Goal: Task Accomplishment & Management: Manage account settings

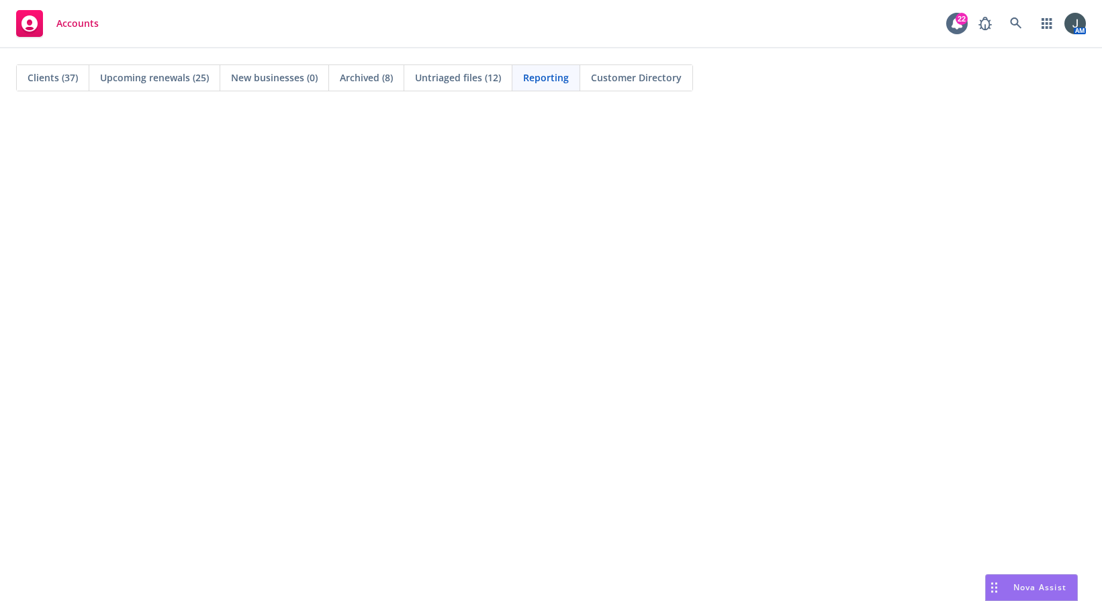
click at [455, 77] on span "Untriaged files (12)" at bounding box center [458, 78] width 86 height 14
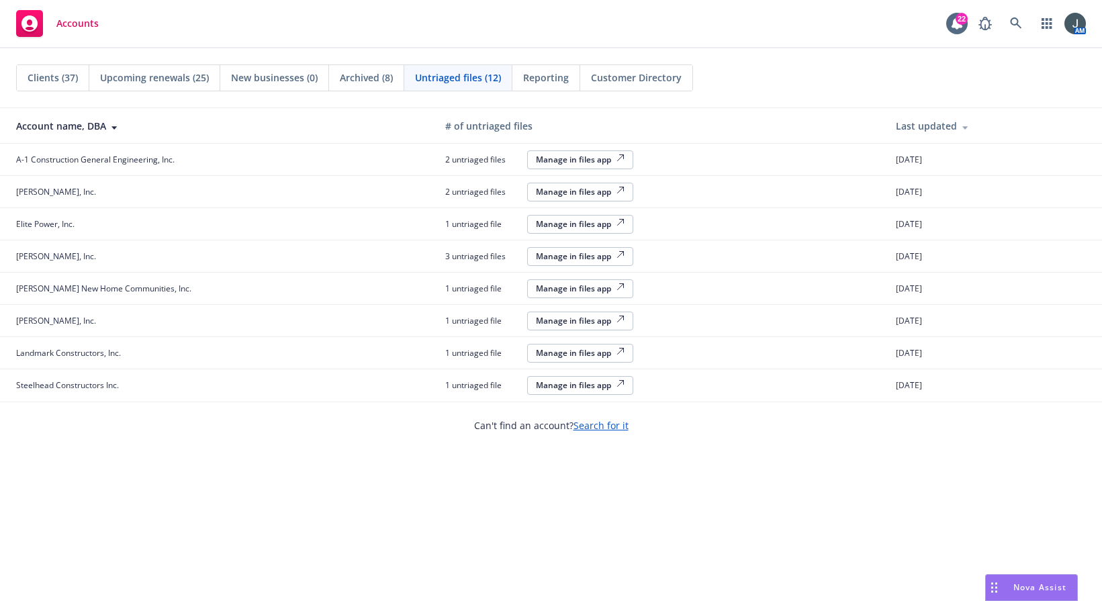
click at [577, 189] on div "Manage in files app" at bounding box center [580, 191] width 89 height 11
click at [555, 222] on div "Manage in files app" at bounding box center [580, 223] width 89 height 11
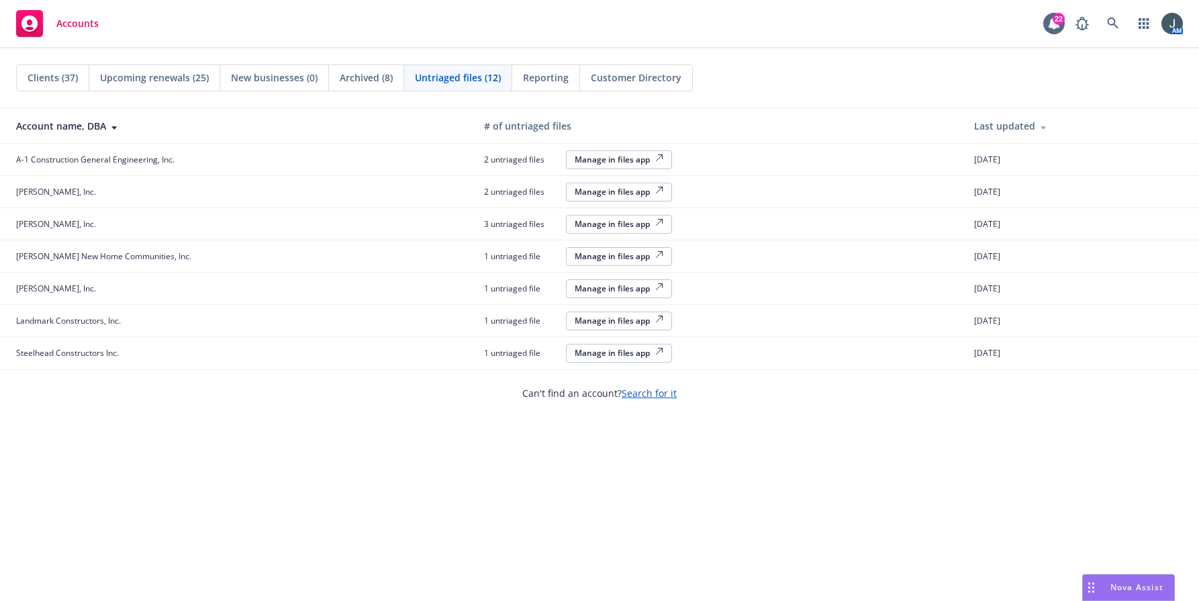
click at [589, 293] on div "Manage in files app" at bounding box center [619, 288] width 89 height 11
click at [621, 157] on div "Manage in files app" at bounding box center [619, 159] width 89 height 11
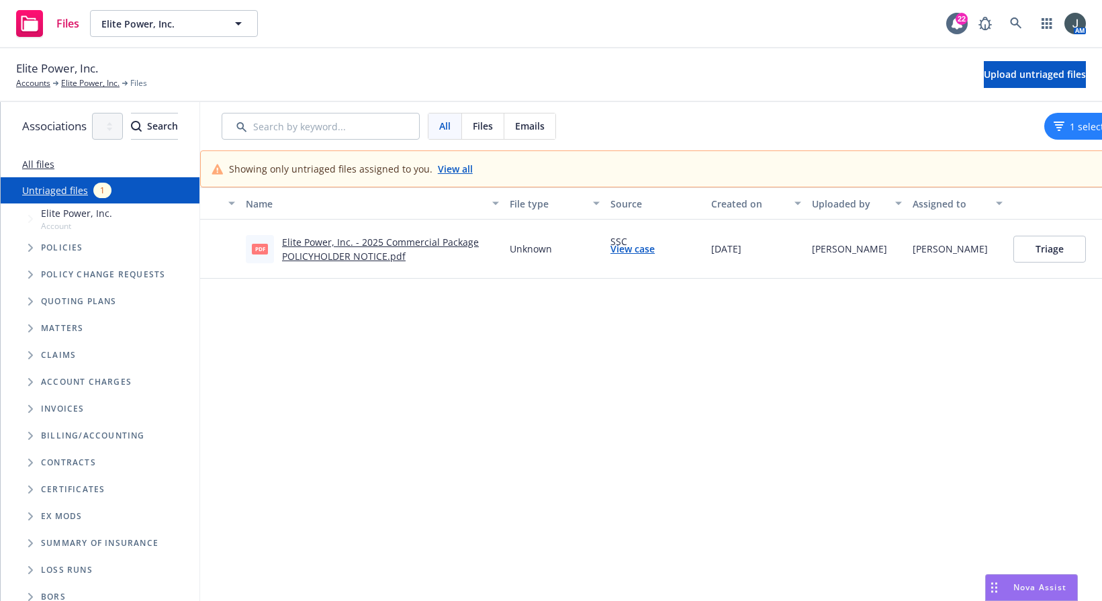
click at [655, 250] on link "View case" at bounding box center [632, 249] width 44 height 14
click at [461, 254] on div "Elite Power, Inc. - 2025 Commercial Package POLICYHOLDER NOTICE.pdf" at bounding box center [390, 249] width 217 height 28
click at [455, 242] on link "Elite Power, Inc. - 2025 Commercial Package POLICYHOLDER NOTICE.pdf" at bounding box center [380, 249] width 197 height 27
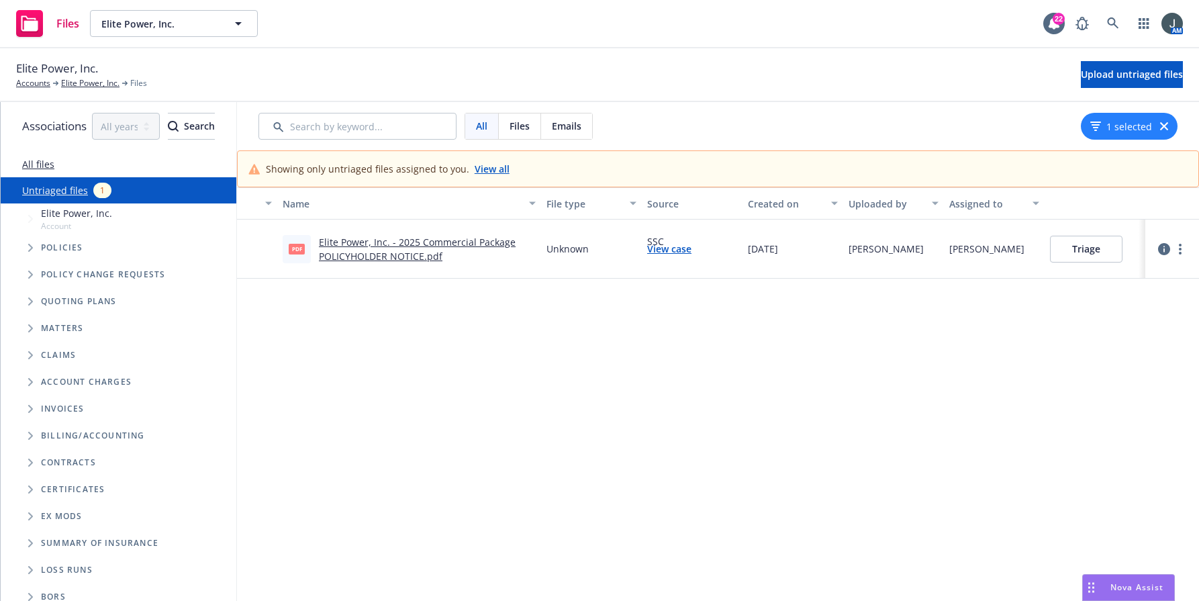
click at [1101, 253] on button "Triage" at bounding box center [1086, 249] width 73 height 27
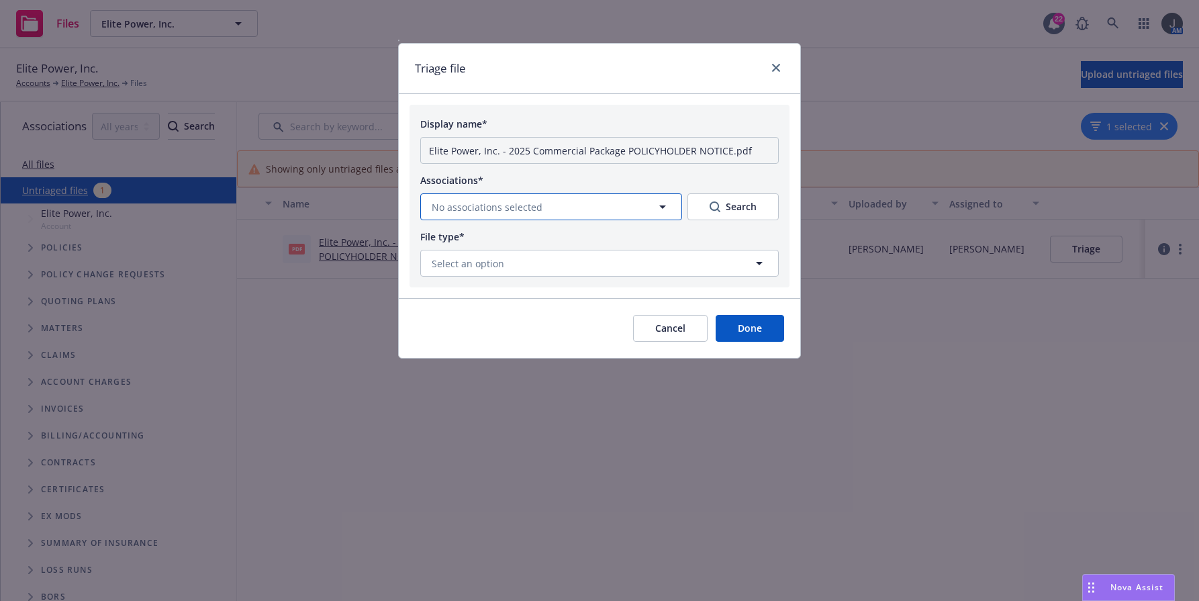
click at [521, 207] on span "No associations selected" at bounding box center [487, 207] width 111 height 14
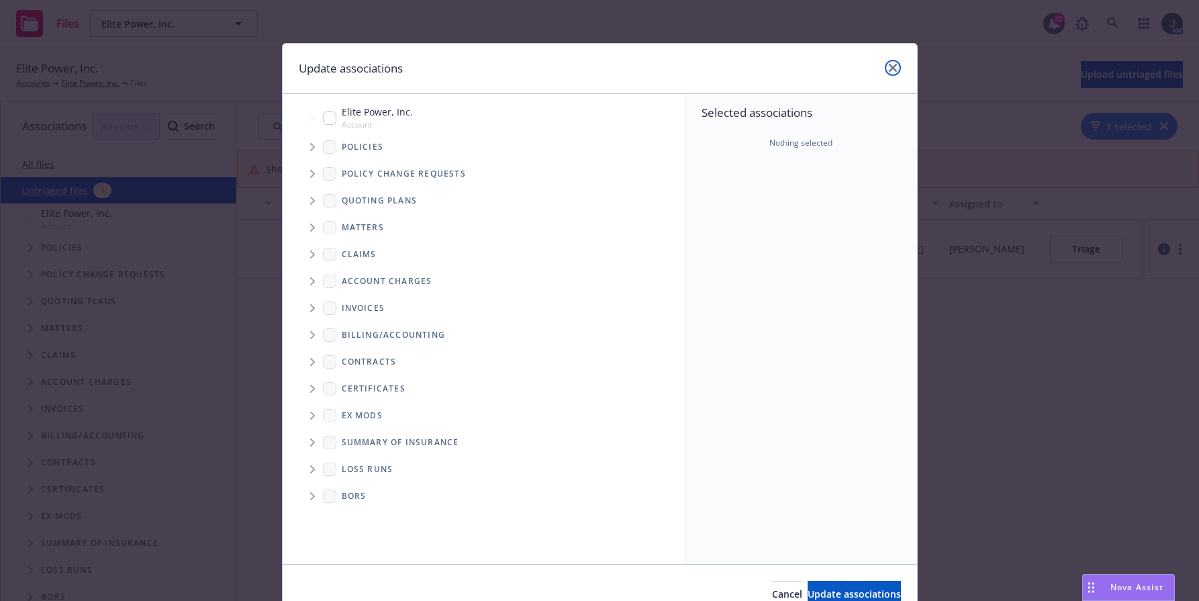
click at [889, 69] on icon "close" at bounding box center [893, 68] width 8 height 8
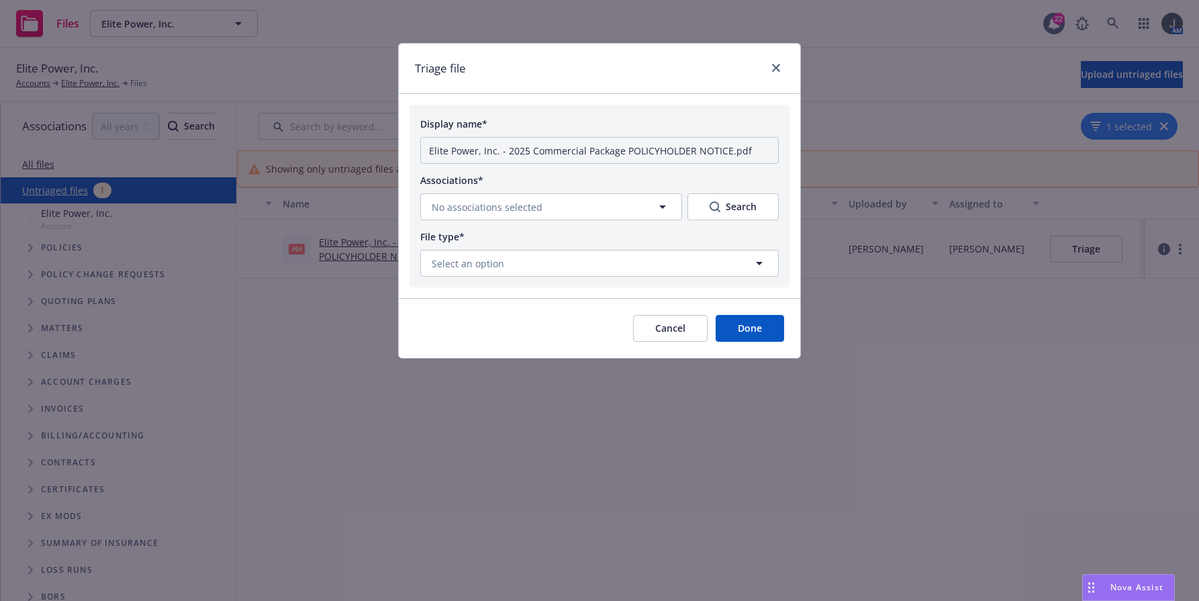
click at [689, 324] on button "Cancel" at bounding box center [670, 328] width 75 height 27
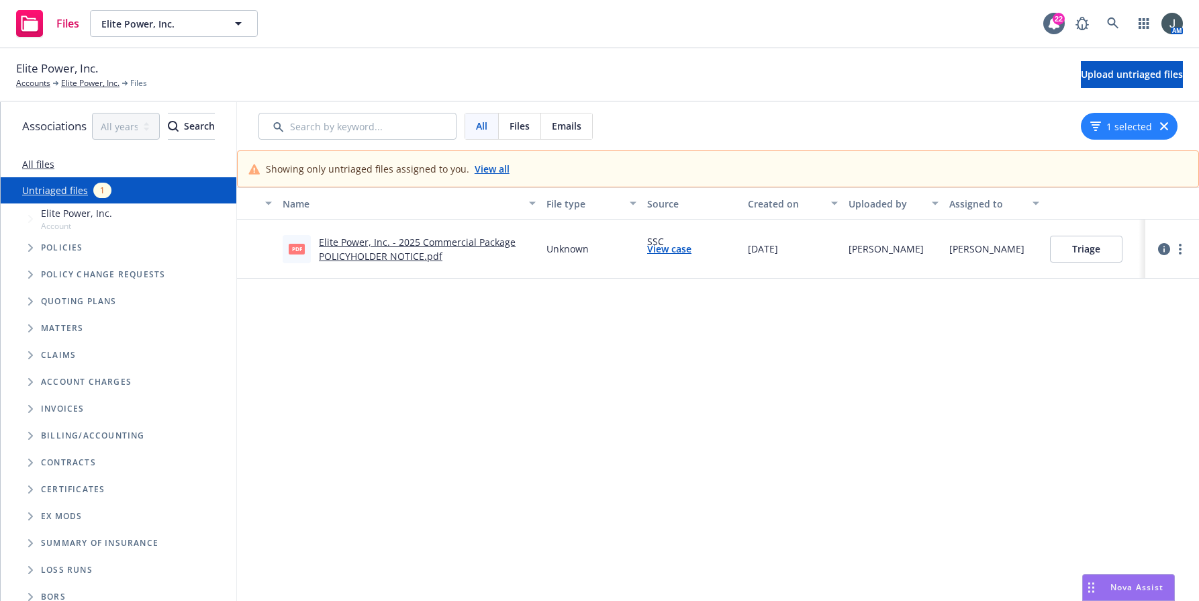
click at [1101, 256] on button "Triage" at bounding box center [1086, 249] width 73 height 27
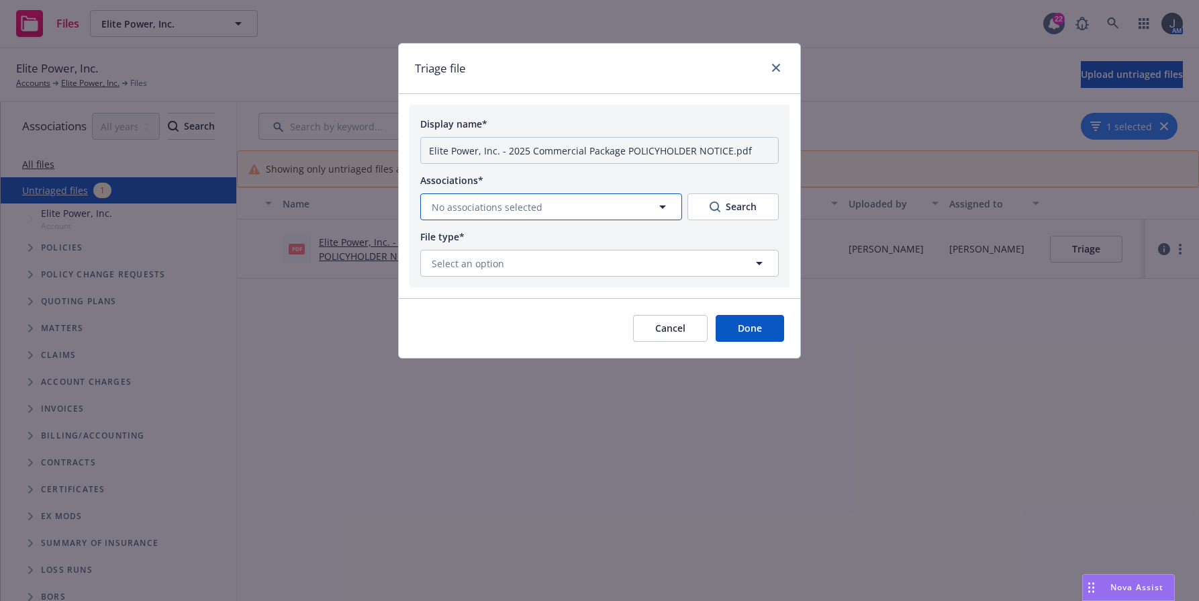
click at [550, 207] on button "No associations selected" at bounding box center [551, 206] width 262 height 27
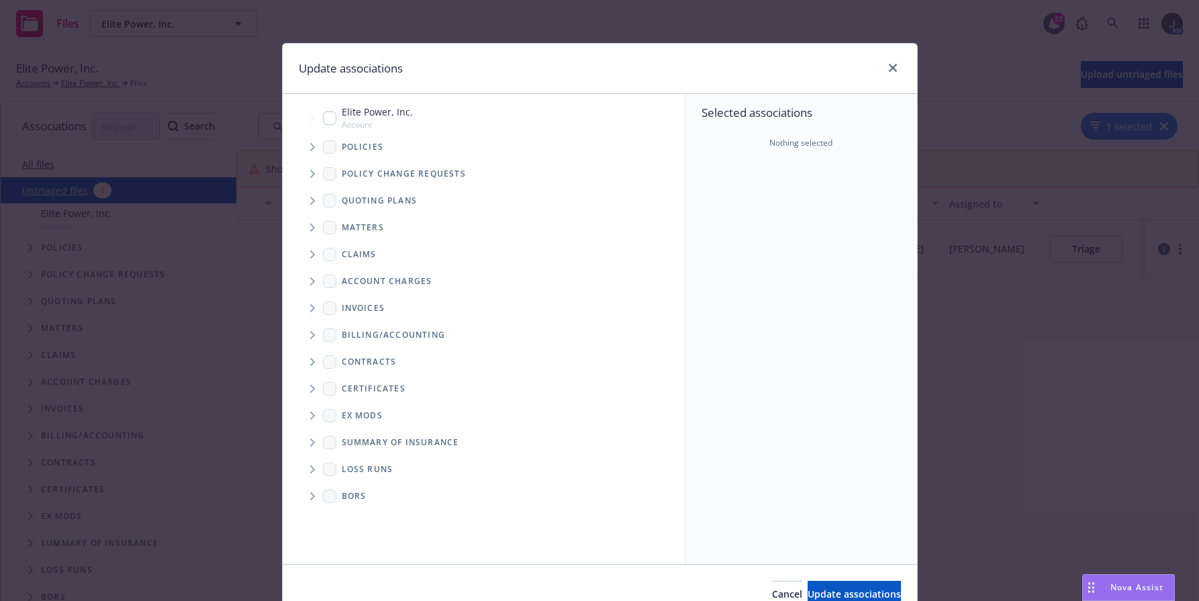
click at [311, 198] on span "Tree Example" at bounding box center [311, 200] width 21 height 21
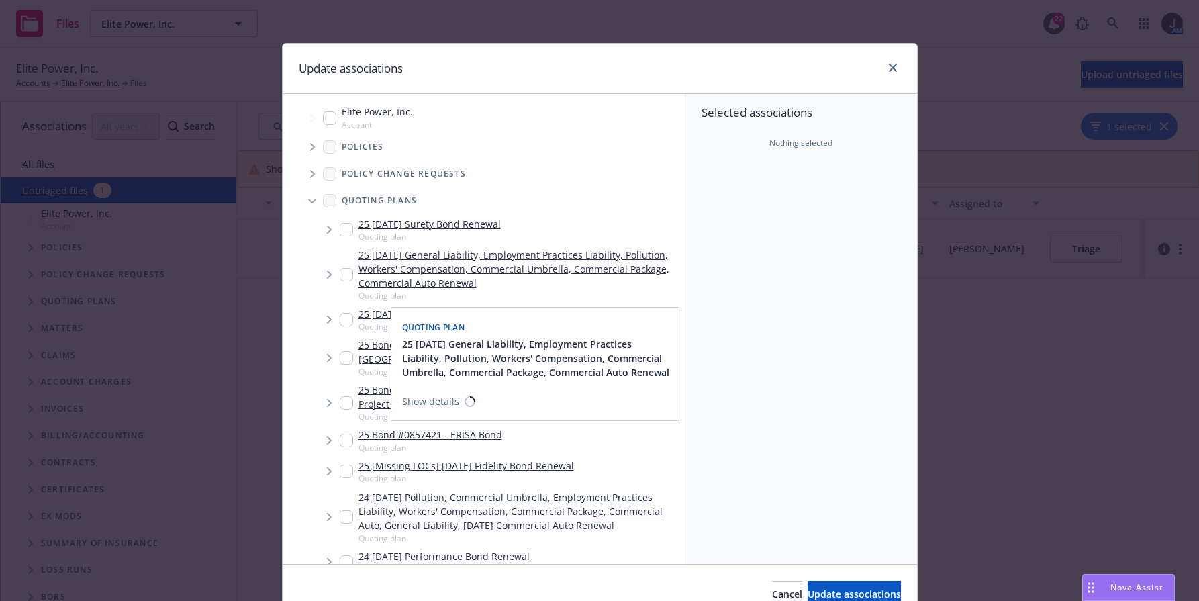
click at [340, 274] on input "Tree Example" at bounding box center [346, 274] width 13 height 13
checkbox input "true"
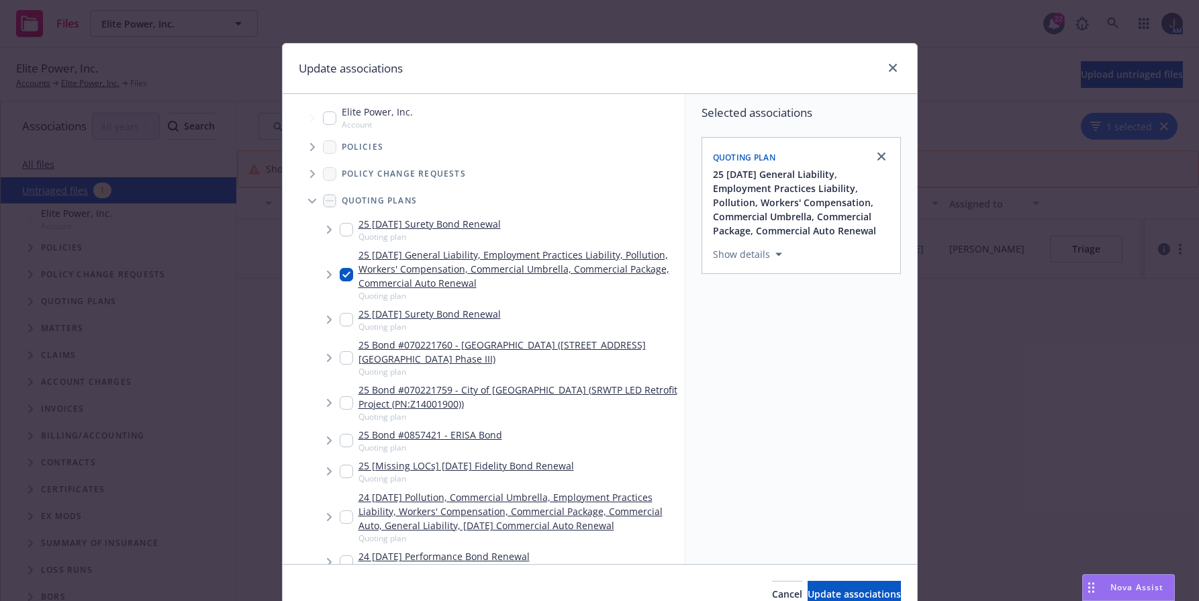
click at [320, 279] on span "Tree Example" at bounding box center [328, 274] width 21 height 21
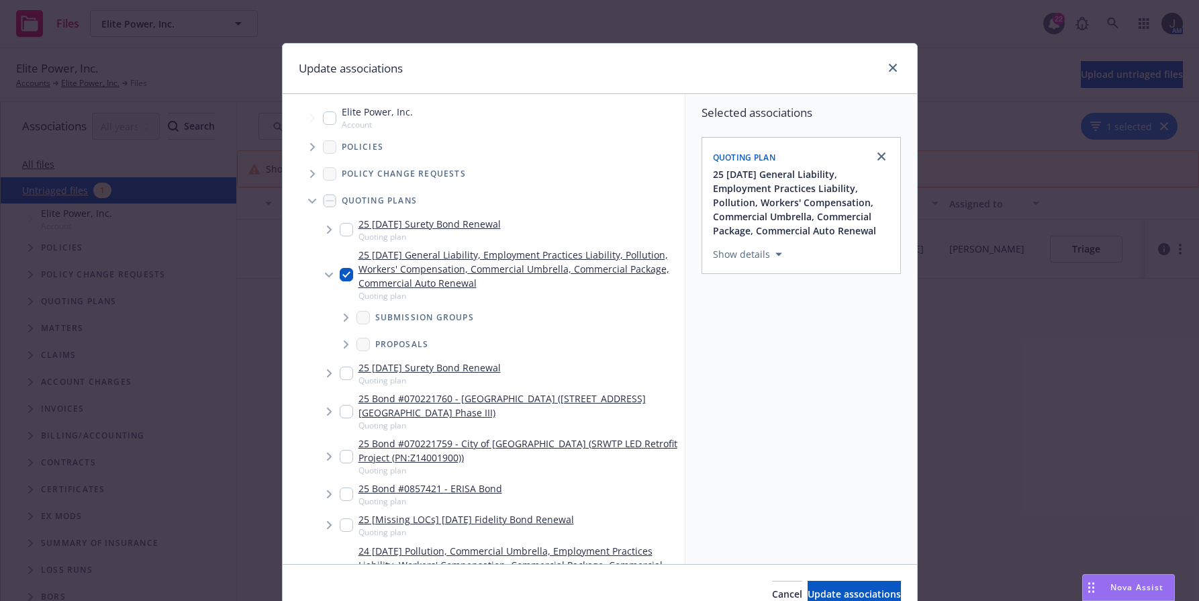
click at [344, 318] on icon "Tree Example" at bounding box center [346, 318] width 5 height 8
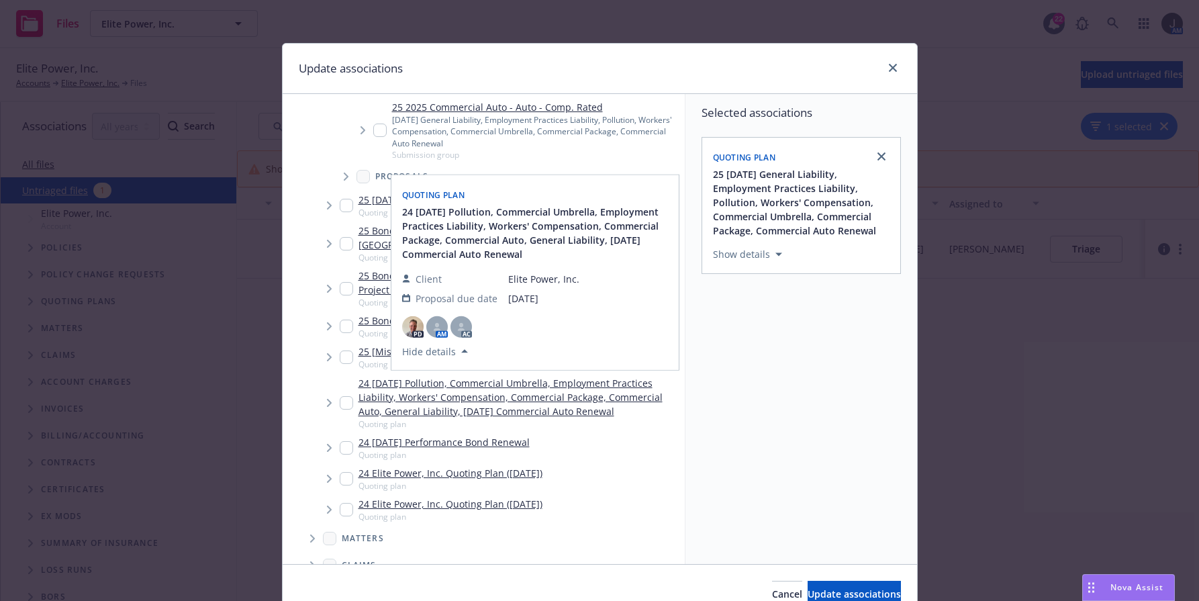
scroll to position [314, 0]
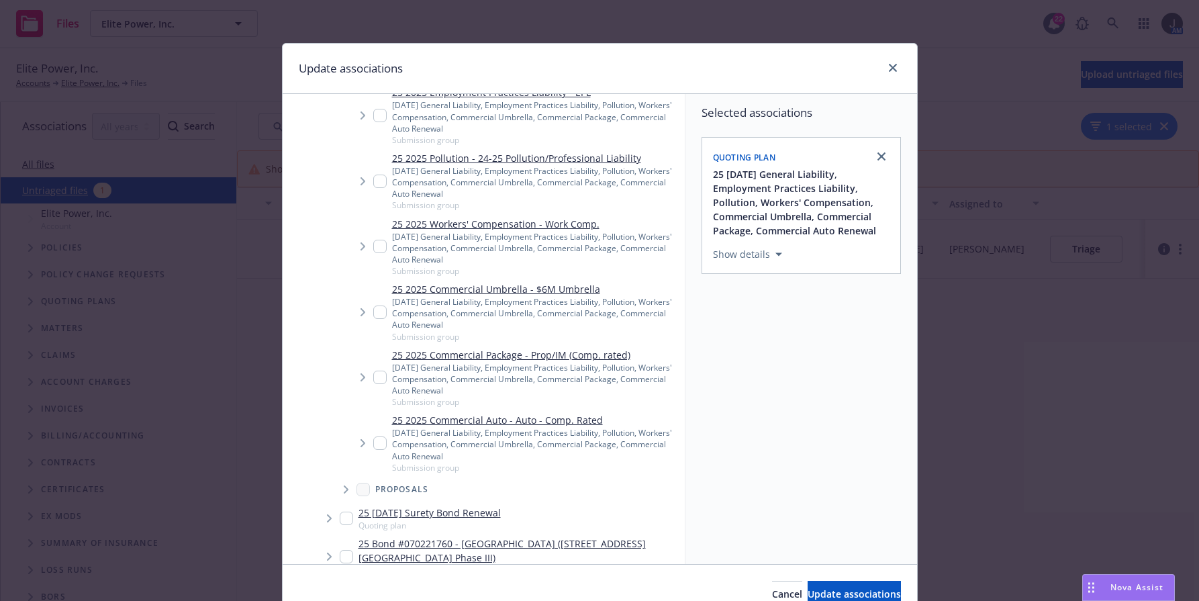
click at [373, 378] on input "Tree Example" at bounding box center [379, 377] width 13 height 13
checkbox input "true"
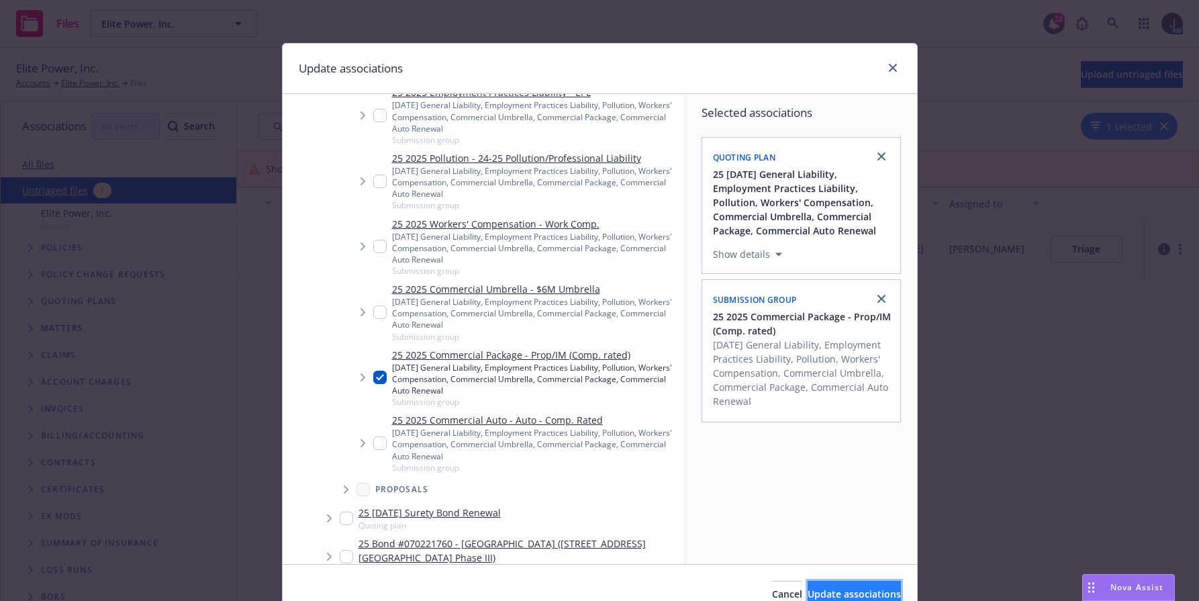
click at [837, 586] on button "Update associations" at bounding box center [854, 594] width 93 height 27
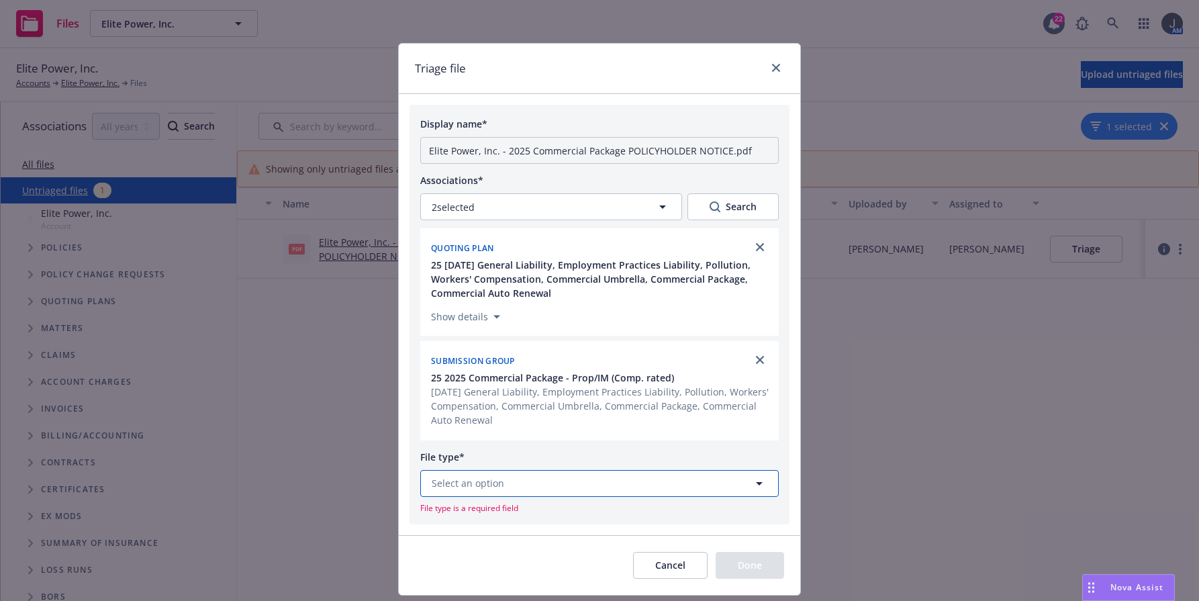
click at [465, 484] on span "Select an option" at bounding box center [468, 483] width 73 height 14
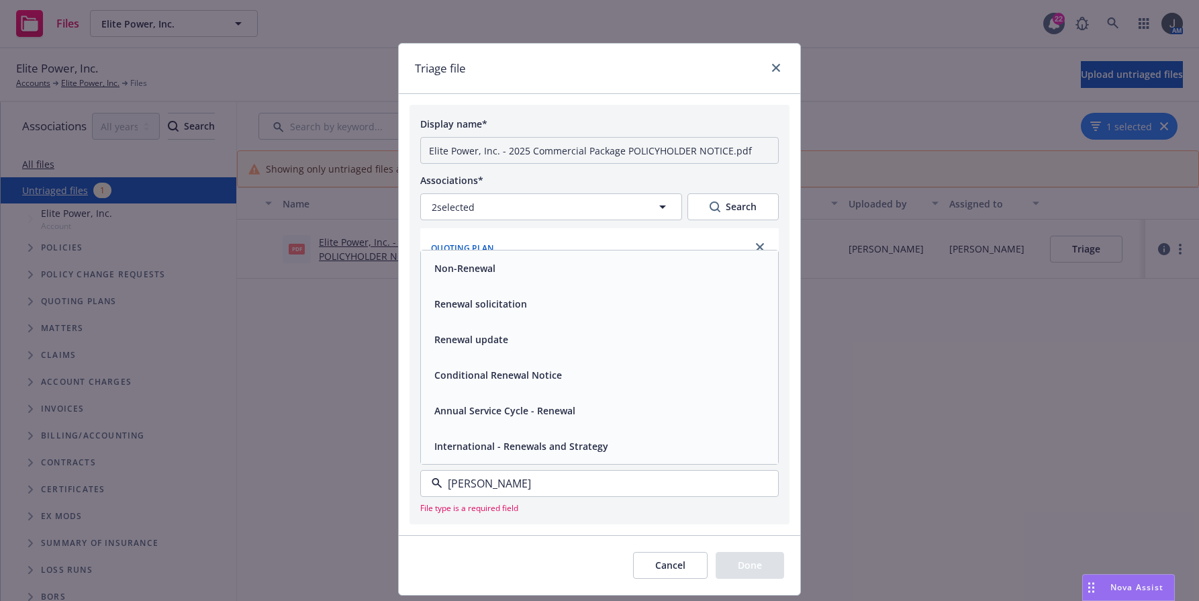
type input "renew"
click at [504, 293] on div "Renewal solicitation" at bounding box center [599, 304] width 357 height 36
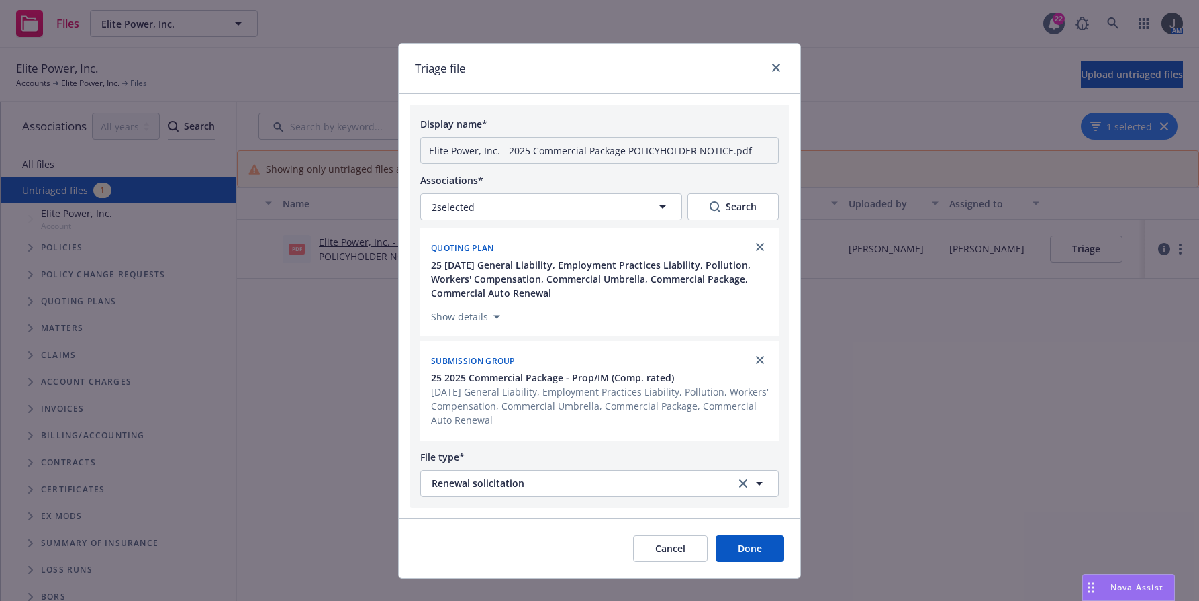
click at [733, 541] on button "Done" at bounding box center [750, 548] width 68 height 27
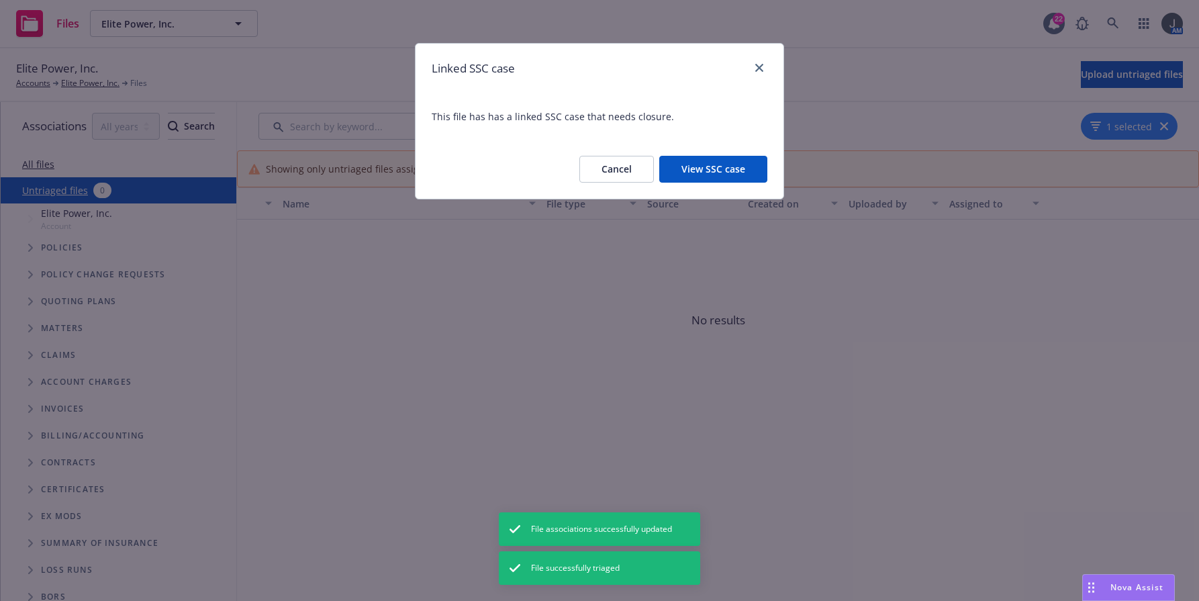
click at [717, 173] on button "View SSC case" at bounding box center [713, 169] width 108 height 27
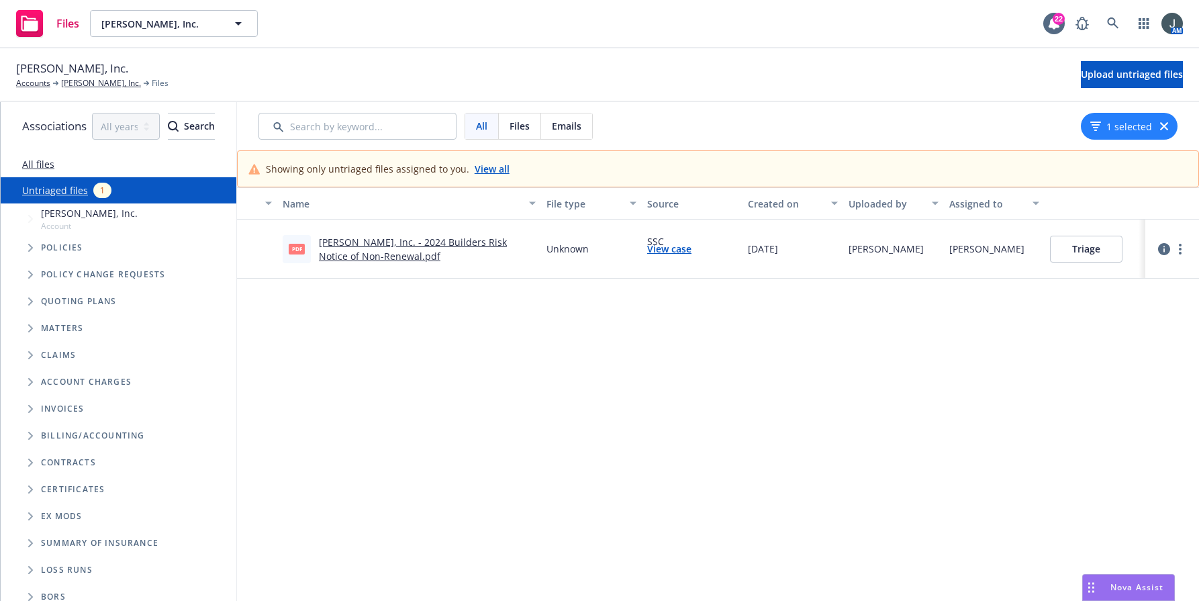
click at [449, 244] on link "Hilbers, Inc. - 2024 Builders Risk Notice of Non-Renewal.pdf" at bounding box center [413, 249] width 188 height 27
click at [1110, 244] on button "Triage" at bounding box center [1086, 249] width 73 height 27
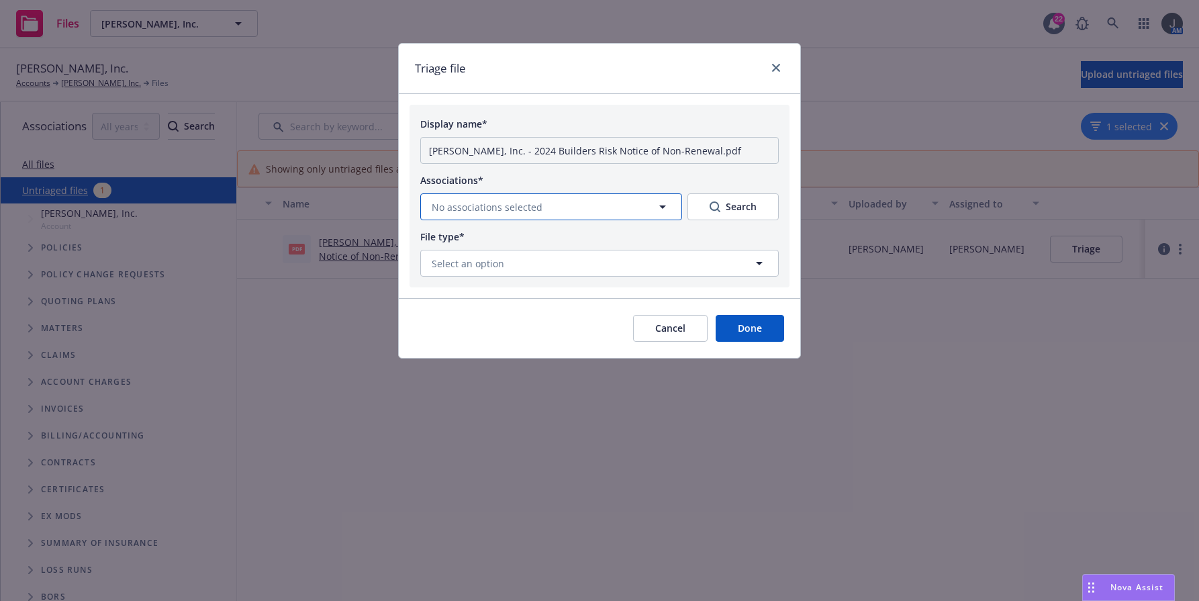
click at [550, 215] on button "No associations selected" at bounding box center [551, 206] width 262 height 27
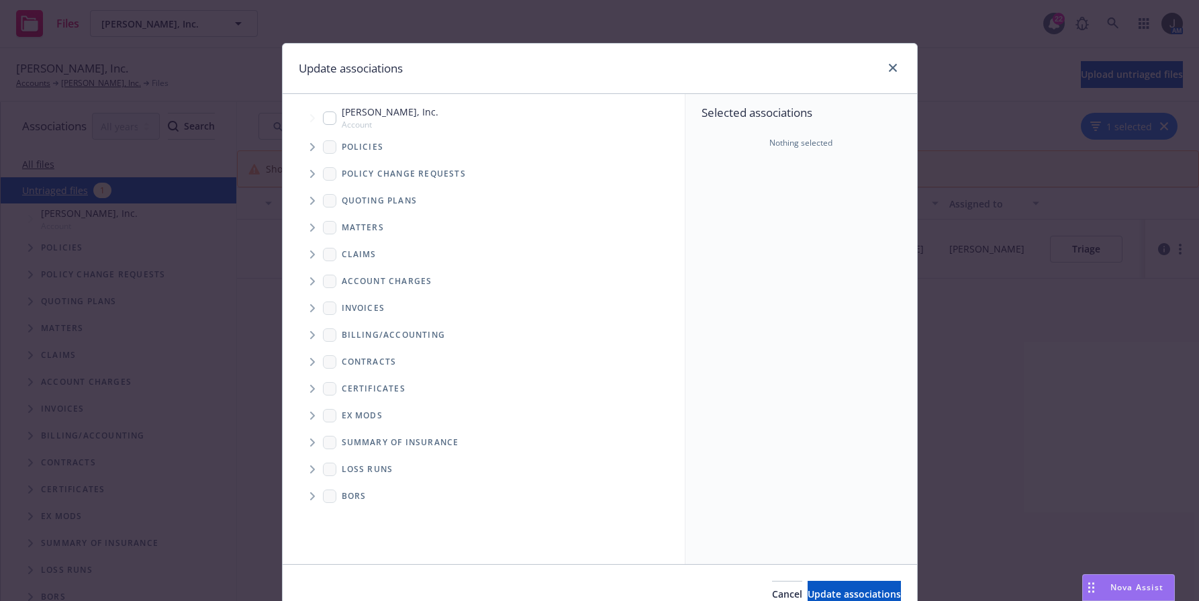
click at [310, 146] on icon "Tree Example" at bounding box center [312, 147] width 5 height 8
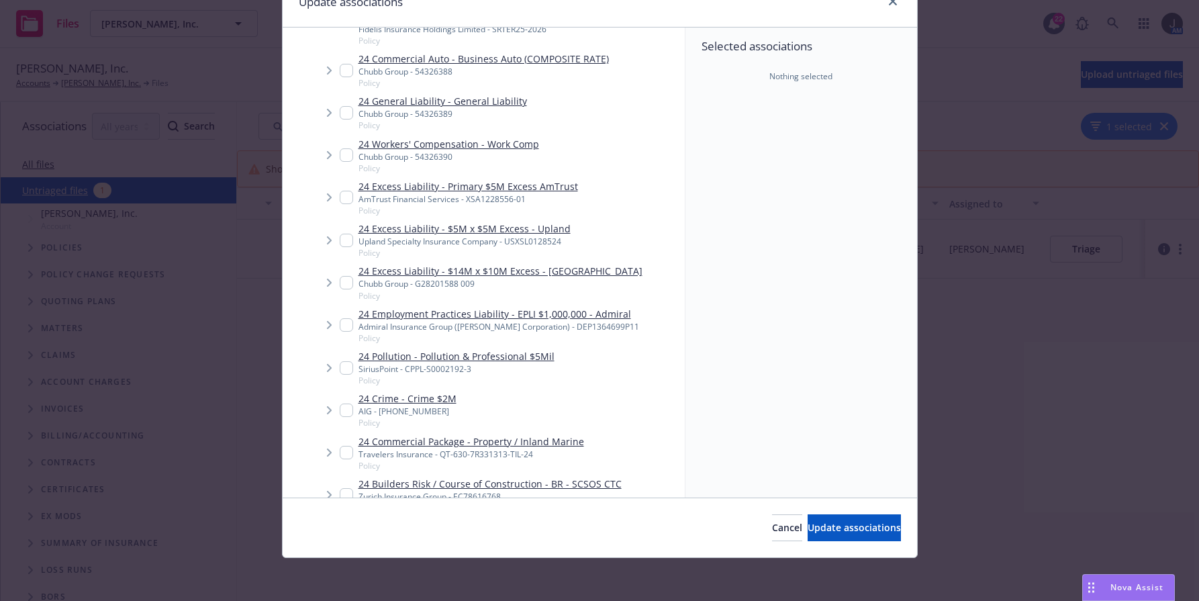
scroll to position [626, 0]
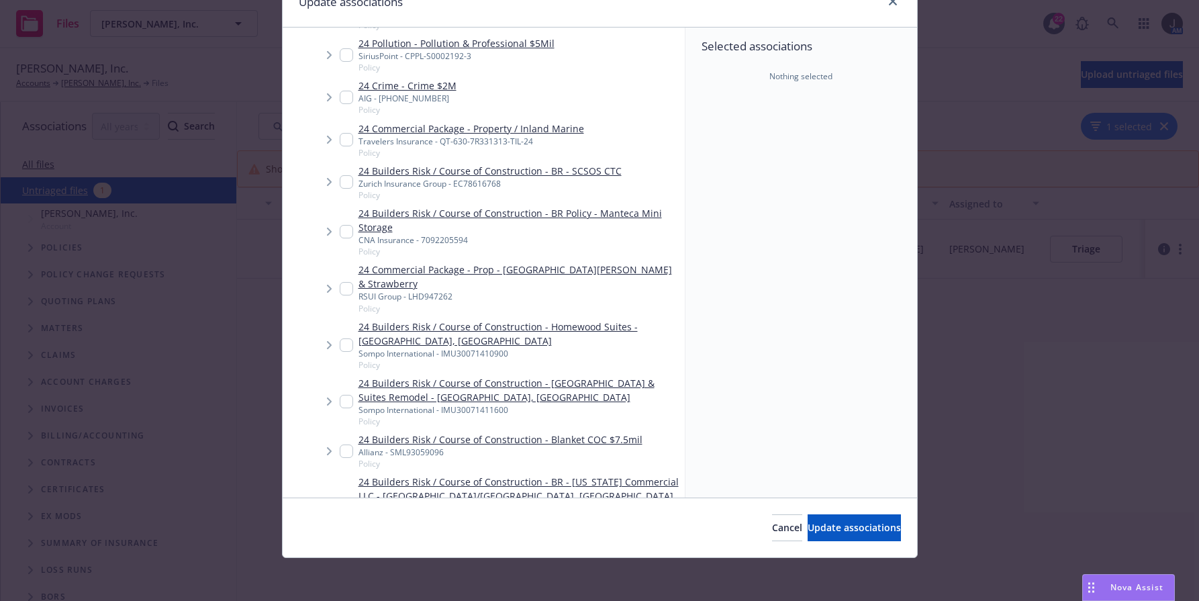
click at [340, 225] on input "Tree Example" at bounding box center [346, 231] width 13 height 13
checkbox input "true"
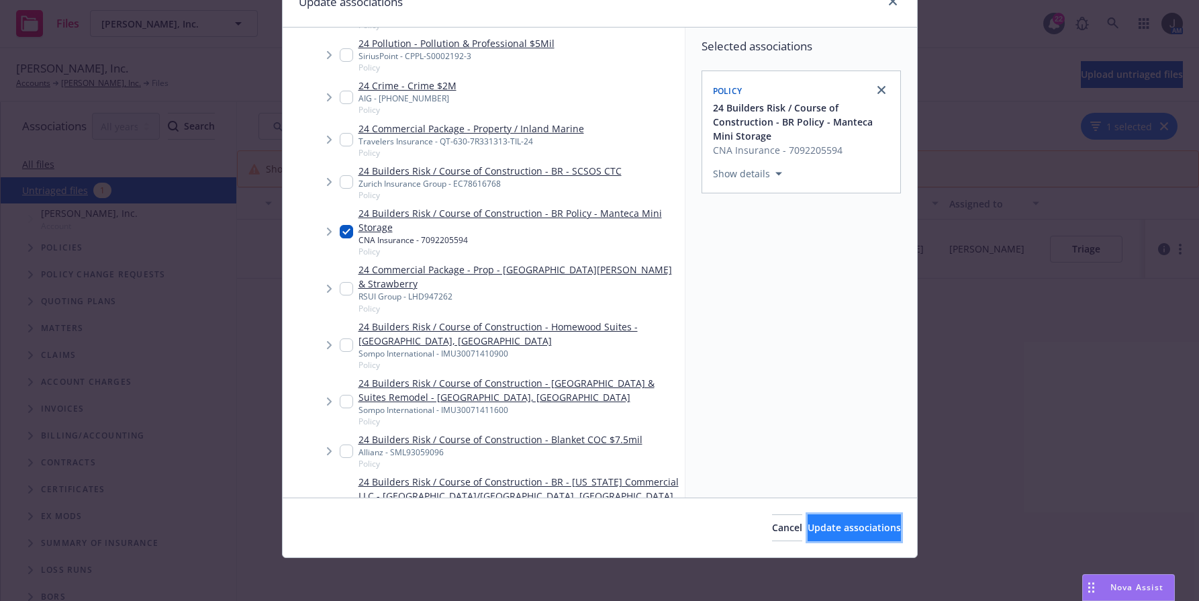
click at [830, 526] on span "Update associations" at bounding box center [854, 527] width 93 height 13
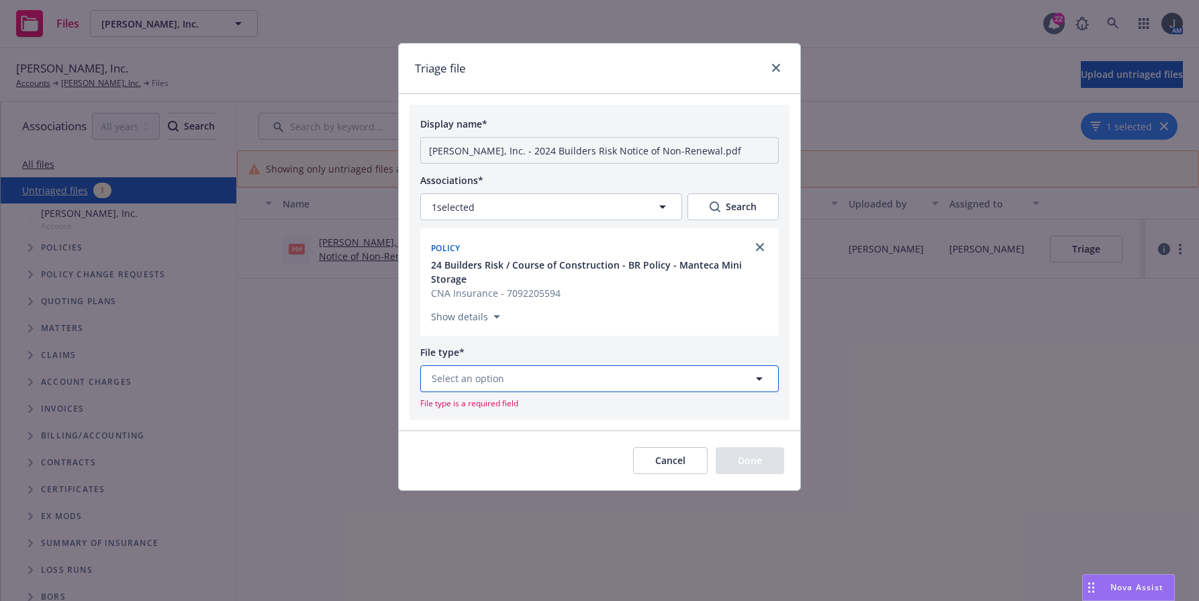
click at [608, 381] on button "Select an option" at bounding box center [599, 378] width 359 height 27
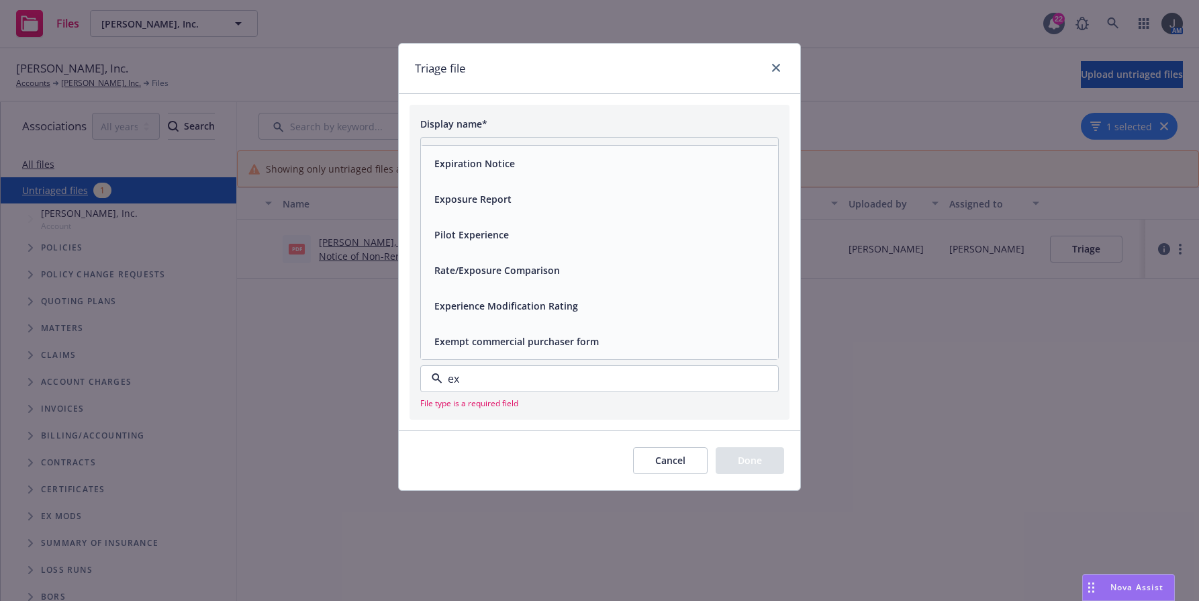
type input "exp"
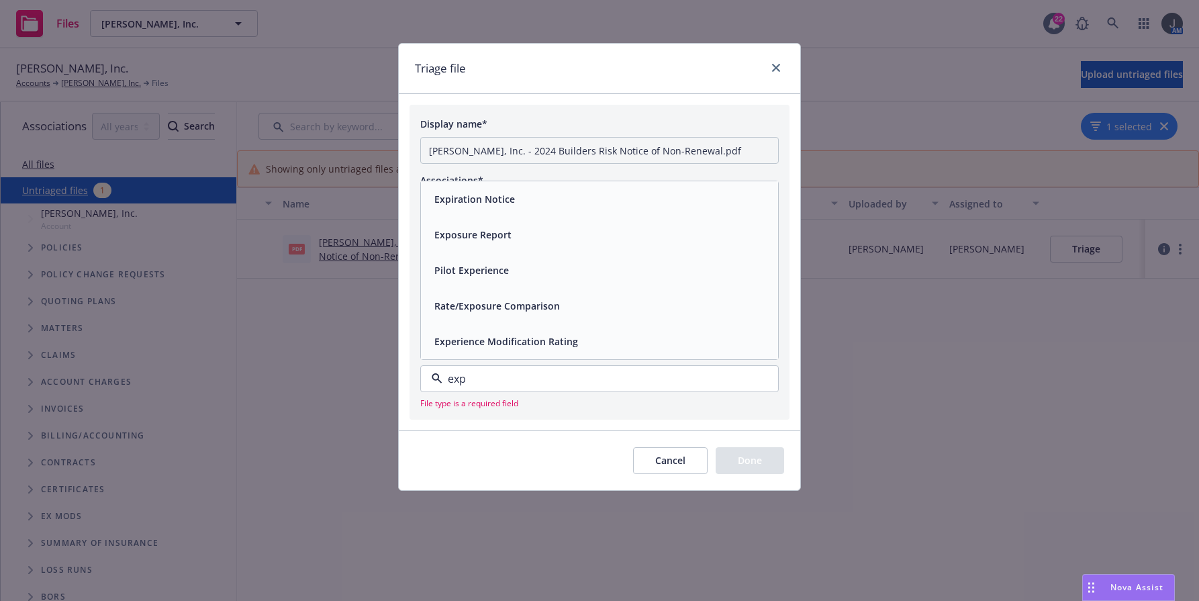
click at [554, 205] on div "Expiration Notice" at bounding box center [599, 198] width 341 height 19
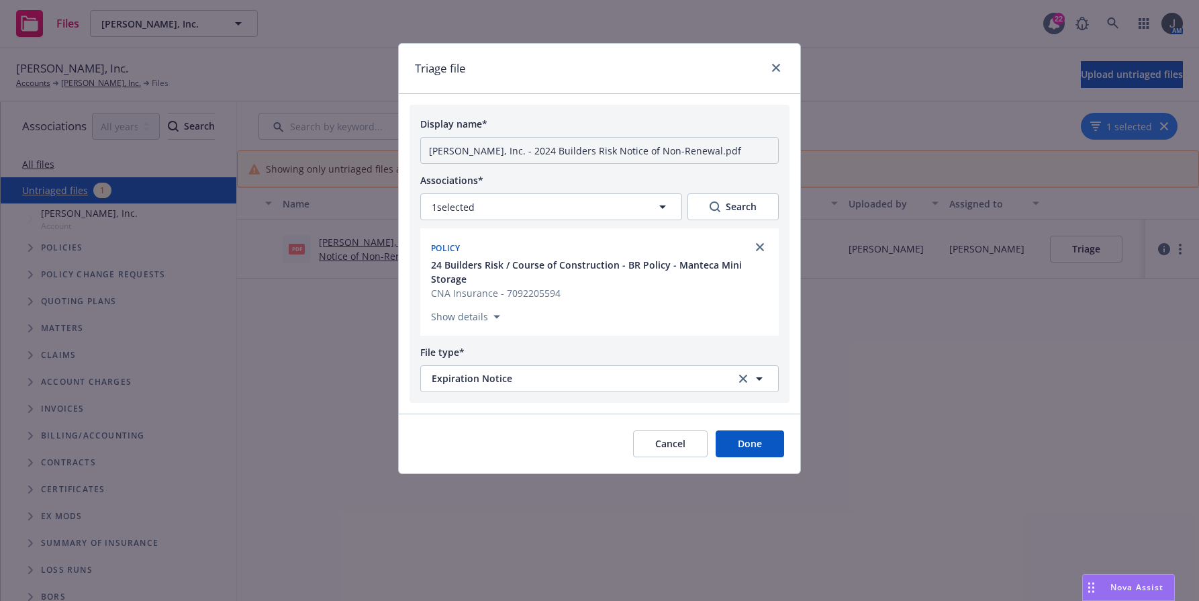
click at [744, 440] on button "Done" at bounding box center [750, 443] width 68 height 27
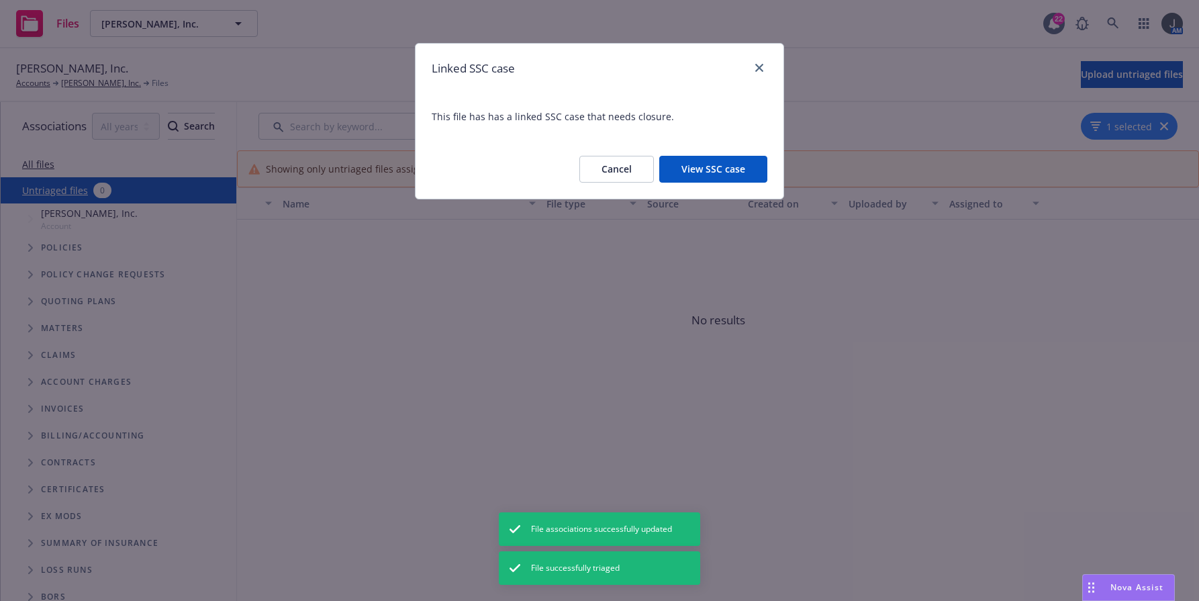
click at [694, 175] on button "View SSC case" at bounding box center [713, 169] width 108 height 27
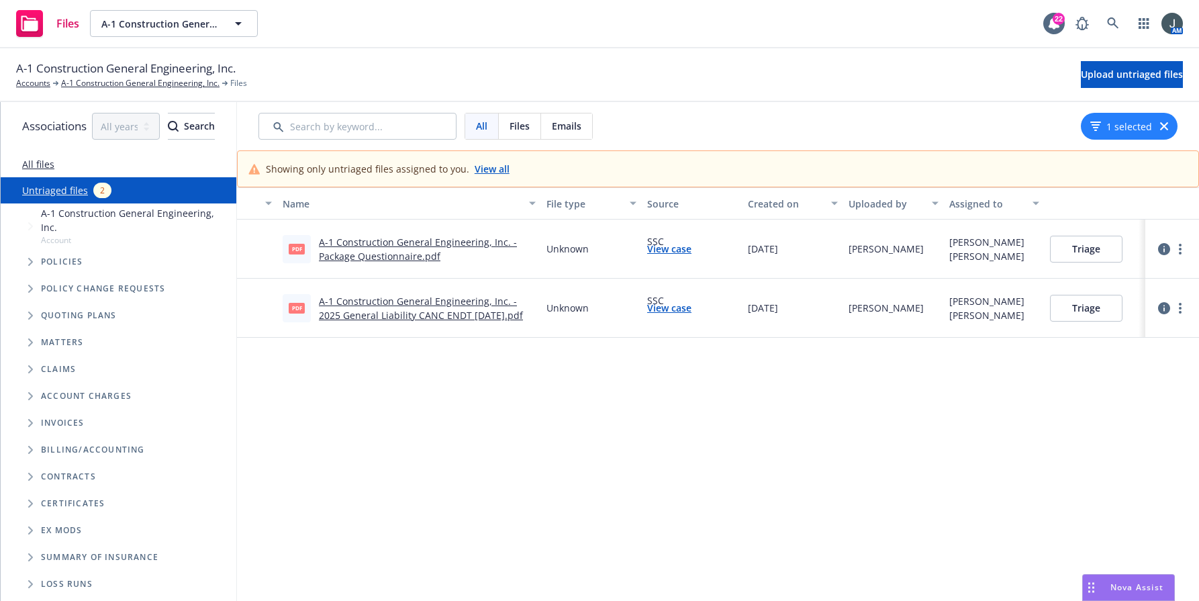
click at [408, 245] on link "A-1 Construction General Engineering, Inc. - Package Questionnaire.pdf" at bounding box center [418, 249] width 198 height 27
click at [1099, 248] on button "Triage" at bounding box center [1086, 249] width 73 height 27
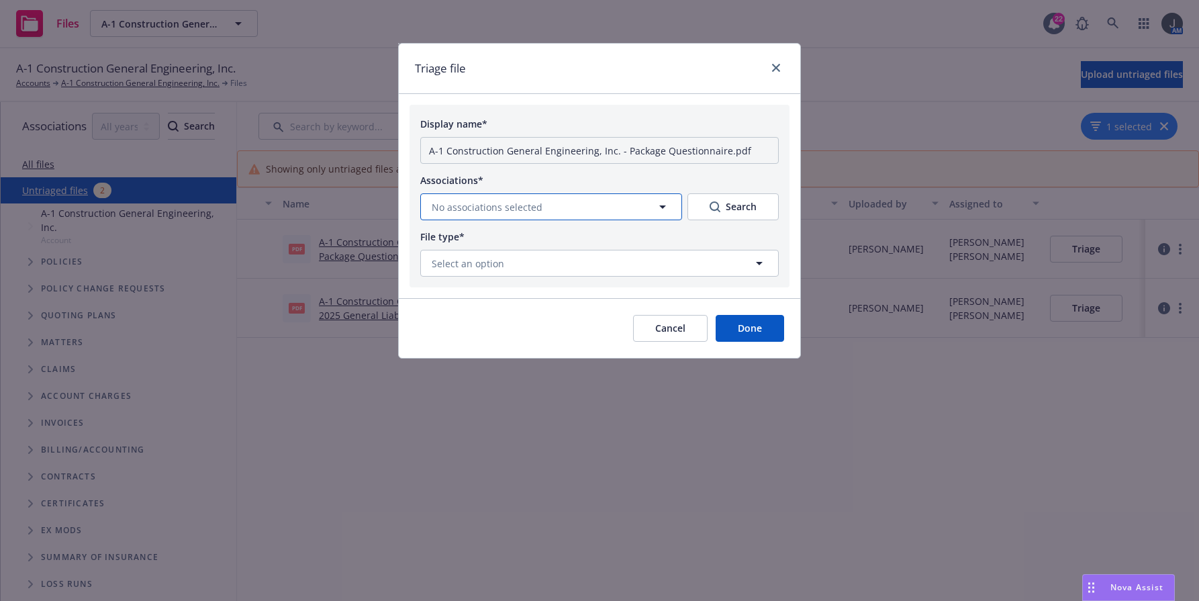
click at [612, 208] on button "No associations selected" at bounding box center [551, 206] width 262 height 27
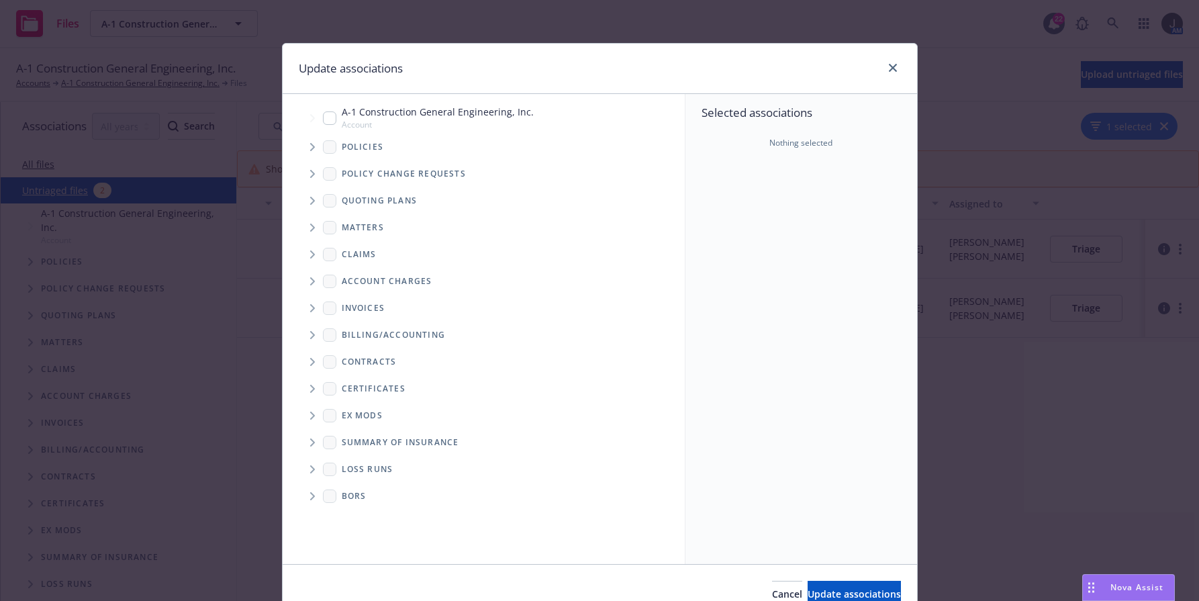
click at [310, 147] on icon "Tree Example" at bounding box center [312, 147] width 5 height 8
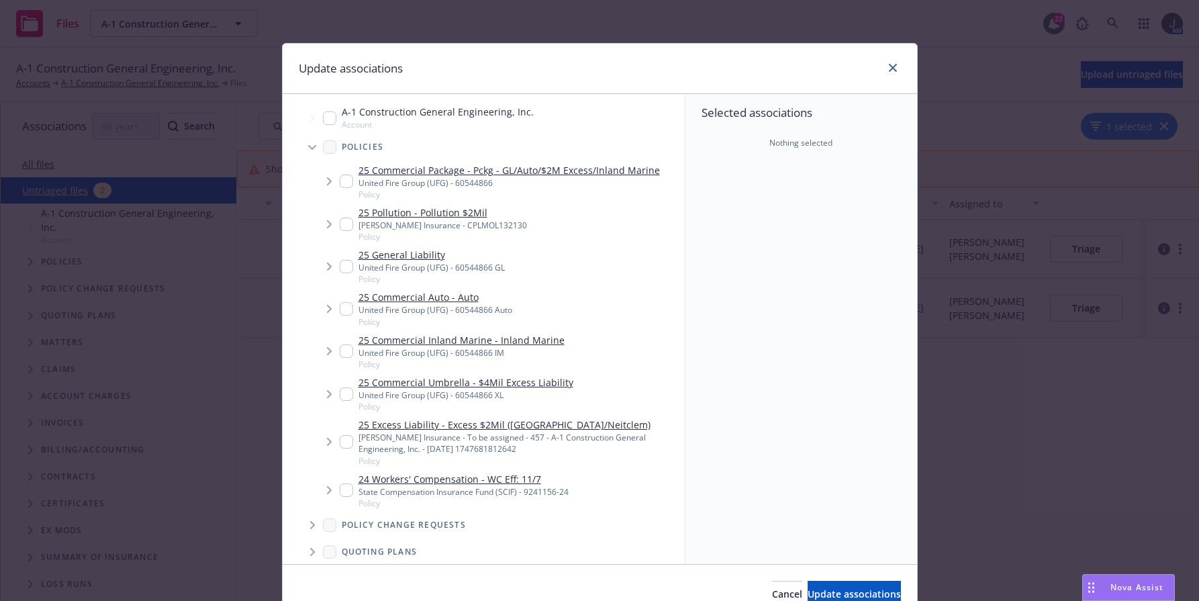
click at [341, 304] on input "Tree Example" at bounding box center [346, 308] width 13 height 13
checkbox input "true"
click at [817, 585] on button "Update associations" at bounding box center [854, 594] width 93 height 27
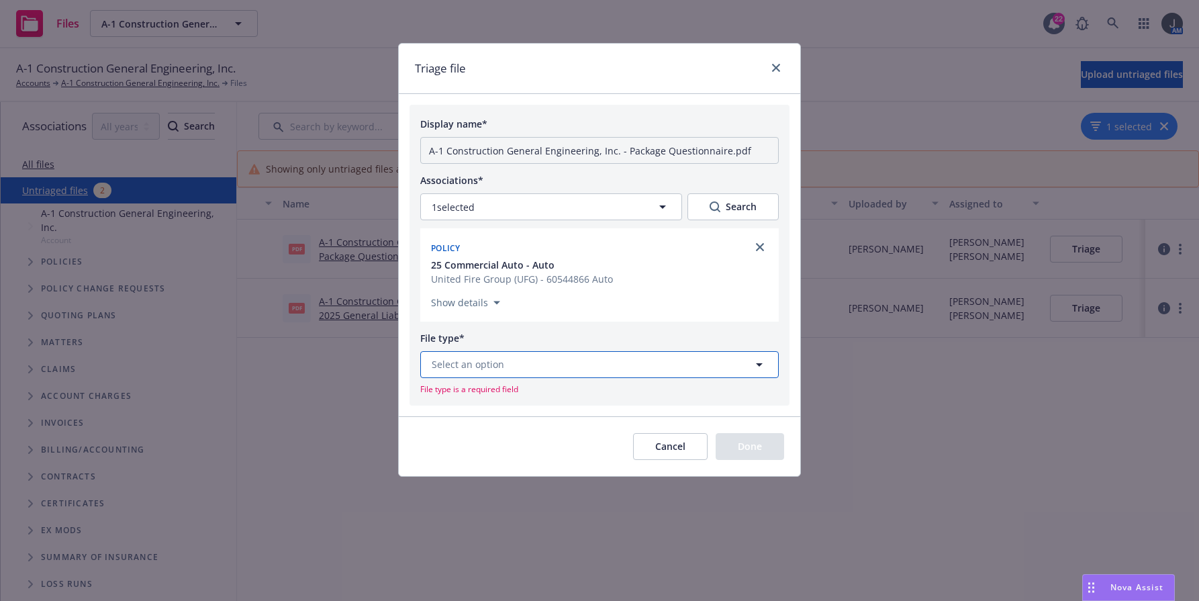
click at [691, 367] on button "Select an option" at bounding box center [599, 364] width 359 height 27
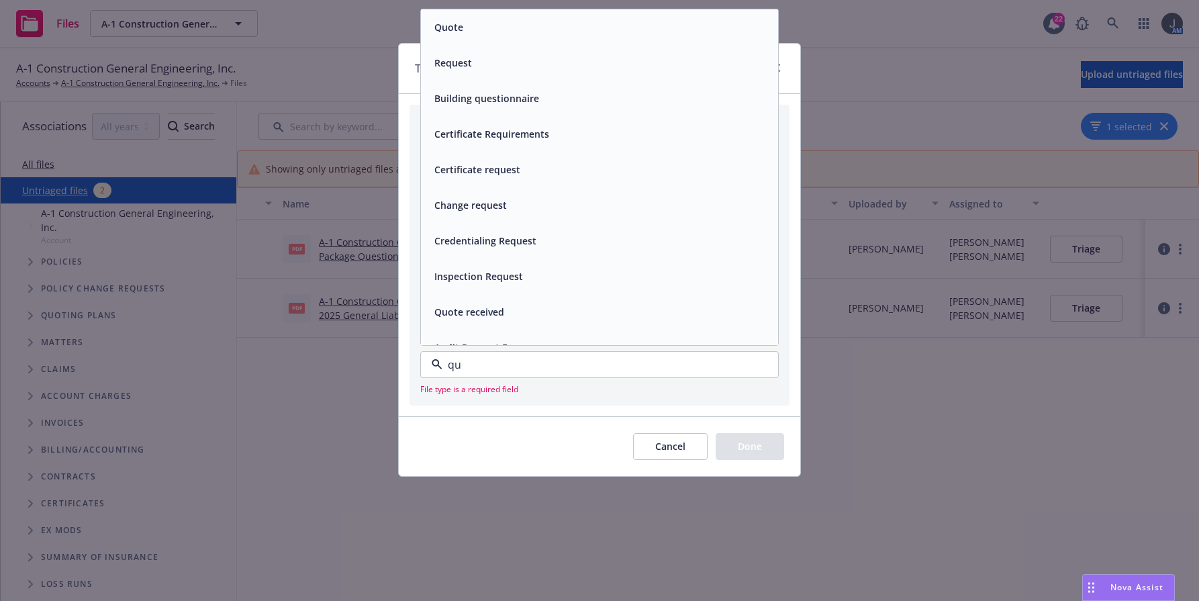
type input "q"
type input "aud"
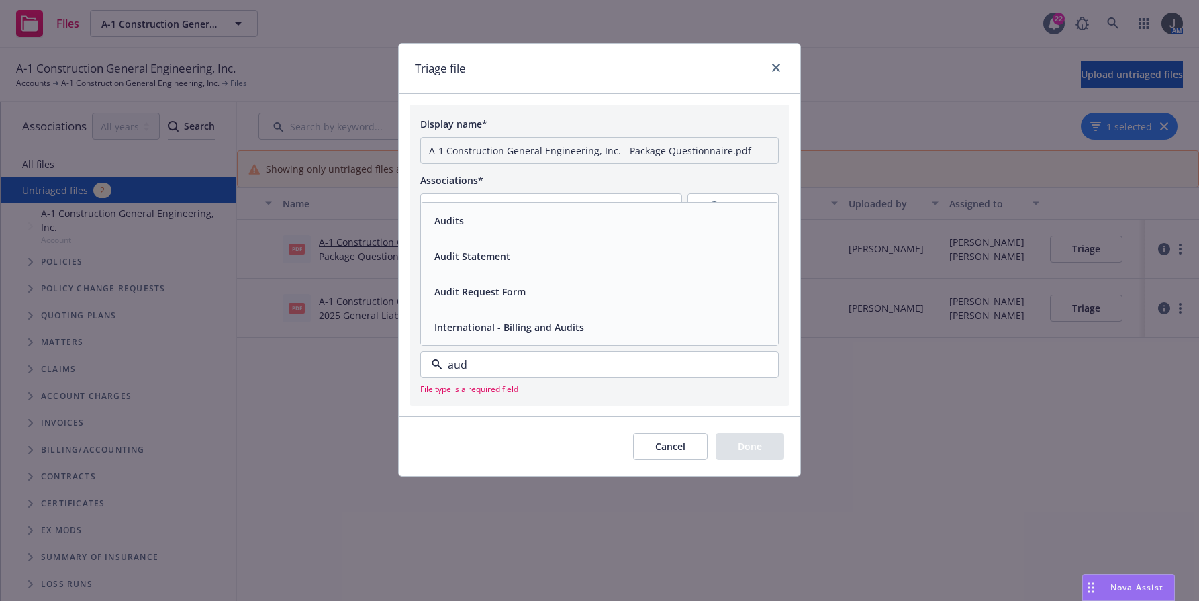
click at [545, 282] on div "Audit Request Form" at bounding box center [599, 291] width 341 height 19
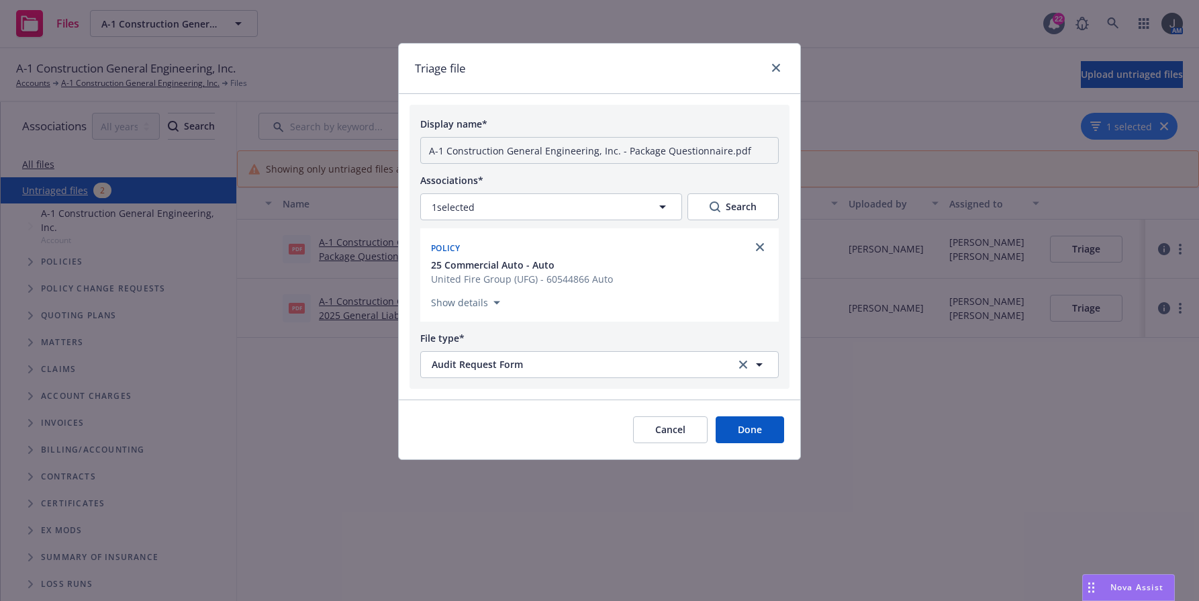
click at [753, 425] on button "Done" at bounding box center [750, 429] width 68 height 27
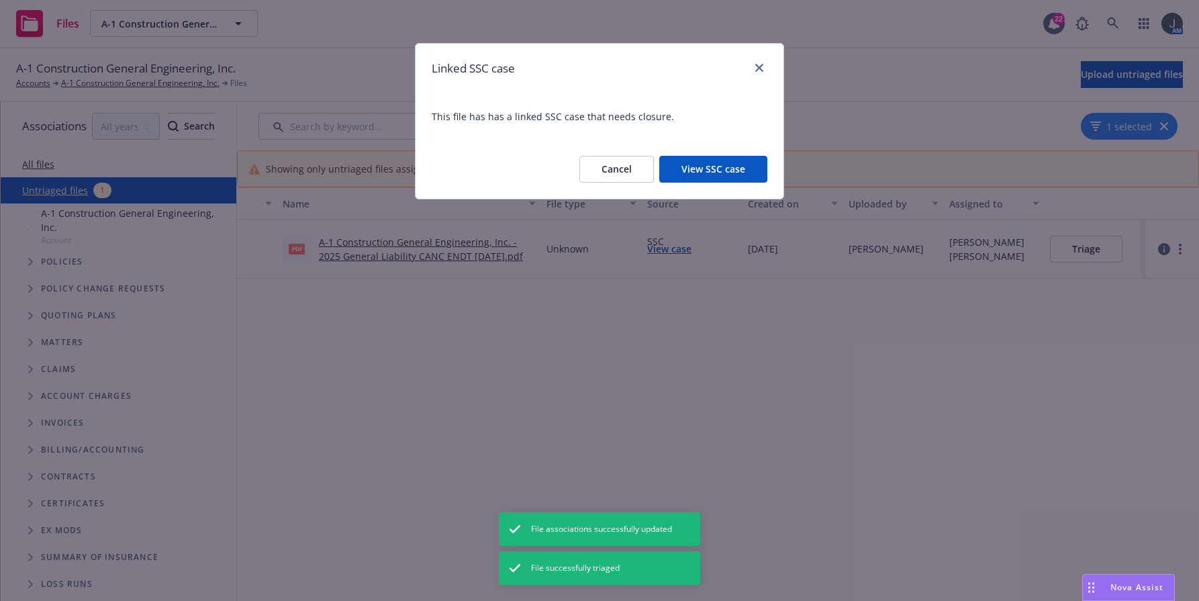
click at [696, 165] on button "View SSC case" at bounding box center [713, 169] width 108 height 27
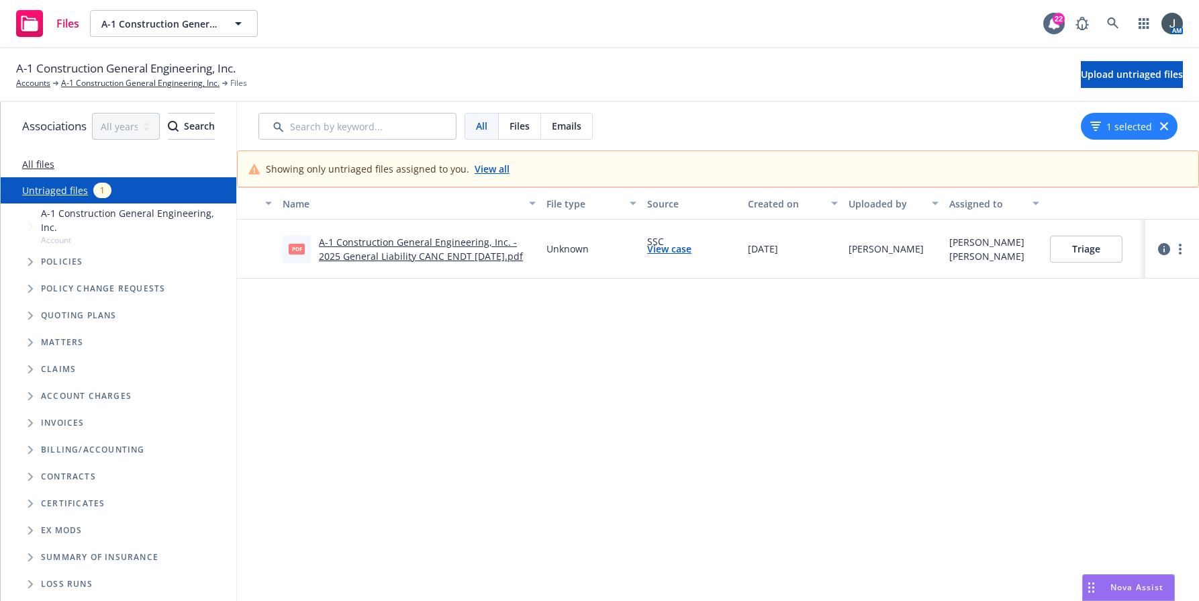
click at [473, 345] on div "Name File type Source Created on Uploaded by Assigned to pdf A-1 Construction G…" at bounding box center [718, 389] width 962 height 404
click at [453, 244] on link "A-1 Construction General Engineering, Inc. - 2025 General Liability CANC ENDT 0…" at bounding box center [421, 249] width 204 height 27
click at [1115, 255] on button "Triage" at bounding box center [1086, 249] width 73 height 27
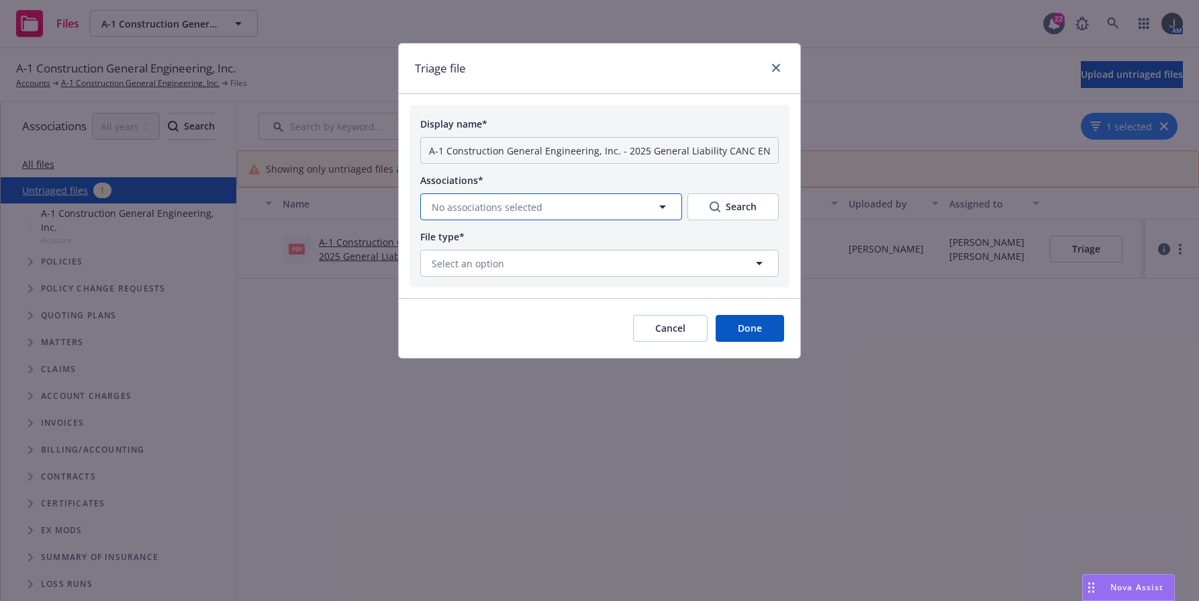
click at [508, 208] on span "No associations selected" at bounding box center [487, 207] width 111 height 14
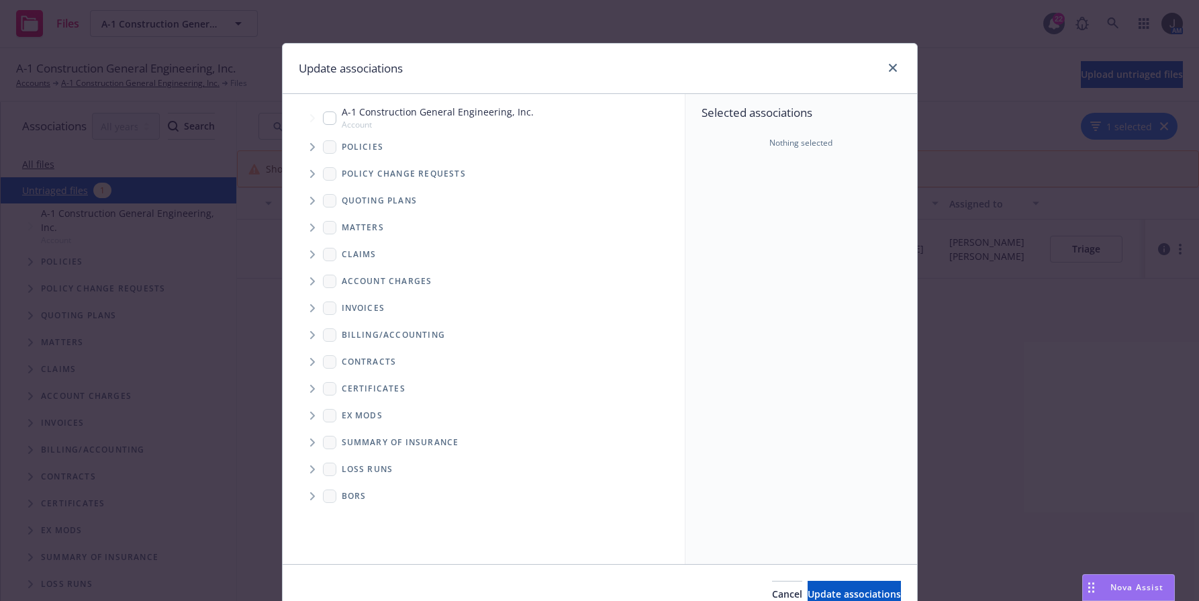
click at [304, 142] on span "Tree Example" at bounding box center [311, 146] width 21 height 21
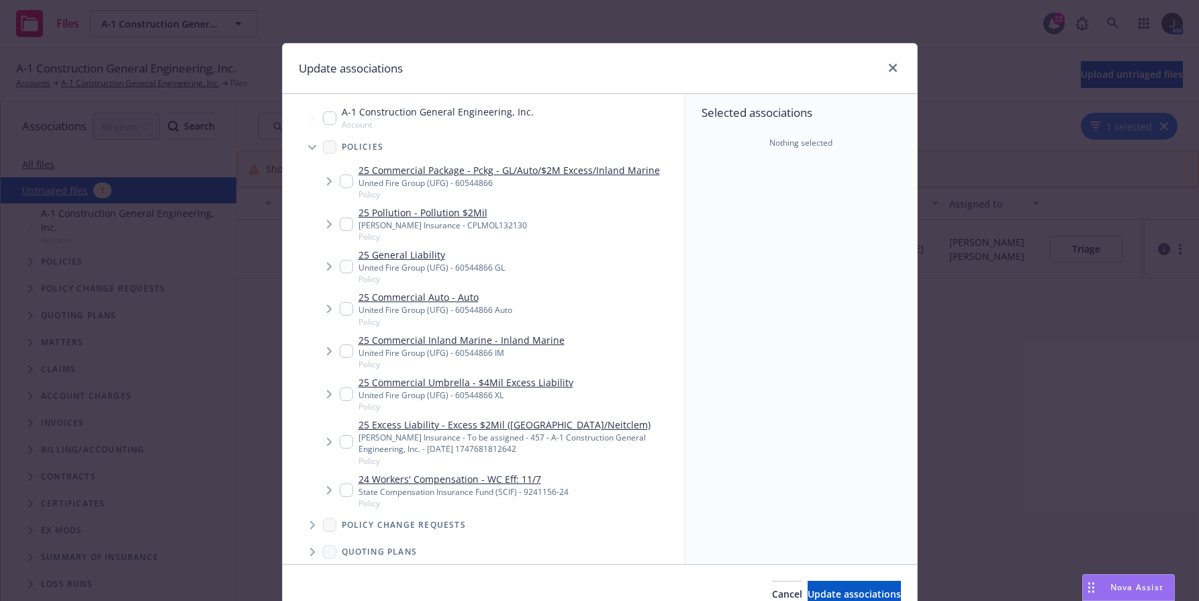
click at [340, 181] on input "Tree Example" at bounding box center [346, 181] width 13 height 13
checkbox input "true"
click at [340, 262] on input "Tree Example" at bounding box center [346, 266] width 13 height 13
checkbox input "true"
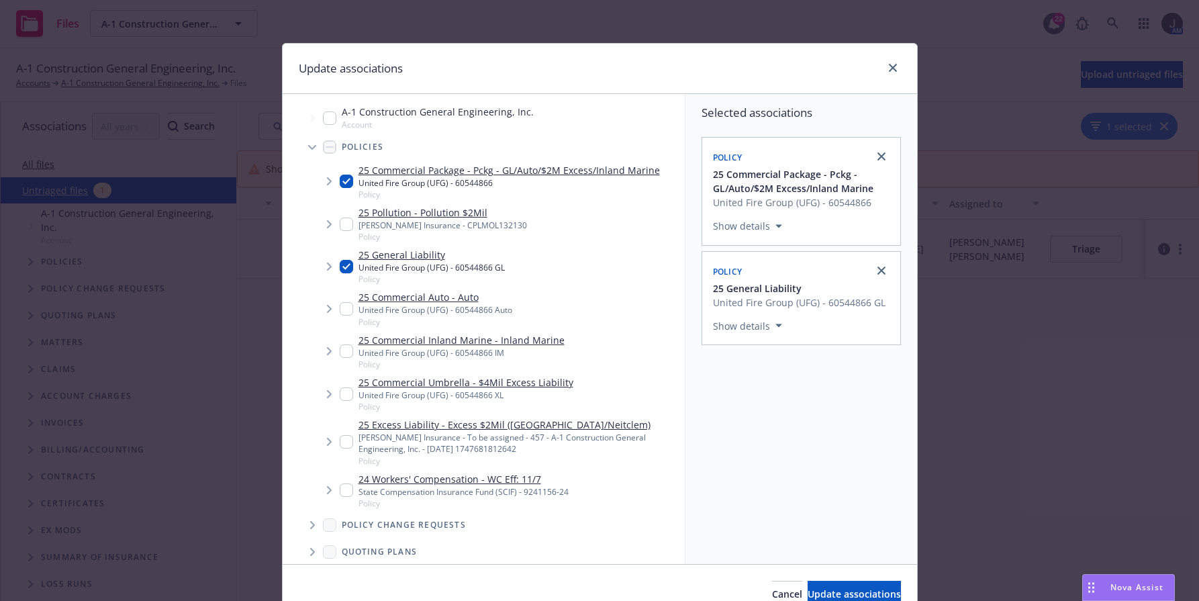
click at [340, 311] on input "Tree Example" at bounding box center [346, 308] width 13 height 13
checkbox input "true"
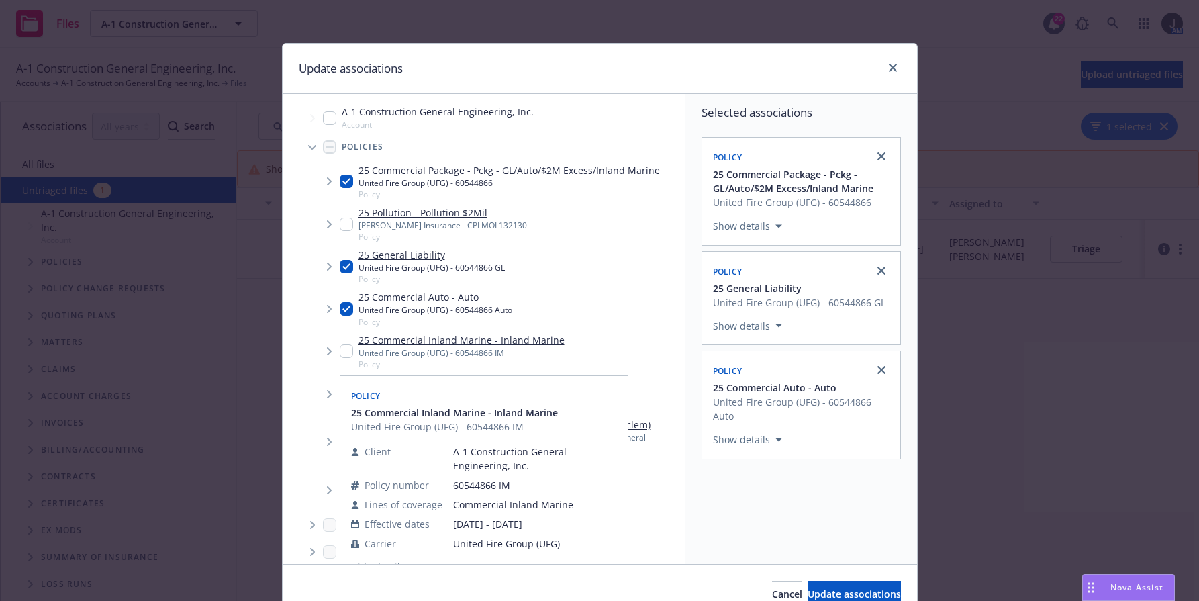
click at [340, 342] on div "25 Commercial Inland Marine - Inland Marine United Fire Group (UFG) - 60544866 …" at bounding box center [452, 351] width 225 height 37
checkbox input "true"
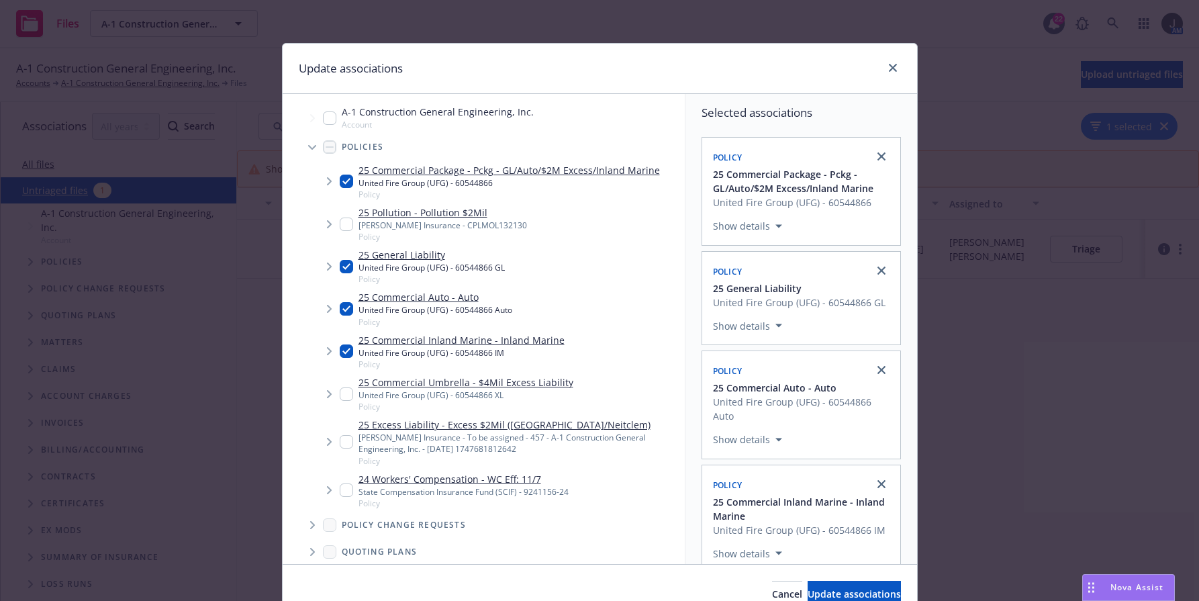
click at [340, 387] on input "Tree Example" at bounding box center [346, 393] width 13 height 13
checkbox input "true"
click at [812, 588] on span "Update associations" at bounding box center [854, 594] width 93 height 13
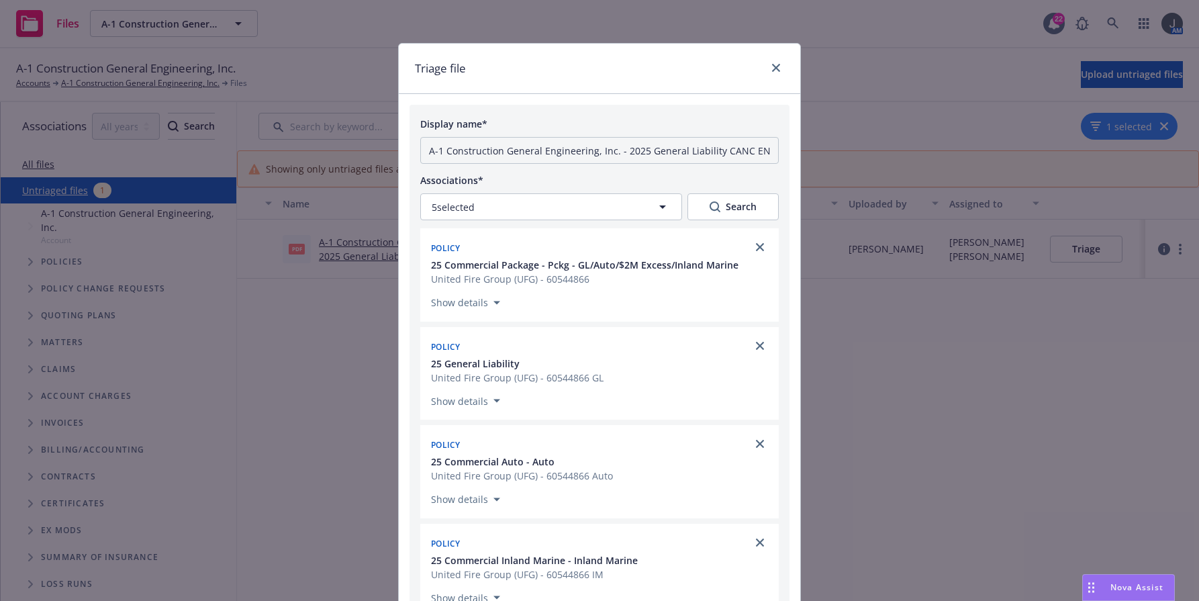
click at [665, 68] on div "Triage file" at bounding box center [600, 69] width 402 height 50
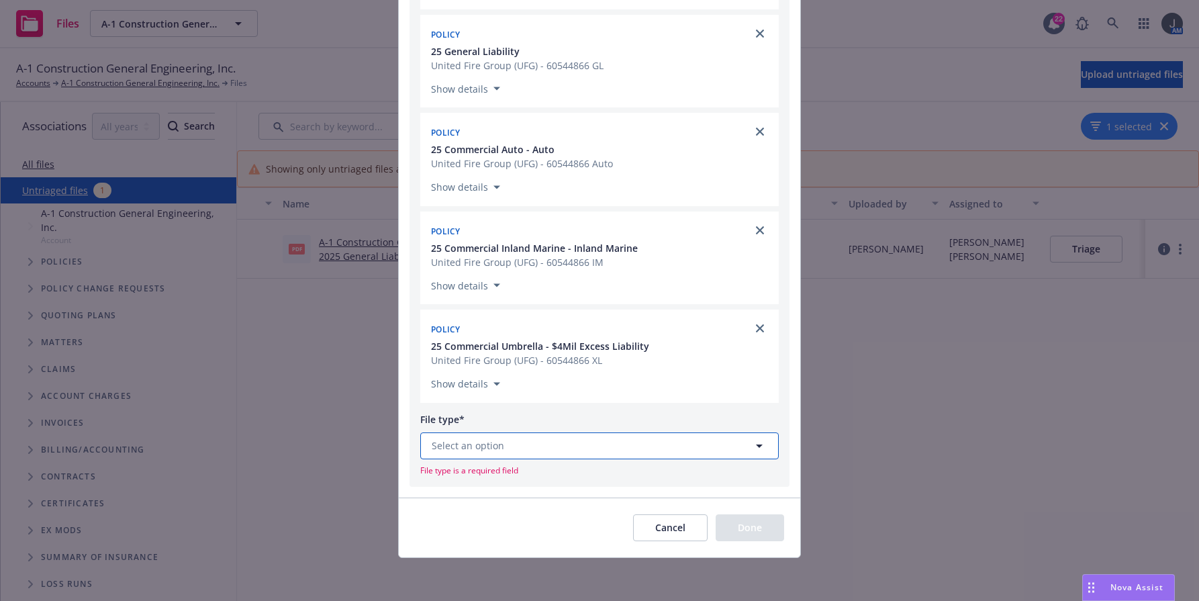
click at [568, 449] on button "Select an option" at bounding box center [599, 445] width 359 height 27
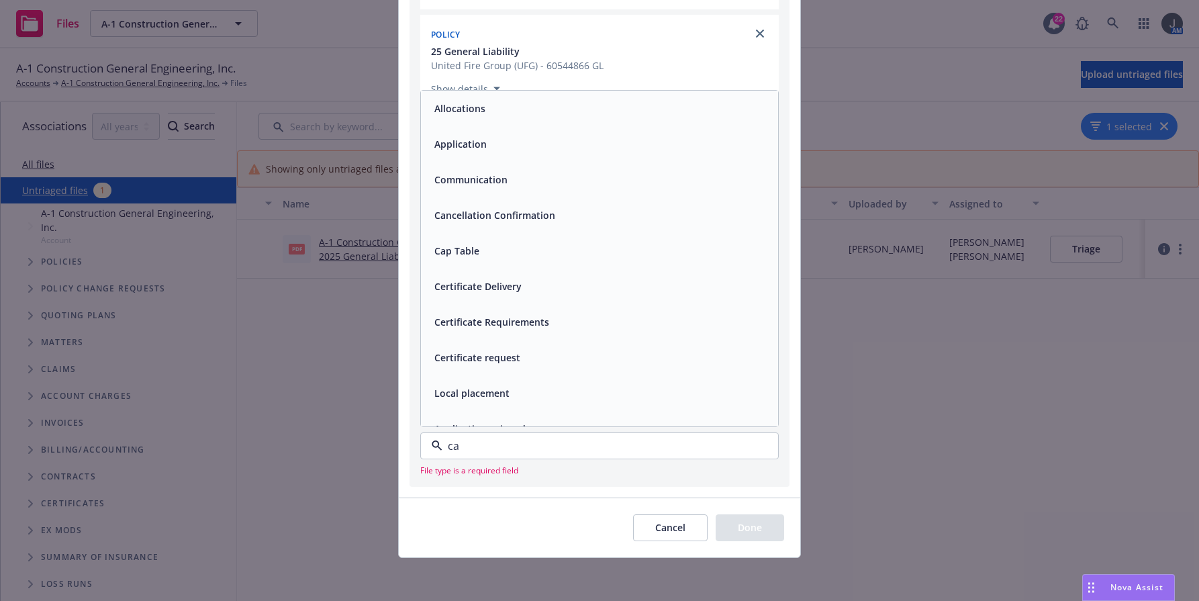
type input "can"
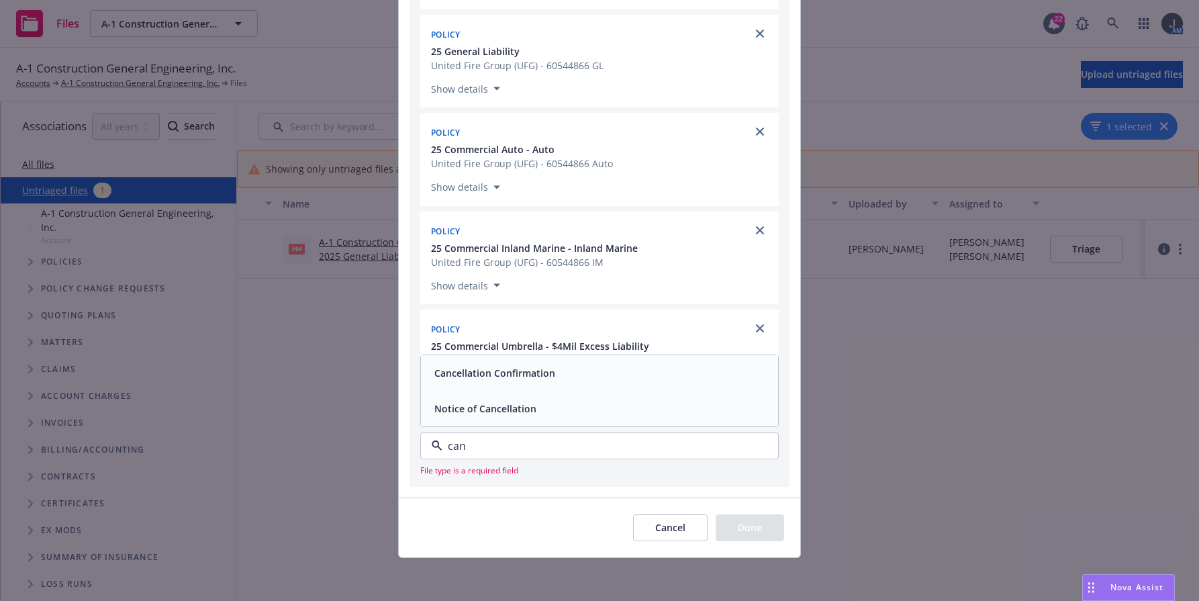
click at [485, 416] on div "Notice of Cancellation" at bounding box center [484, 408] width 110 height 19
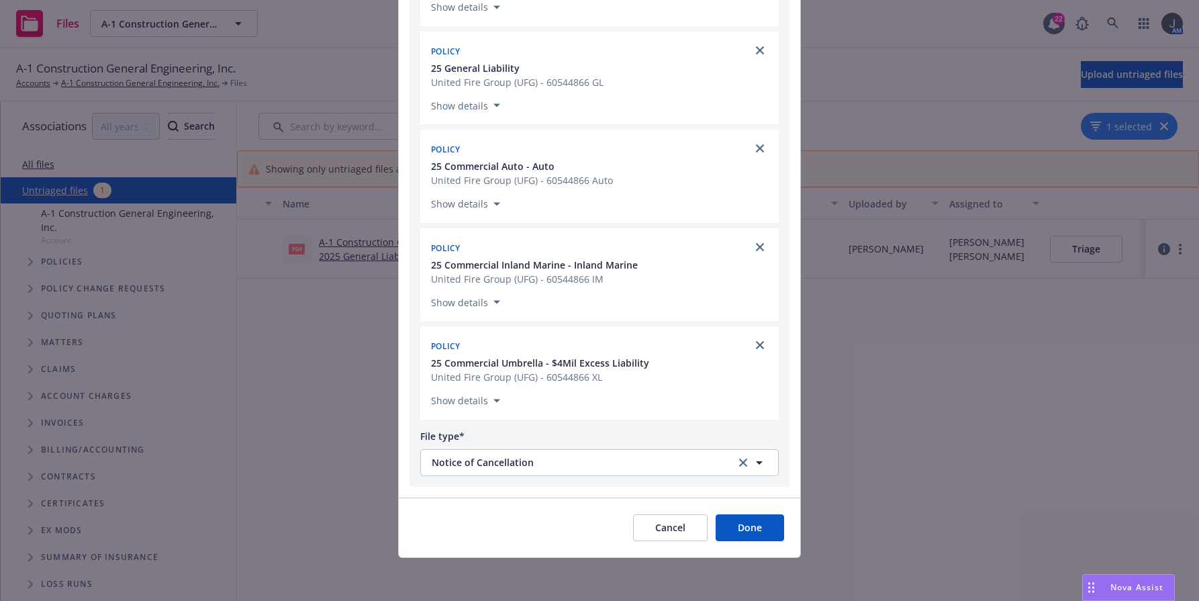
click at [754, 528] on button "Done" at bounding box center [750, 527] width 68 height 27
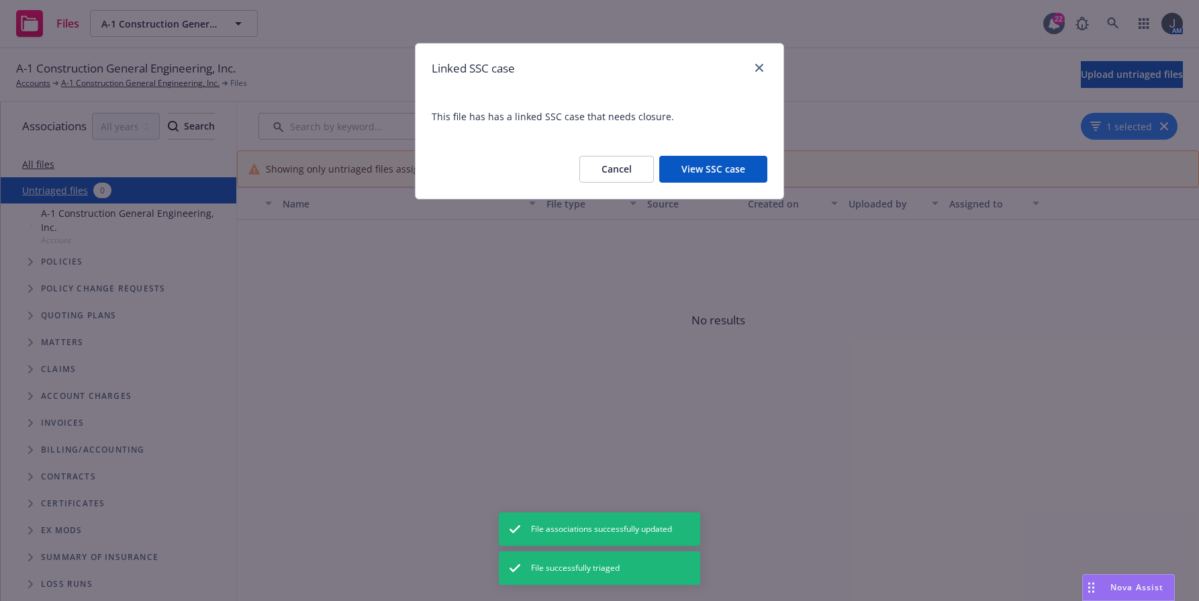
click at [698, 173] on button "View SSC case" at bounding box center [713, 169] width 108 height 27
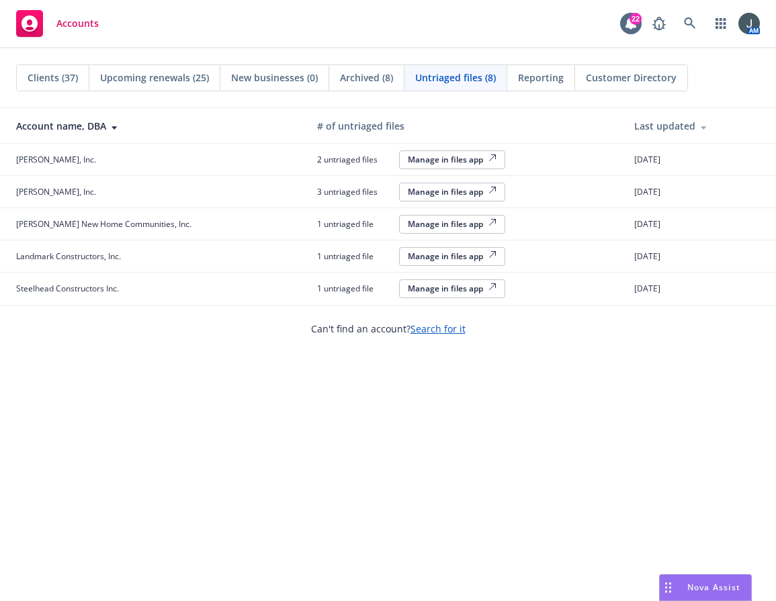
click at [408, 253] on div "Manage in files app" at bounding box center [452, 255] width 89 height 11
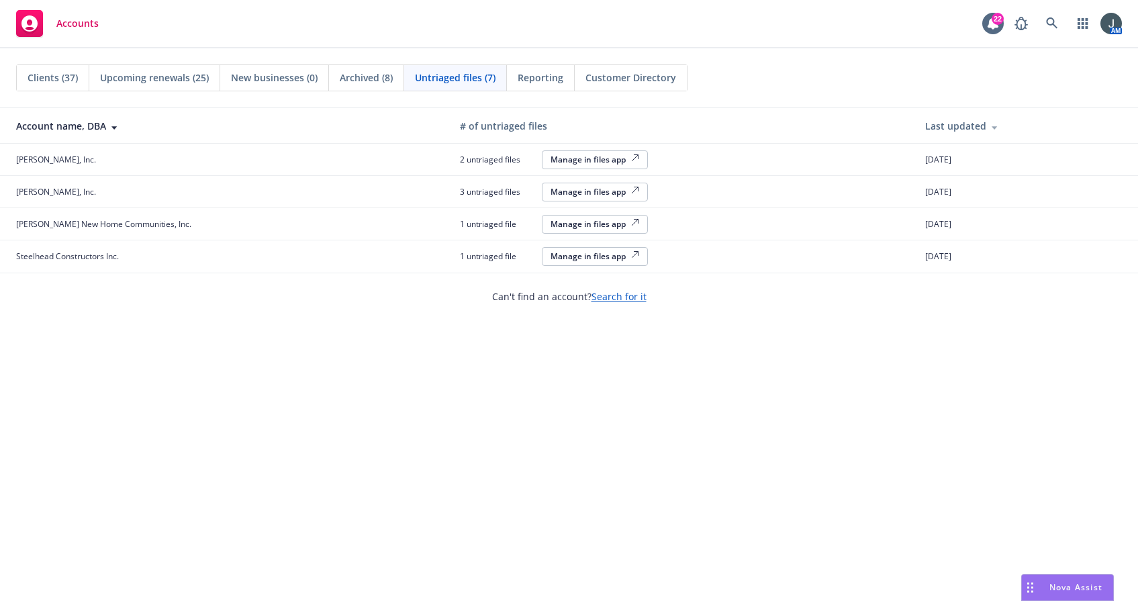
click at [551, 189] on div "Manage in files app" at bounding box center [595, 191] width 89 height 11
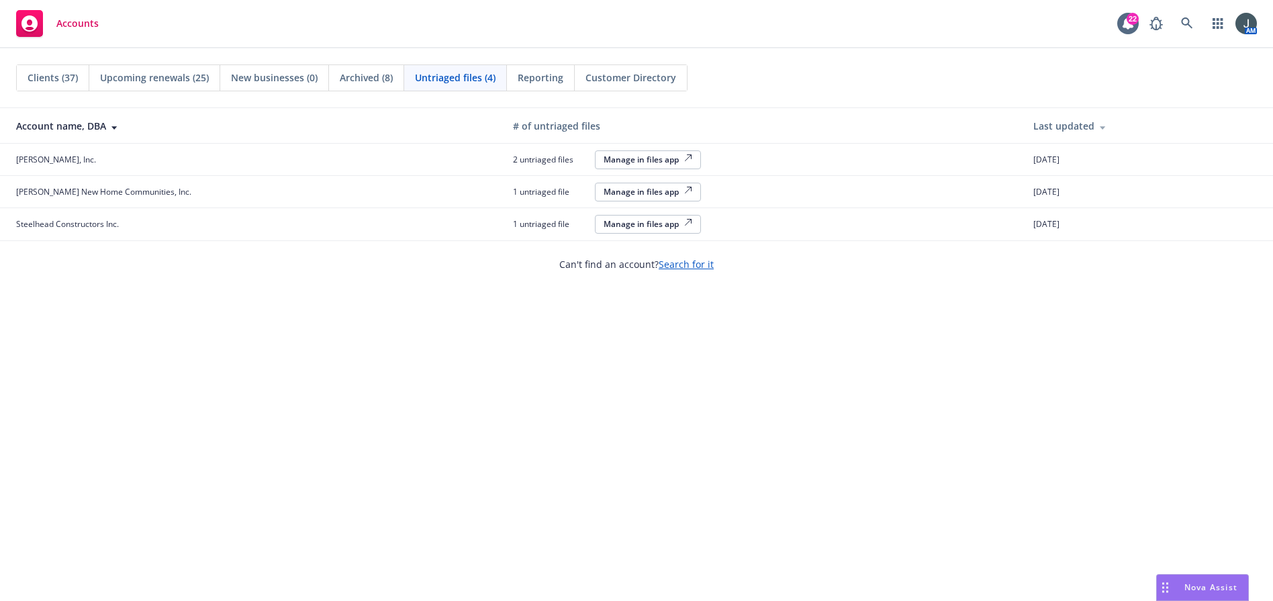
click at [604, 195] on div "Manage in files app" at bounding box center [648, 191] width 89 height 11
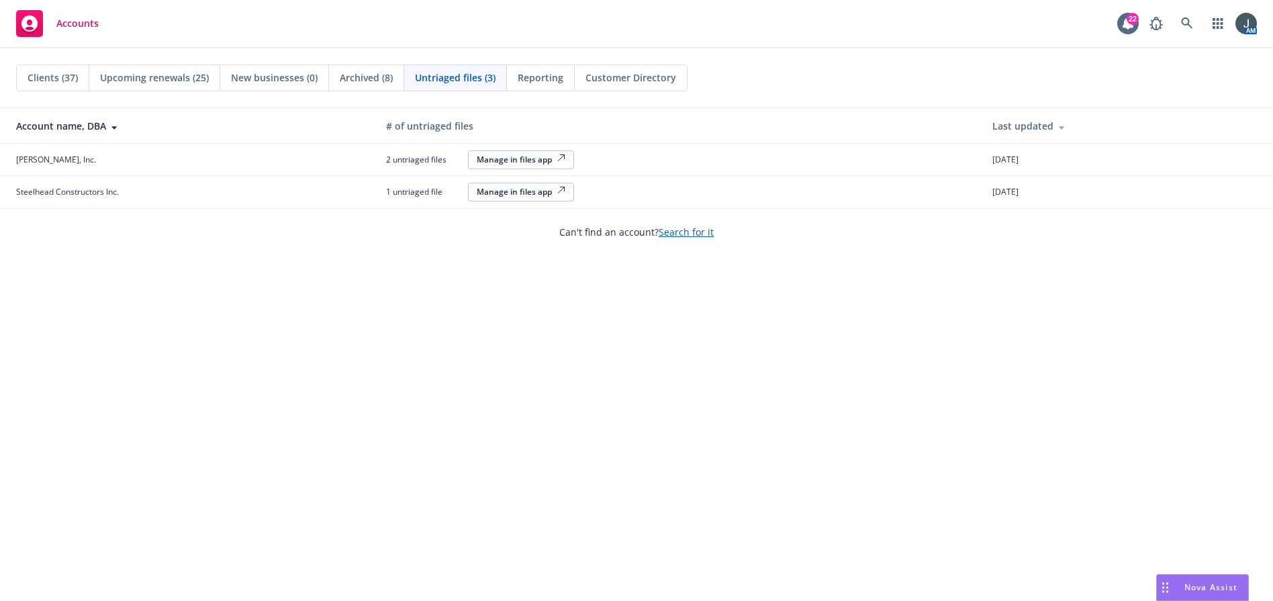
click at [510, 189] on div "Manage in files app" at bounding box center [521, 191] width 89 height 11
click at [492, 159] on div "Manage in files app" at bounding box center [519, 159] width 89 height 11
click at [513, 160] on div "Manage in files app" at bounding box center [519, 159] width 89 height 11
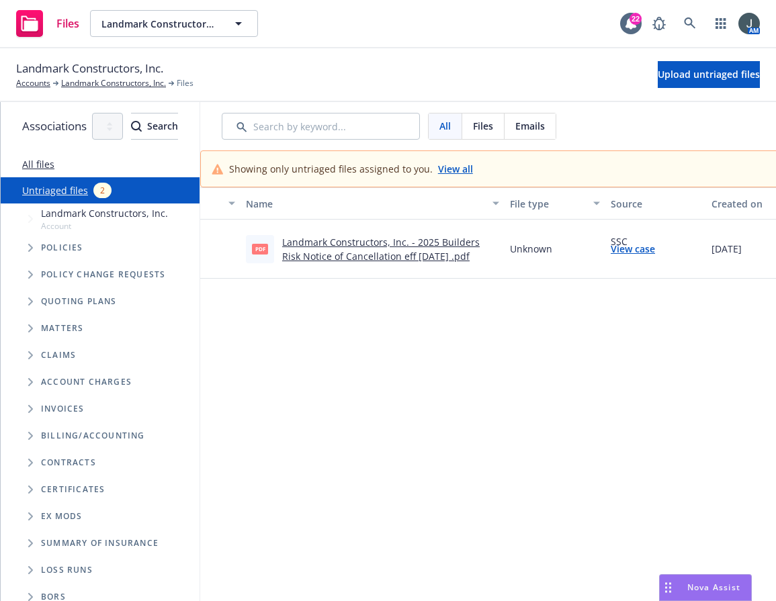
click at [408, 253] on link "Landmark Constructors, Inc. - 2025 Builders Risk Notice of Cancellation eff [DA…" at bounding box center [380, 249] width 197 height 27
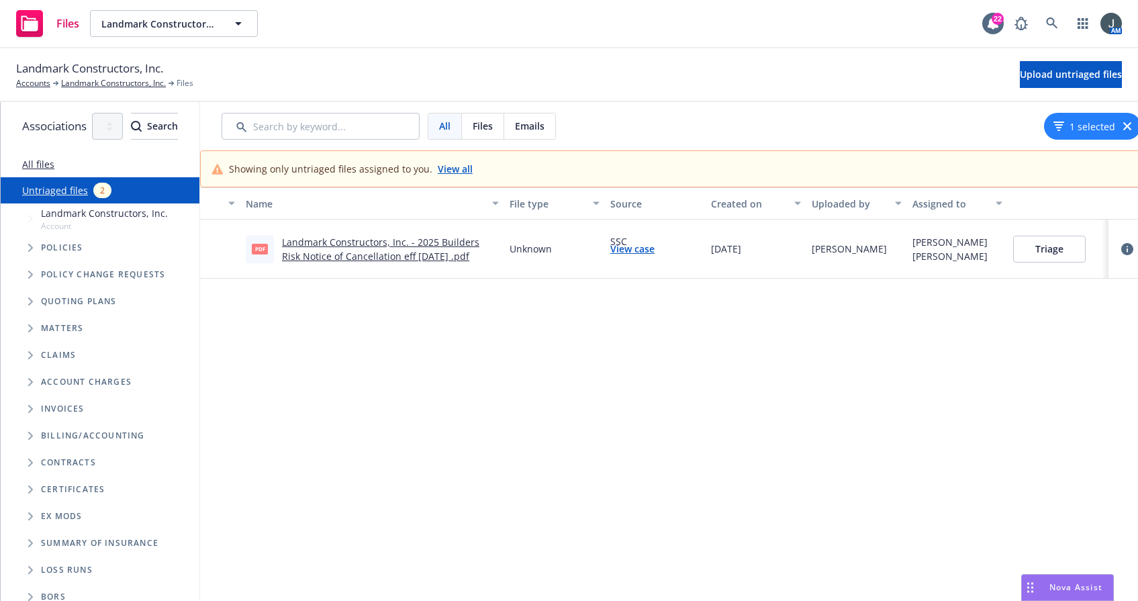
click at [775, 242] on button "Triage" at bounding box center [1049, 249] width 73 height 27
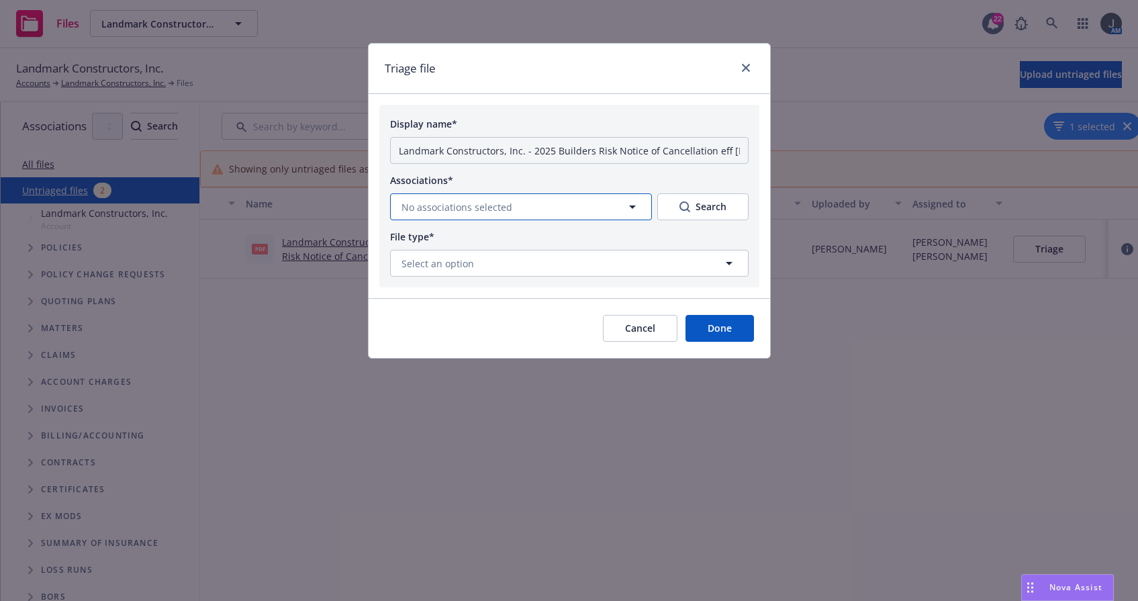
click at [639, 206] on icon "button" at bounding box center [632, 207] width 16 height 16
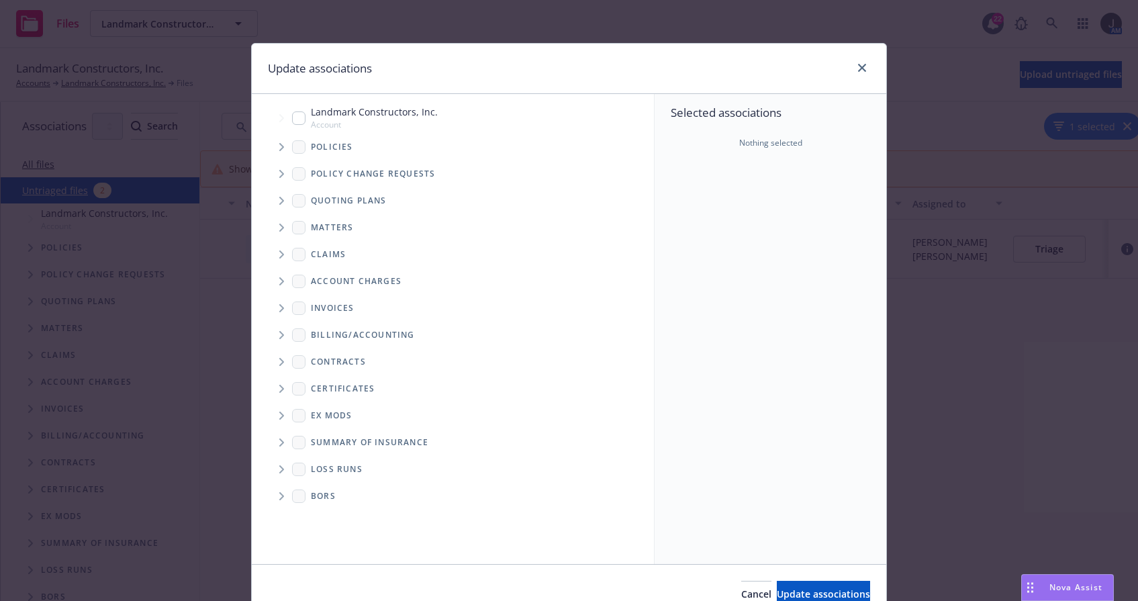
click at [279, 147] on icon "Tree Example" at bounding box center [281, 147] width 5 height 8
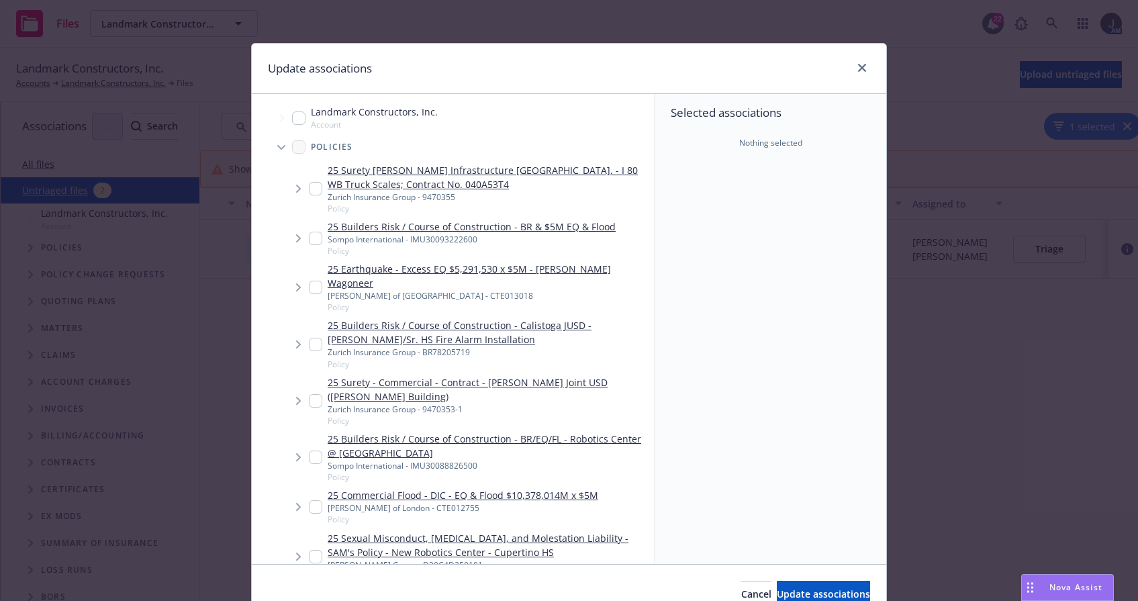
click at [312, 338] on input "Tree Example" at bounding box center [315, 344] width 13 height 13
checkbox input "true"
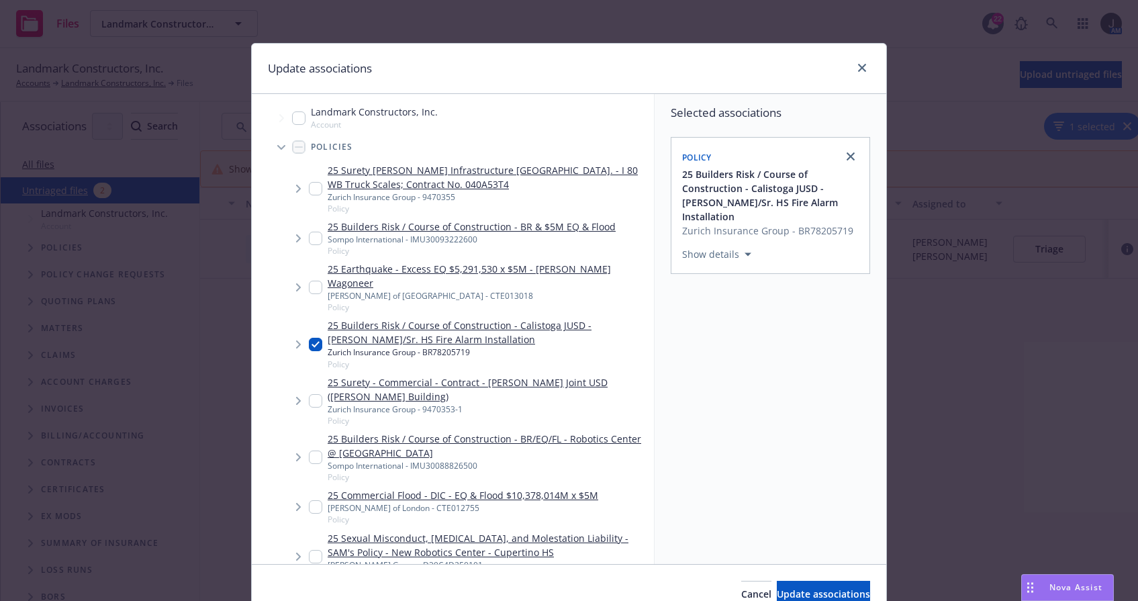
scroll to position [66, 0]
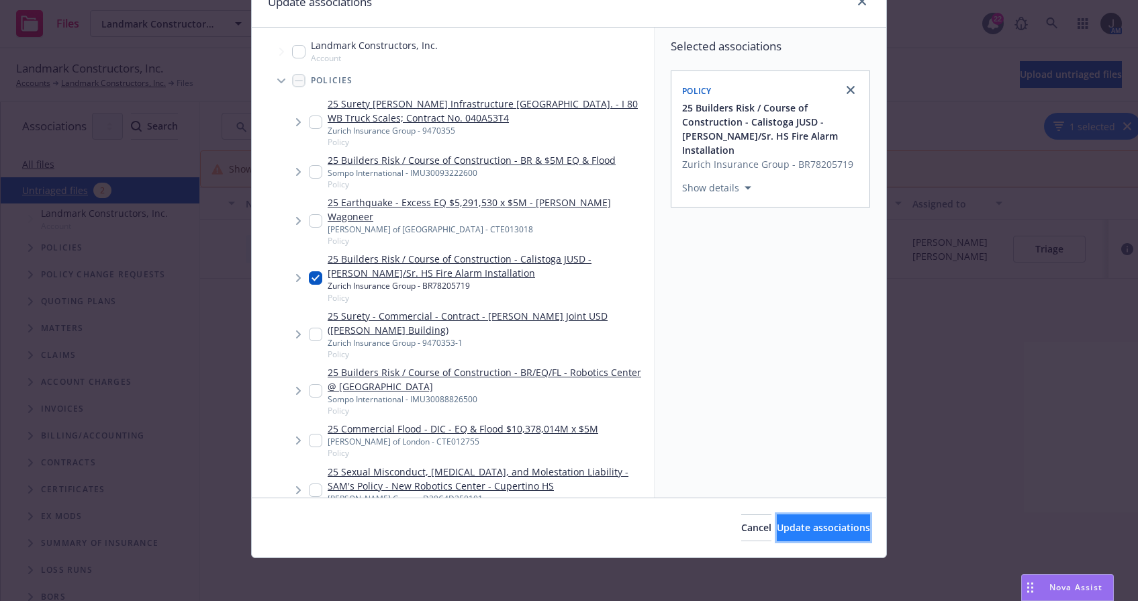
click at [775, 525] on span "Update associations" at bounding box center [823, 527] width 93 height 13
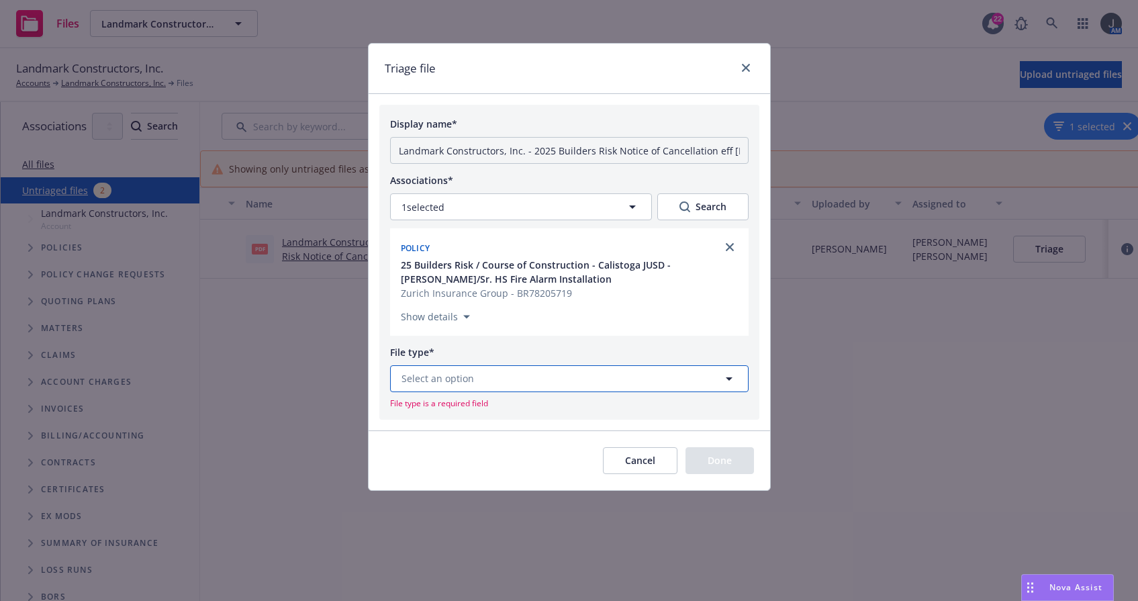
click at [607, 384] on button "Select an option" at bounding box center [569, 378] width 359 height 27
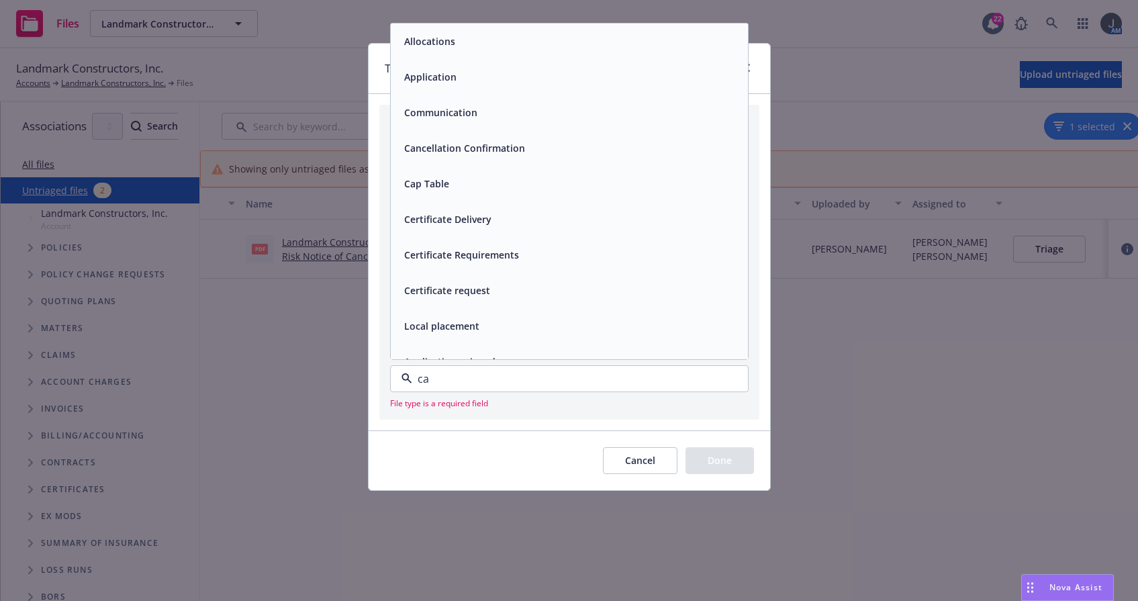
type input "can"
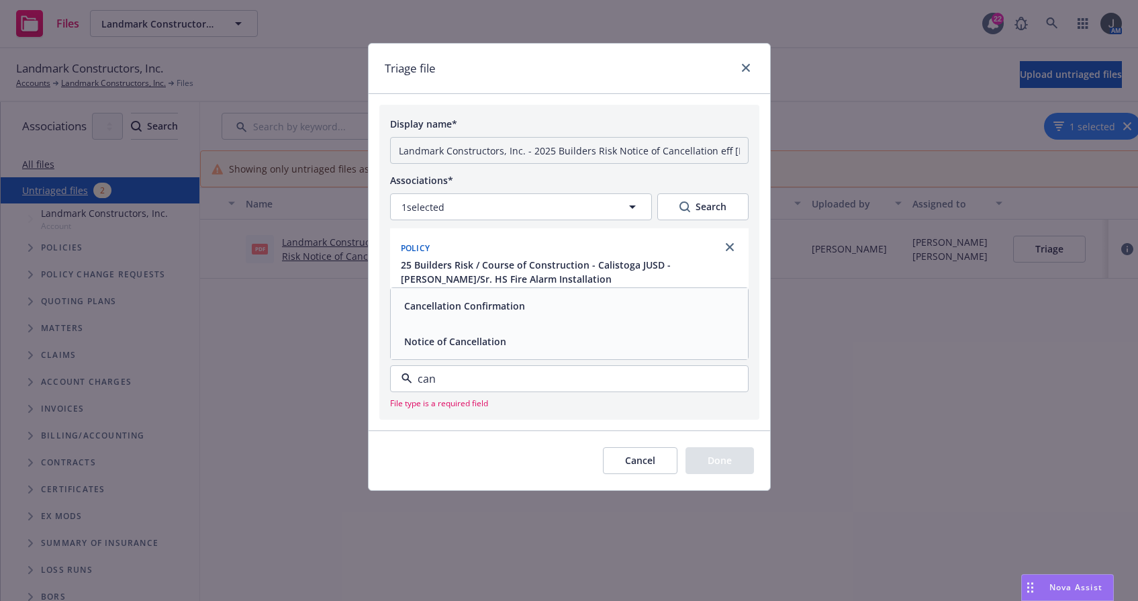
click at [526, 346] on div "Notice of Cancellation" at bounding box center [569, 341] width 341 height 19
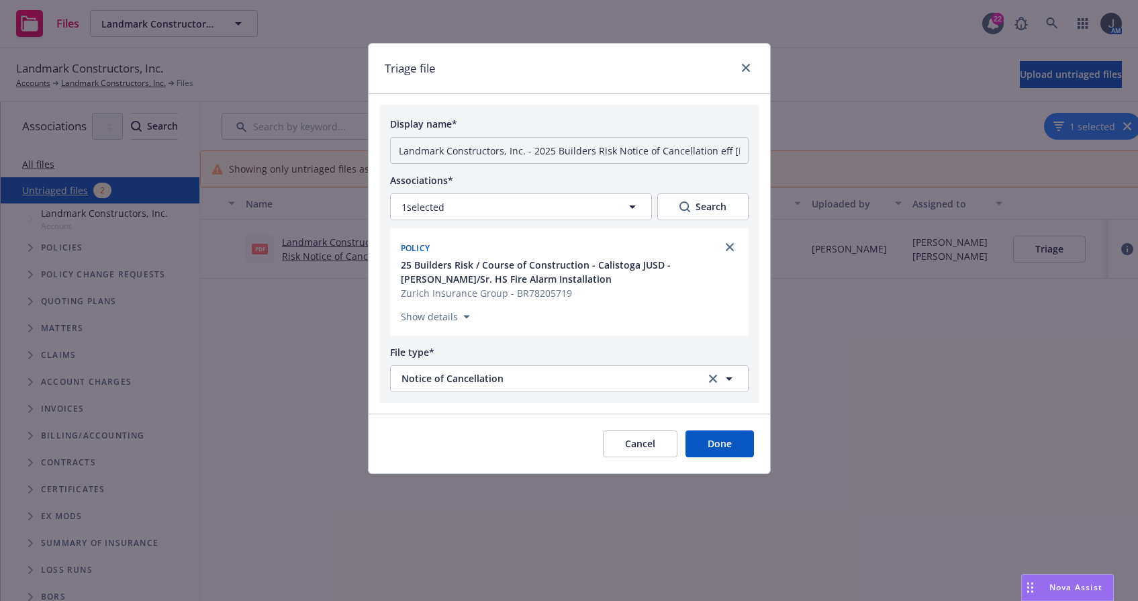
click at [720, 441] on button "Done" at bounding box center [720, 443] width 68 height 27
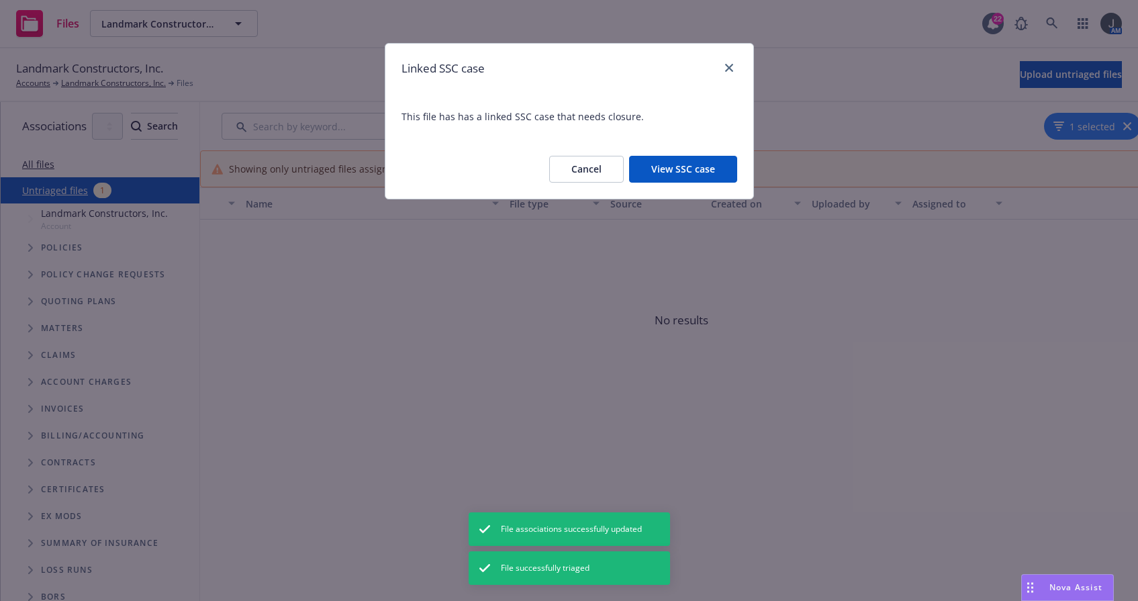
click at [666, 174] on button "View SSC case" at bounding box center [683, 169] width 108 height 27
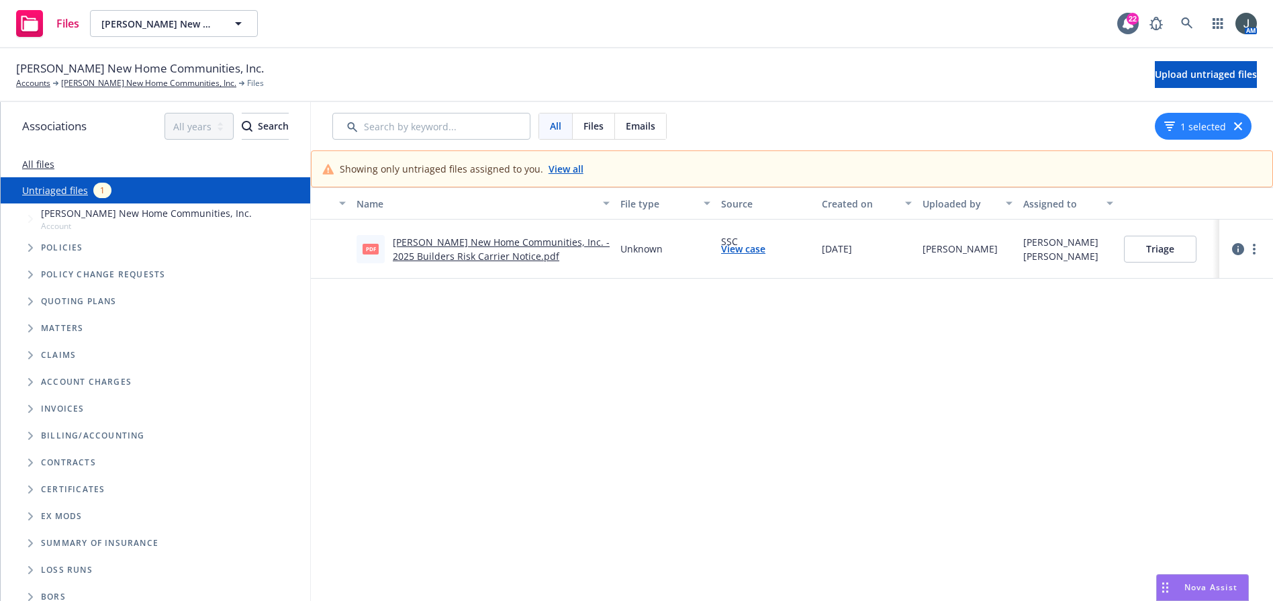
click at [473, 248] on div "[PERSON_NAME] New Home Communities, Inc. - 2025 Builders Risk Carrier Notice.pdf" at bounding box center [501, 249] width 217 height 28
click at [473, 259] on link "[PERSON_NAME] New Home Communities, Inc. - 2025 Builders Risk Carrier Notice.pdf" at bounding box center [501, 249] width 217 height 27
click at [461, 246] on link "[PERSON_NAME] New Home Communities, Inc. - 2025 Builders Risk Carrier Notice.pdf" at bounding box center [501, 249] width 217 height 27
click at [1150, 249] on button "Triage" at bounding box center [1160, 249] width 73 height 27
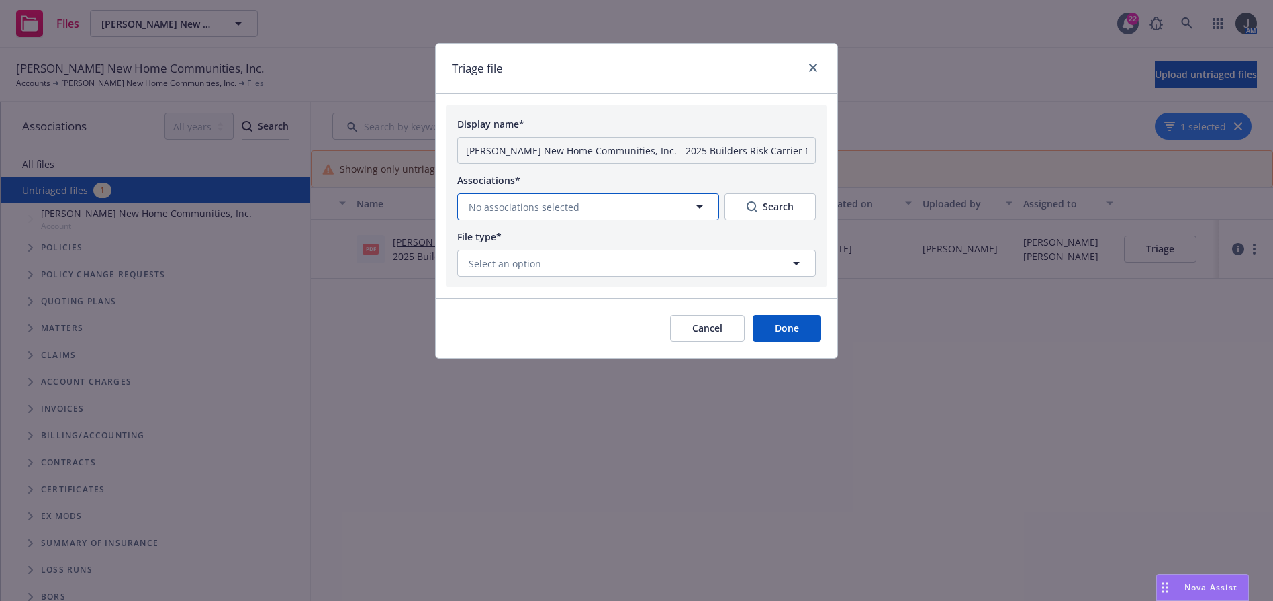
click at [698, 209] on icon "button" at bounding box center [700, 207] width 16 height 16
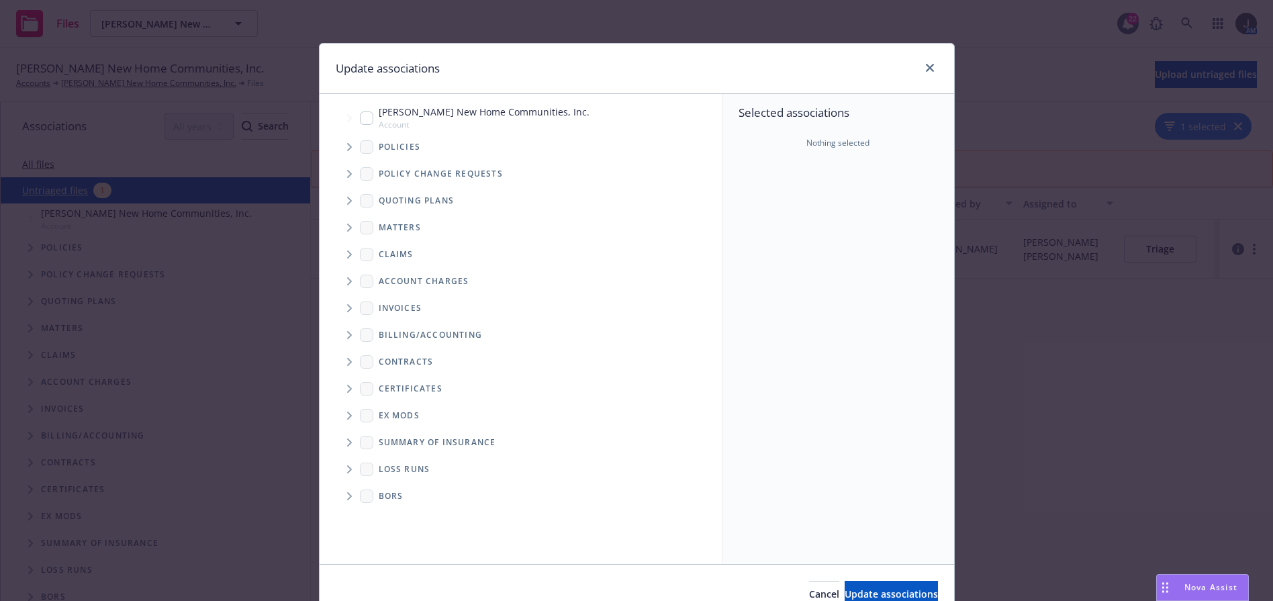
click at [347, 145] on icon "Tree Example" at bounding box center [349, 147] width 5 height 8
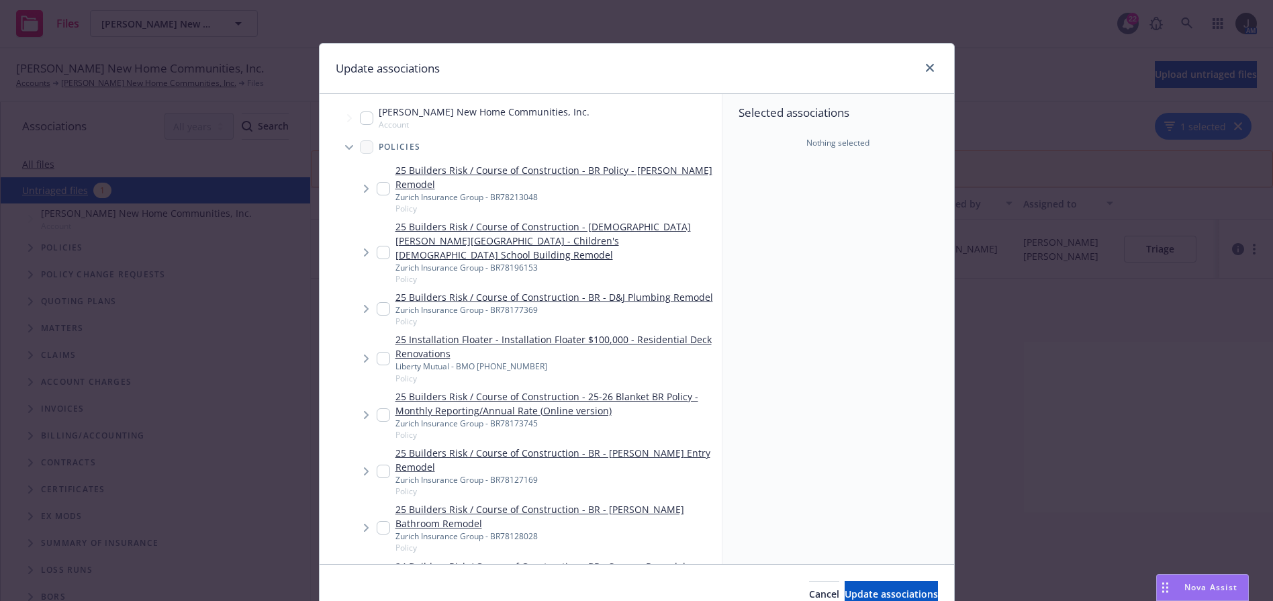
click at [377, 408] on input "Tree Example" at bounding box center [383, 414] width 13 height 13
checkbox input "true"
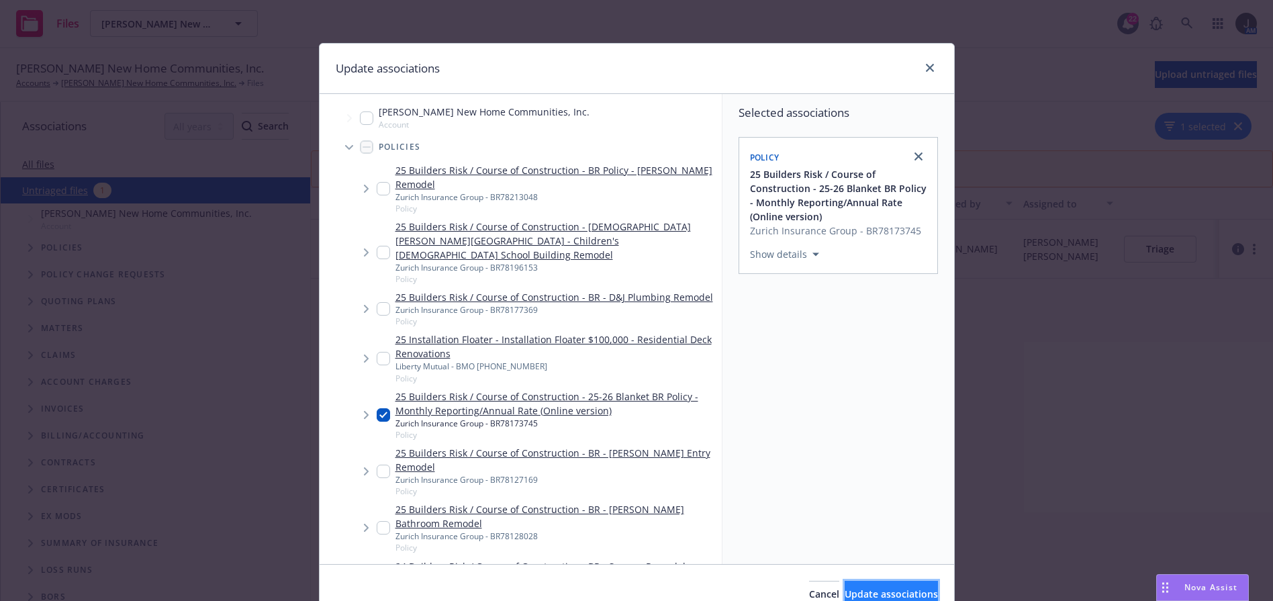
click at [864, 592] on span "Update associations" at bounding box center [891, 594] width 93 height 13
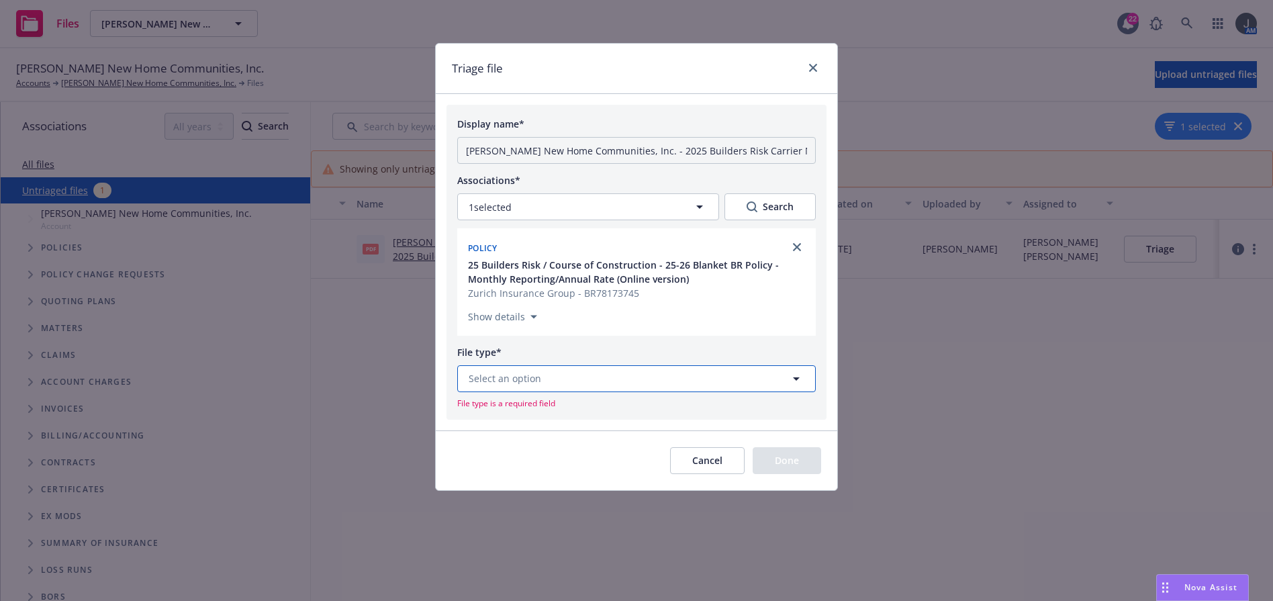
click at [681, 375] on button "Select an option" at bounding box center [636, 378] width 359 height 27
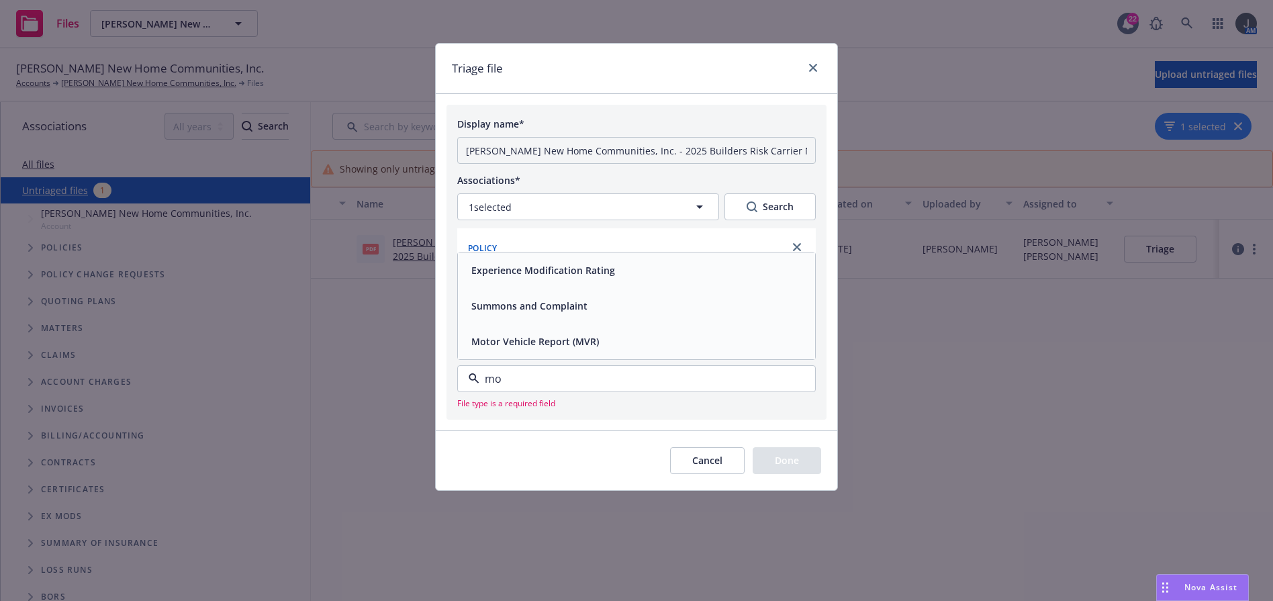
type input "m"
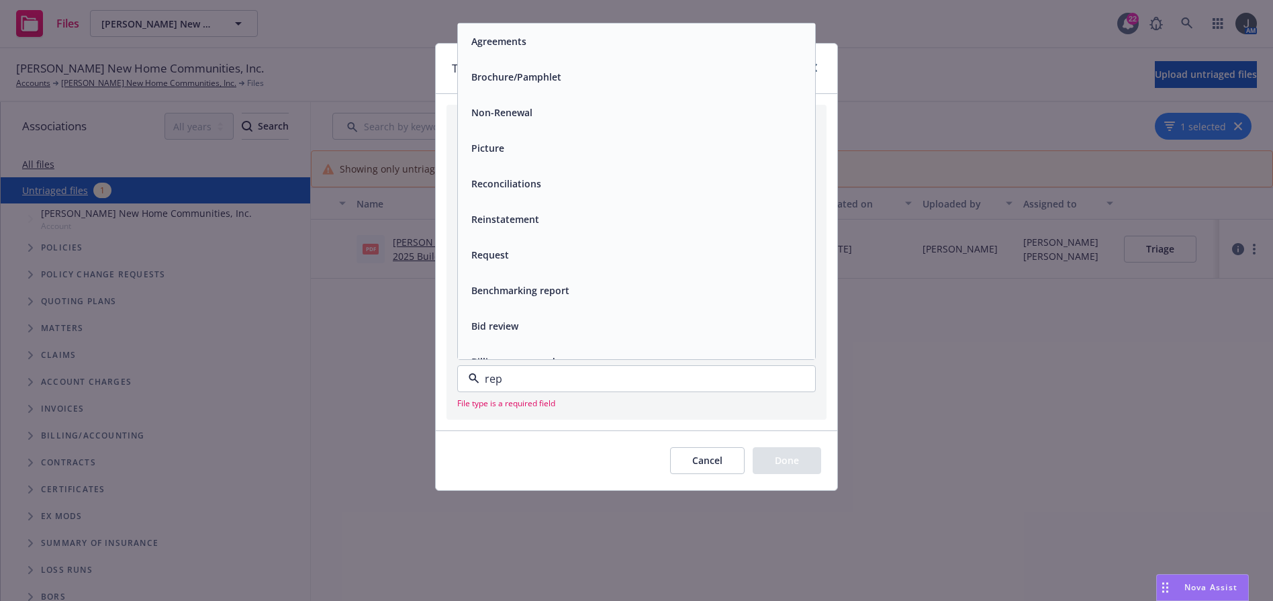
type input "repo"
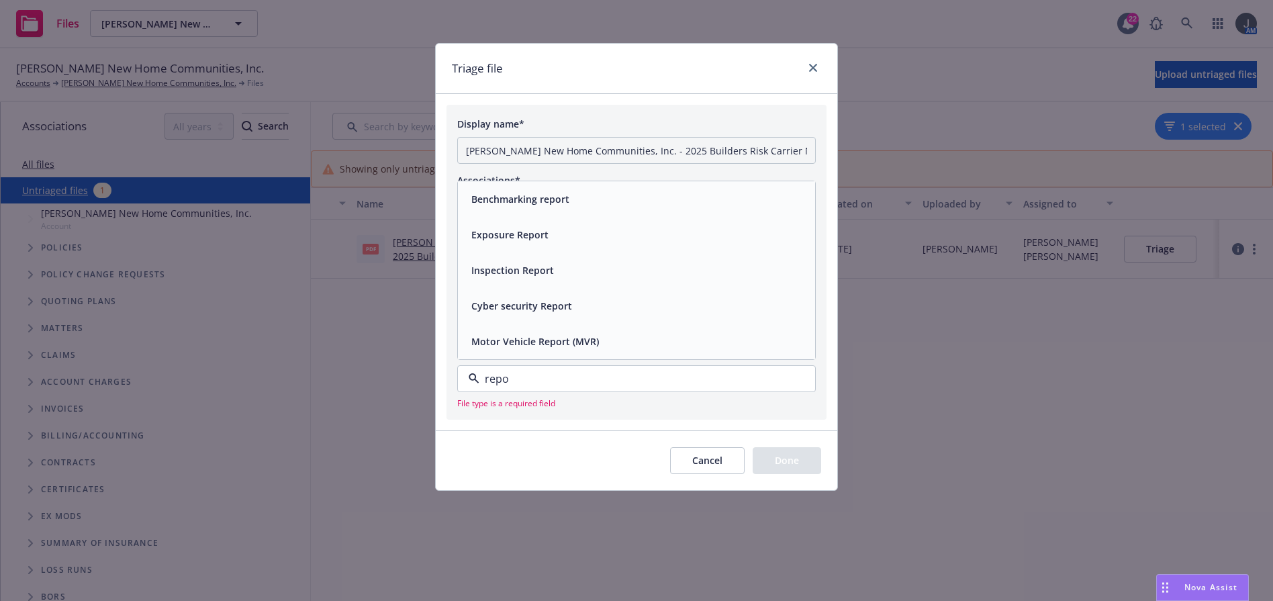
click at [695, 208] on div "Benchmarking report" at bounding box center [636, 198] width 341 height 19
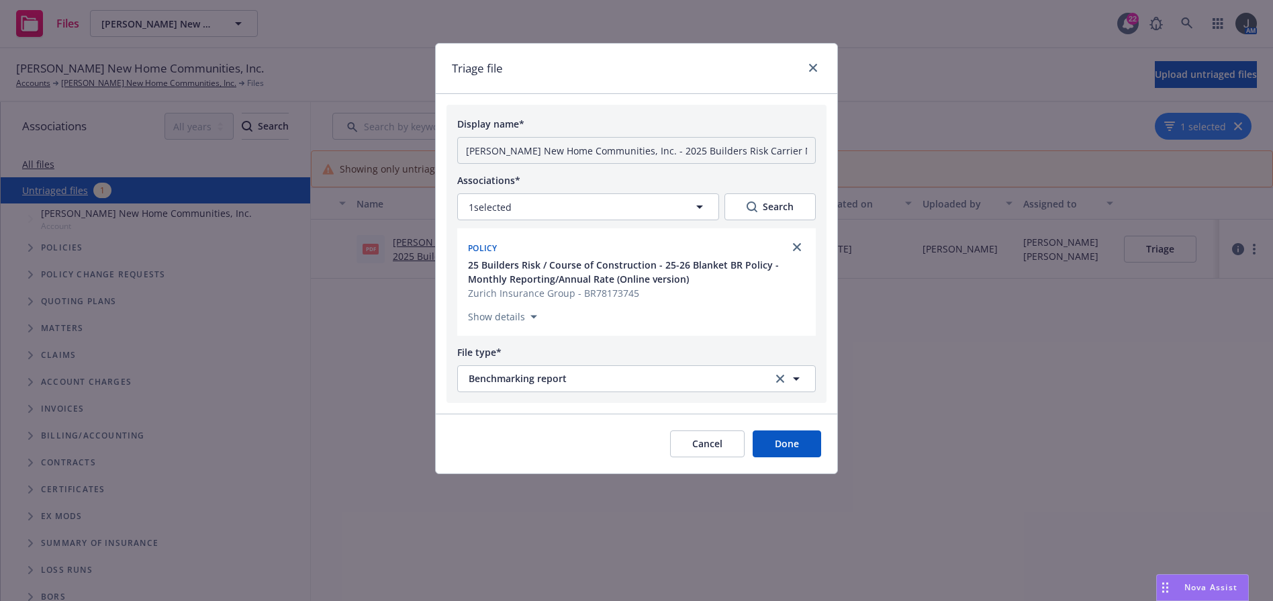
click at [802, 440] on button "Done" at bounding box center [787, 443] width 68 height 27
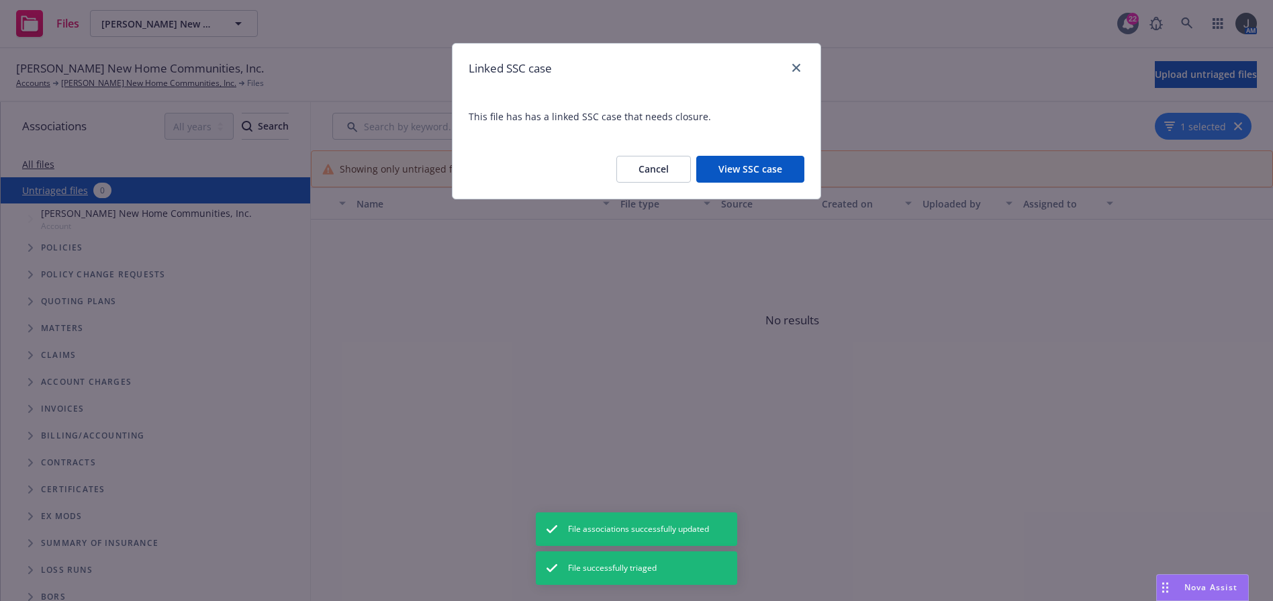
click at [729, 159] on button "View SSC case" at bounding box center [750, 169] width 108 height 27
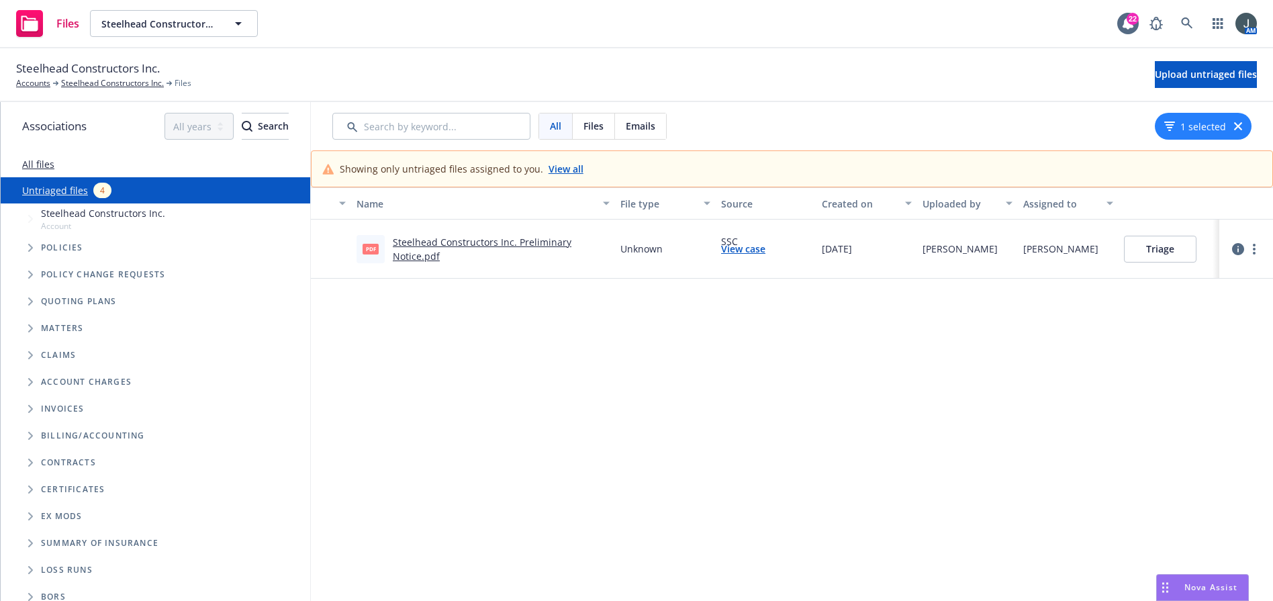
click at [1234, 244] on icon "button" at bounding box center [1238, 249] width 12 height 12
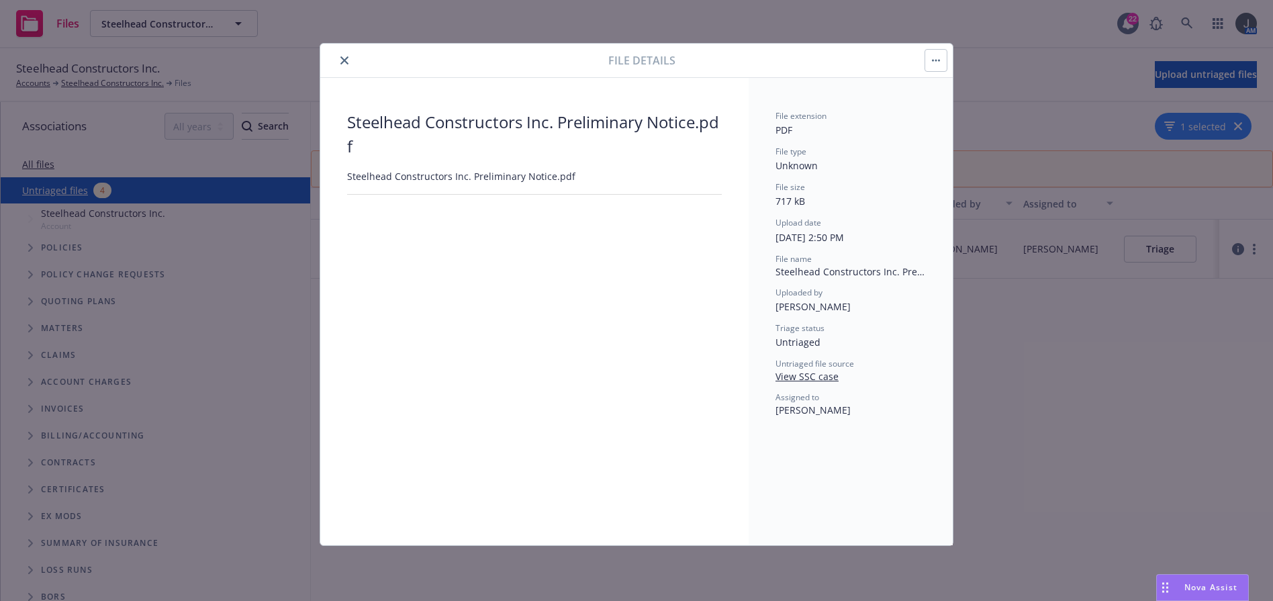
click at [931, 64] on button "button" at bounding box center [935, 60] width 21 height 21
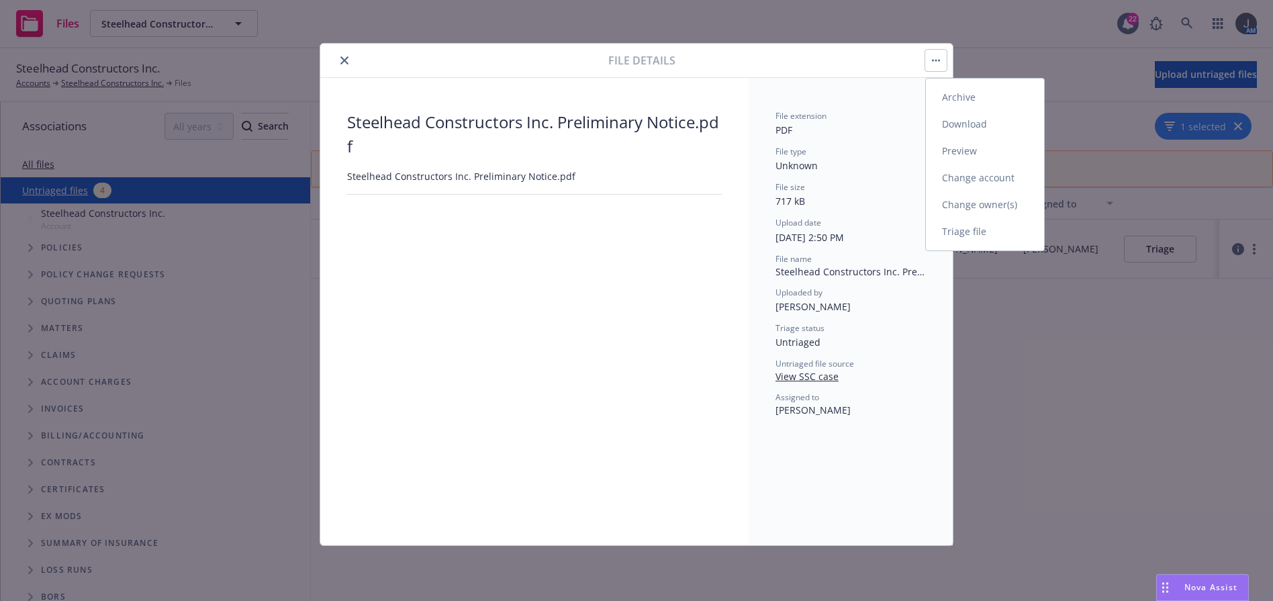
click at [978, 206] on link "Change owner(s)" at bounding box center [985, 204] width 118 height 27
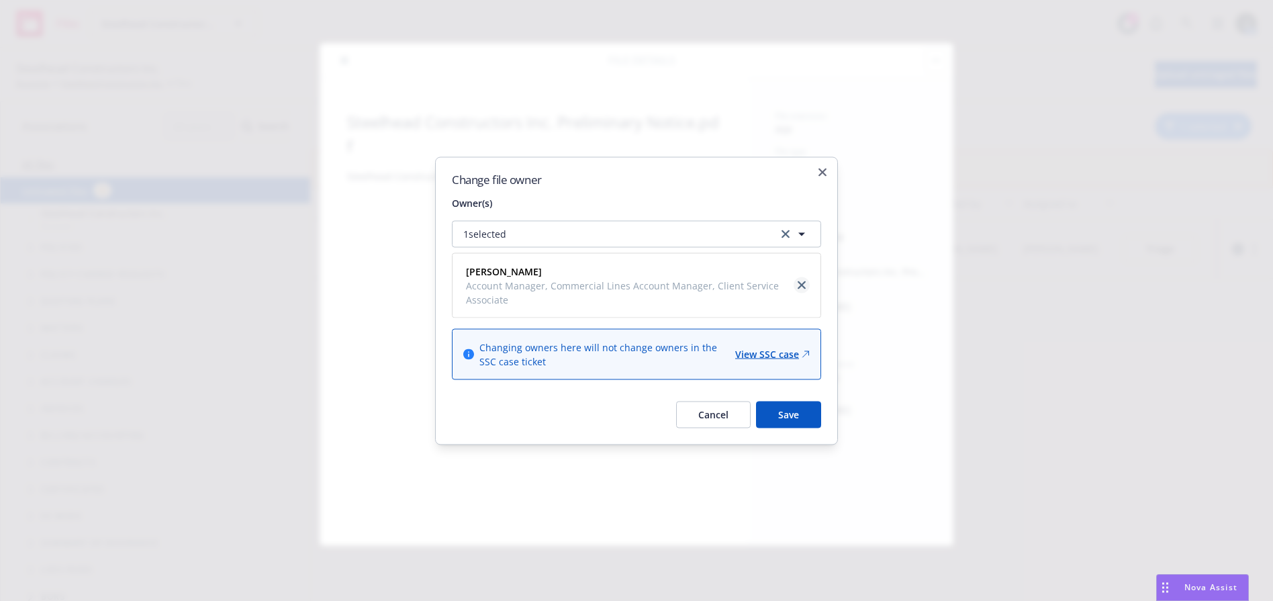
click at [799, 281] on icon "close" at bounding box center [802, 285] width 8 height 8
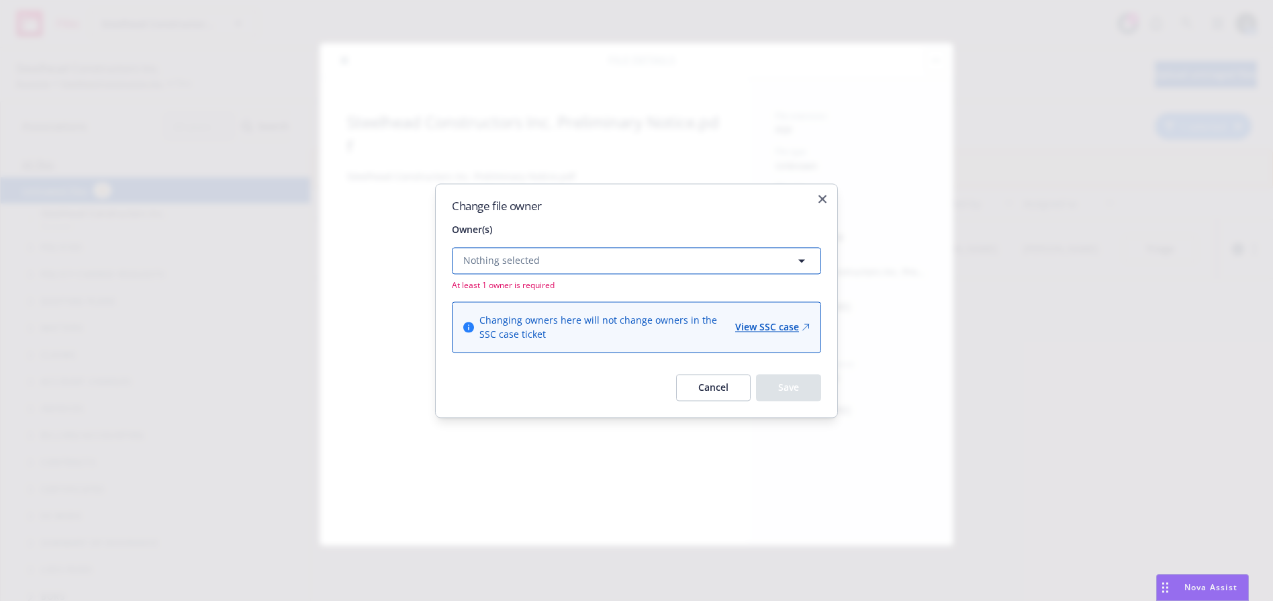
click at [631, 252] on button "Nothing selected" at bounding box center [636, 260] width 369 height 27
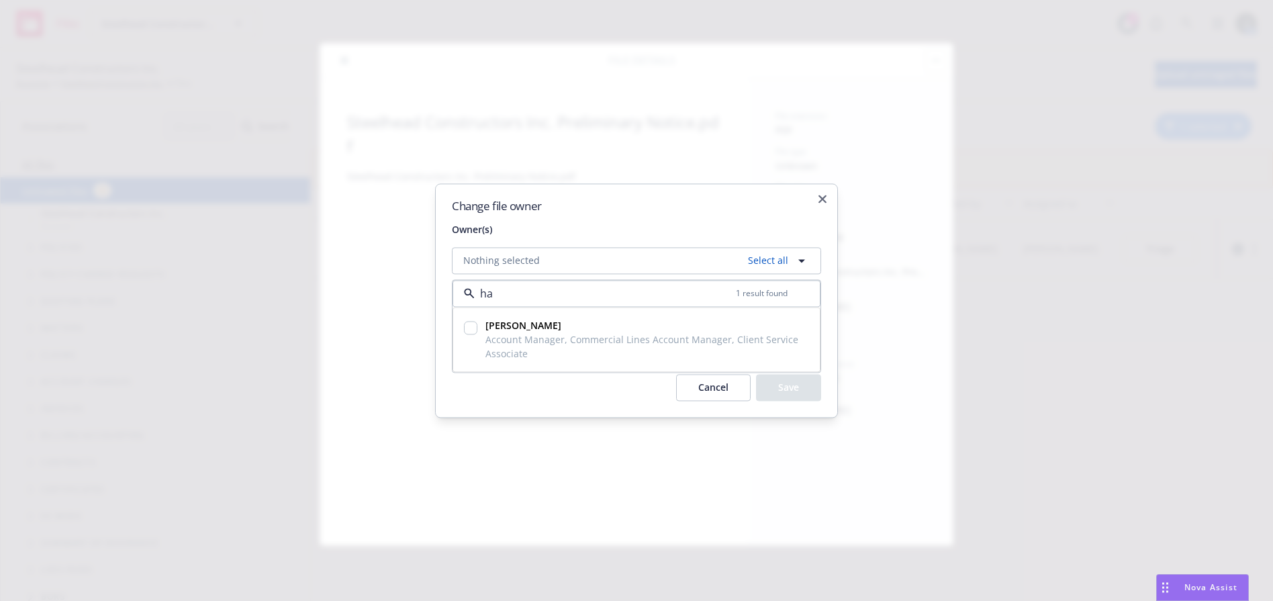
type input "hal"
click at [466, 328] on input "checkbox" at bounding box center [470, 327] width 13 height 13
checkbox input "true"
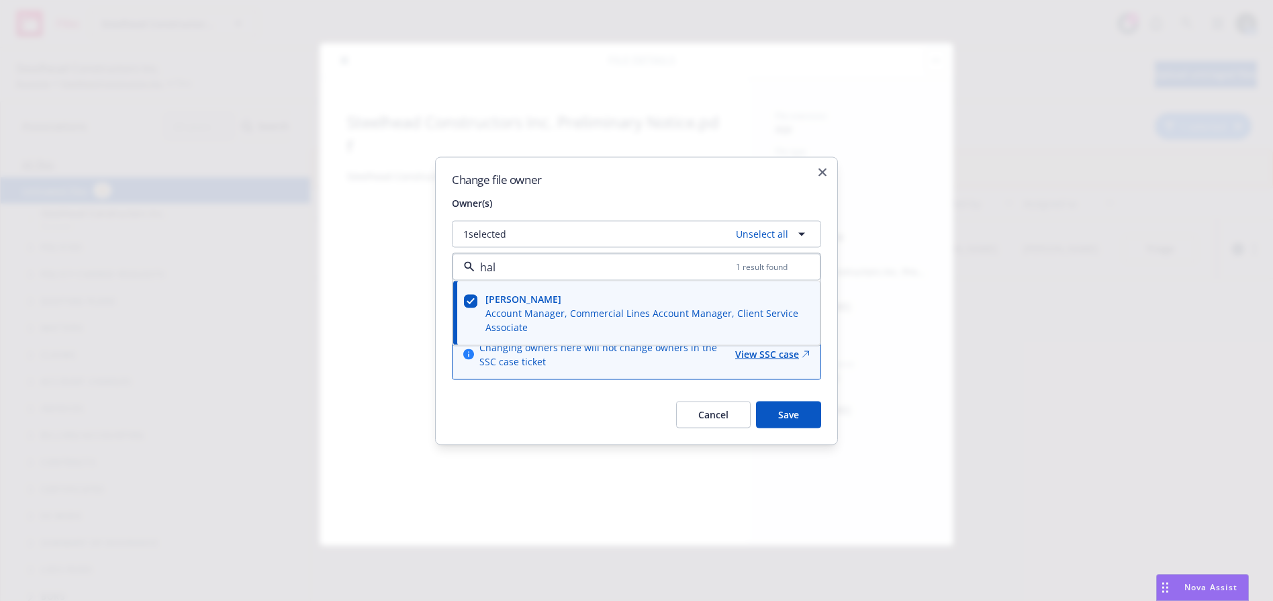
type input "hal"
click at [821, 384] on form "Owner(s) 1 selected Unselect all hal 1 result found [PERSON_NAME] Account Manag…" at bounding box center [636, 311] width 369 height 232
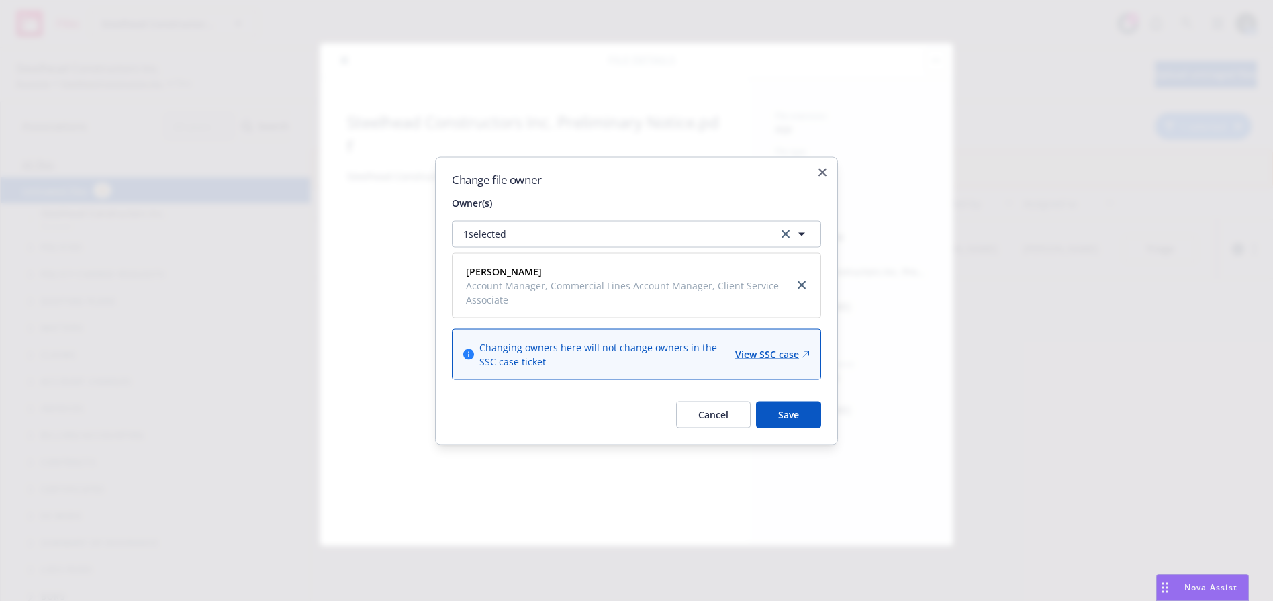
click at [806, 408] on button "Save" at bounding box center [788, 414] width 65 height 27
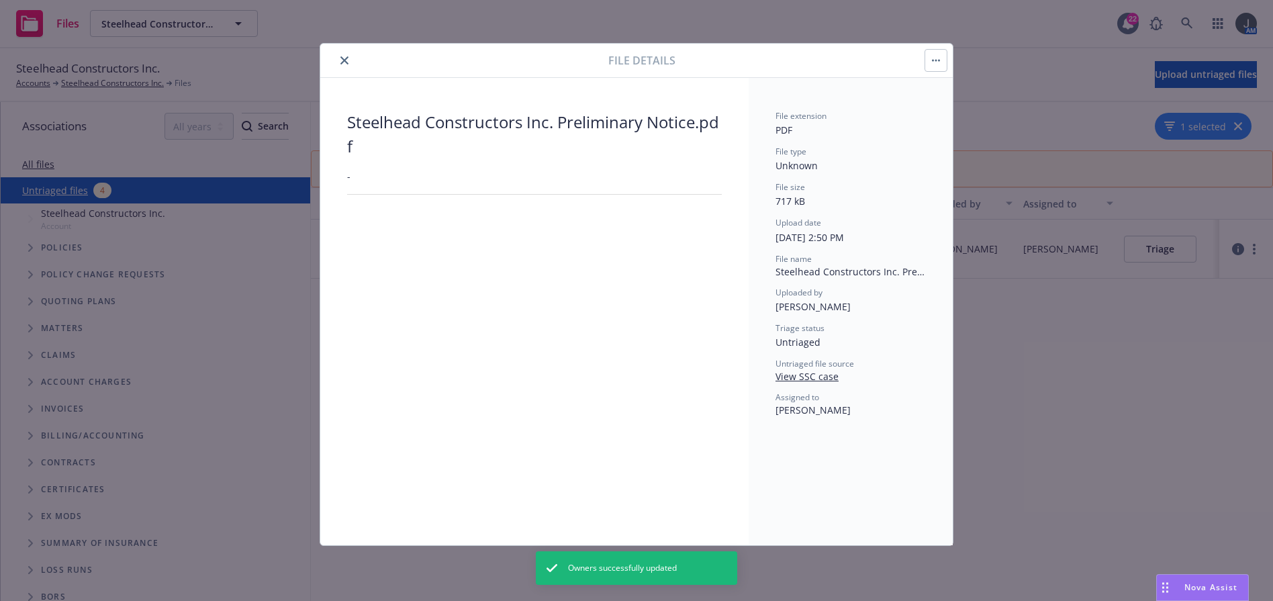
click at [344, 64] on button "close" at bounding box center [344, 60] width 16 height 16
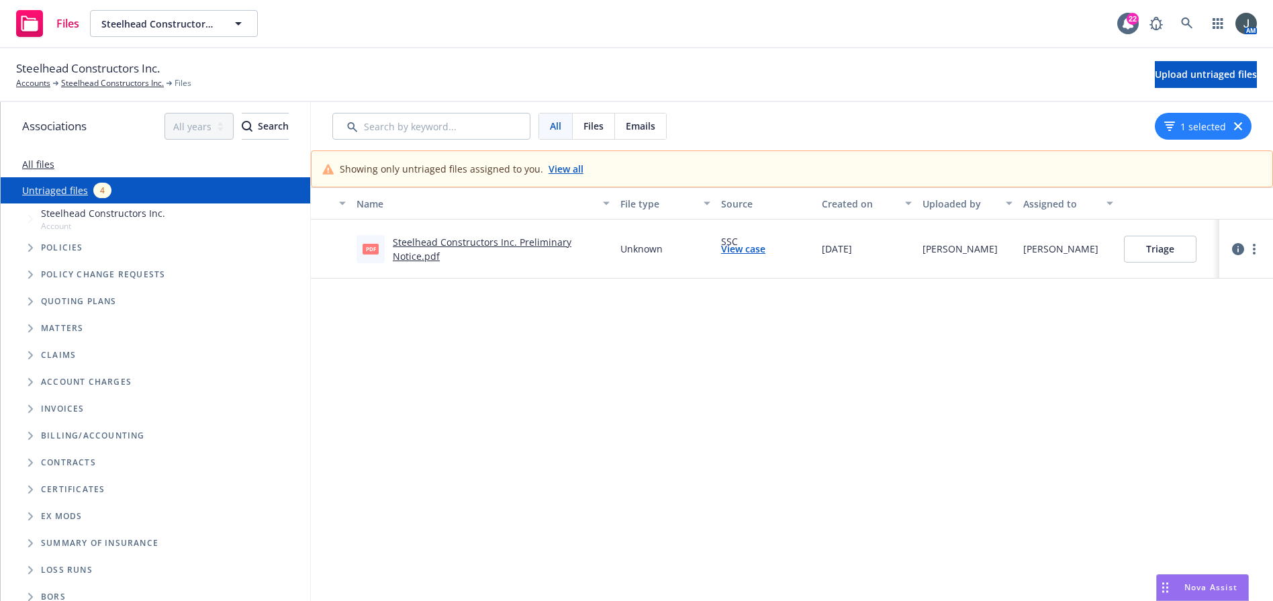
click at [73, 186] on link "Untriaged files" at bounding box center [55, 190] width 66 height 14
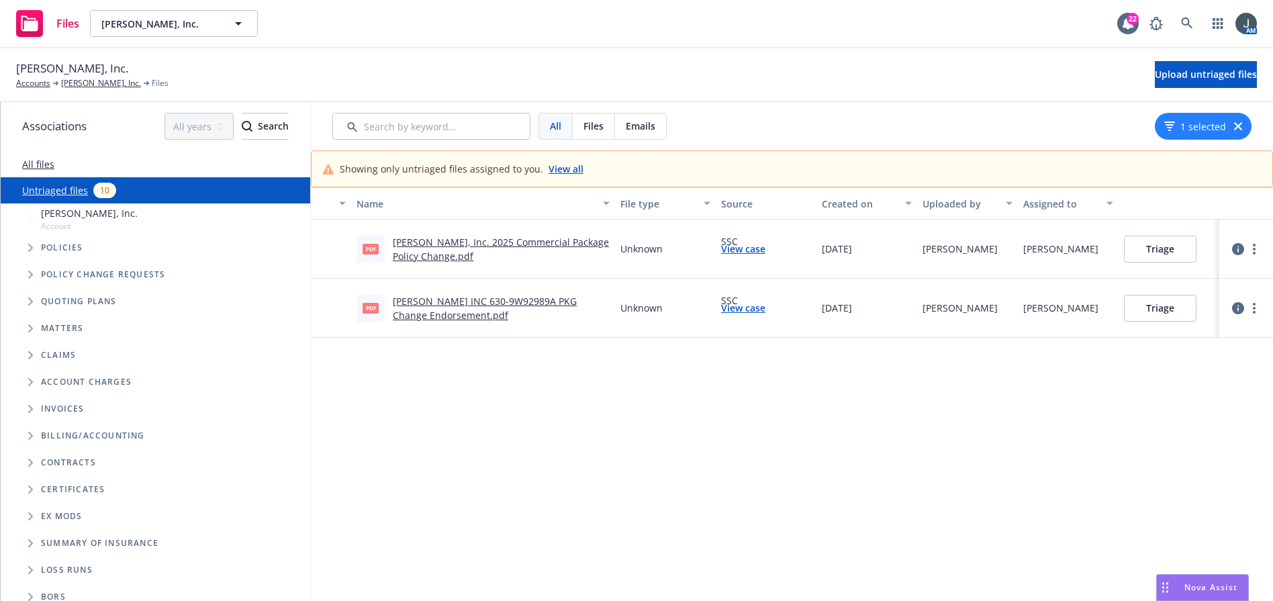
click at [473, 246] on link "[PERSON_NAME], Inc. 2025 Commercial Package Policy Change.pdf" at bounding box center [501, 249] width 216 height 27
click at [1172, 251] on button "Triage" at bounding box center [1160, 249] width 73 height 27
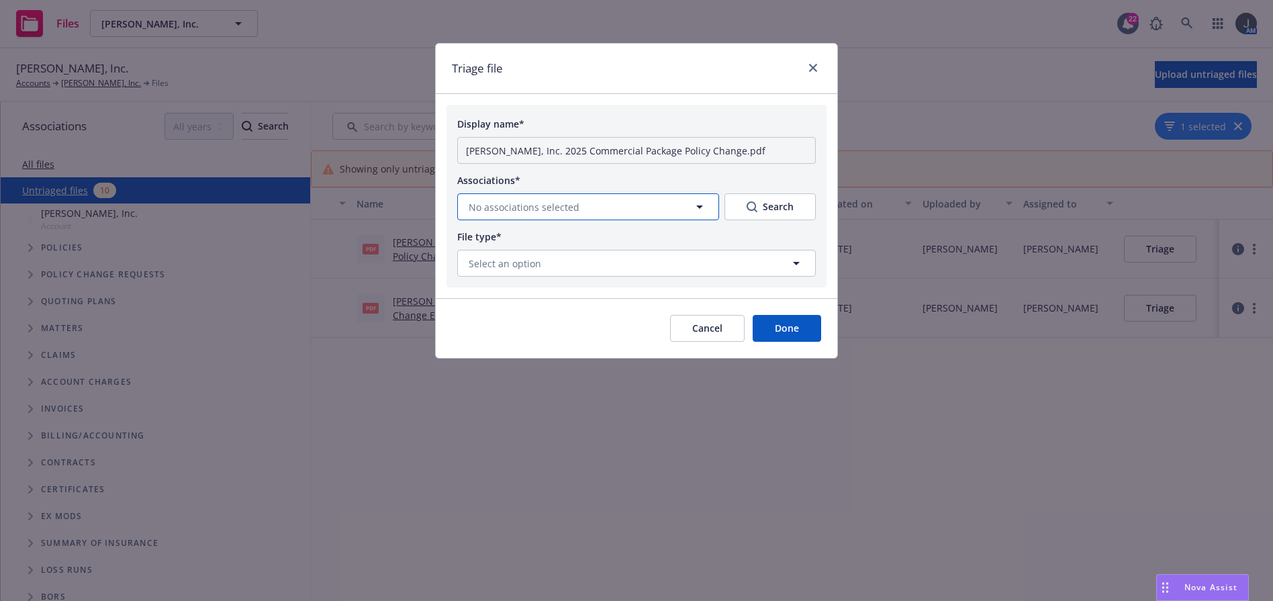
click at [694, 204] on icon "button" at bounding box center [700, 207] width 16 height 16
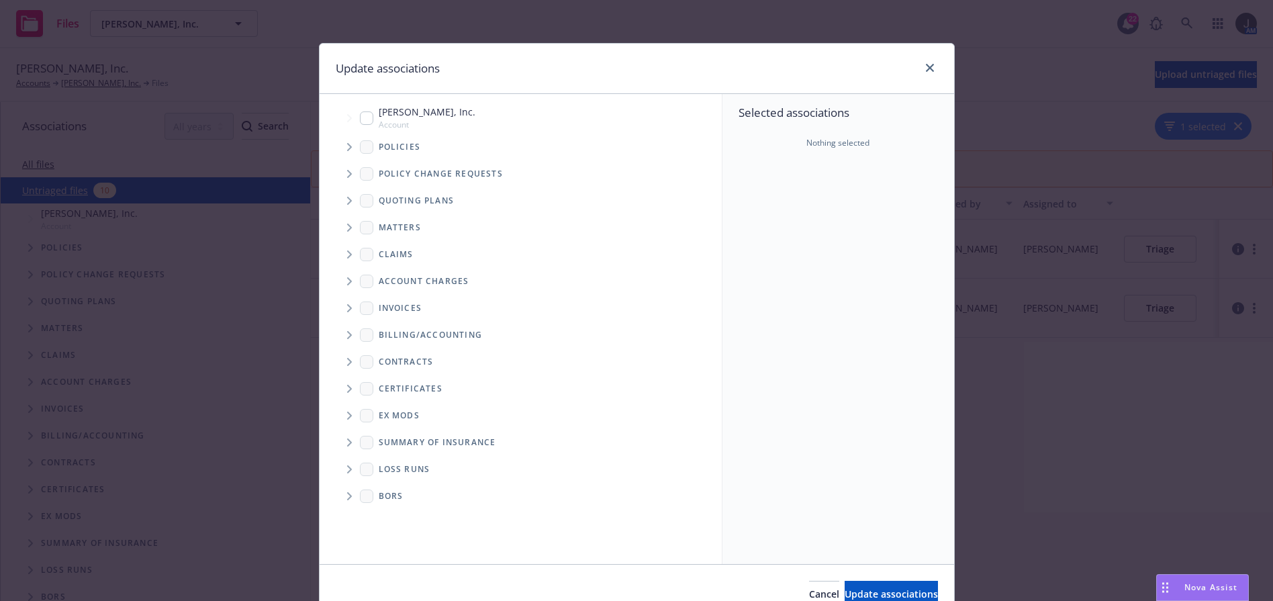
click at [338, 146] on span "Tree Example" at bounding box center [348, 146] width 21 height 21
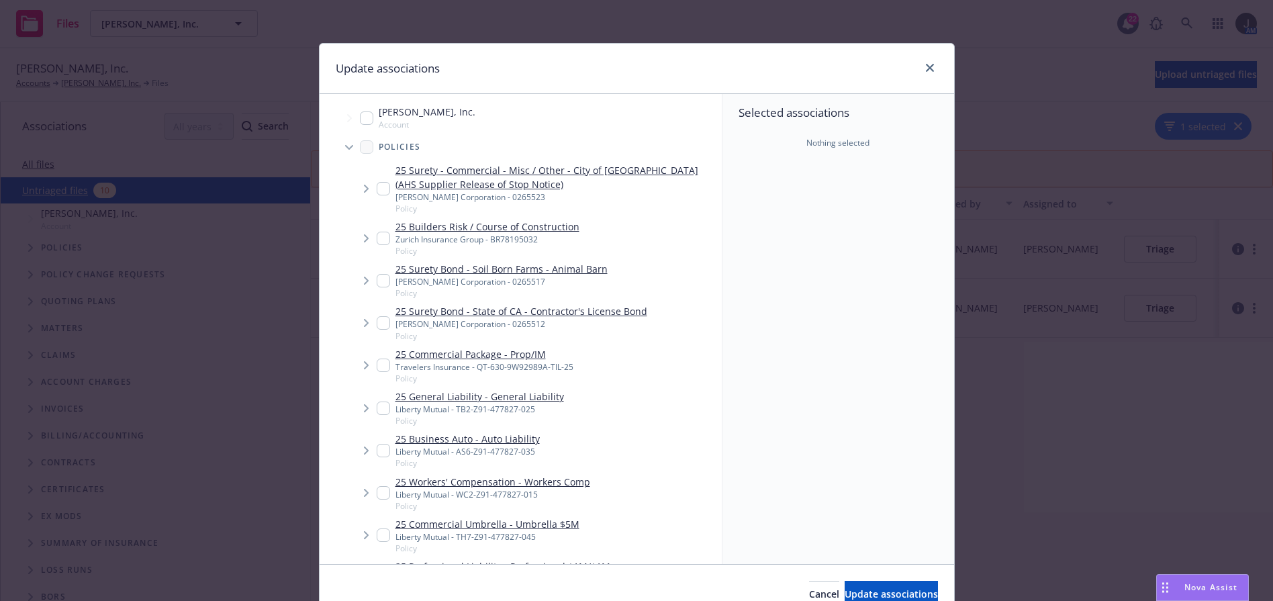
click at [377, 361] on input "Tree Example" at bounding box center [383, 365] width 13 height 13
checkbox input "true"
click at [359, 360] on span "Tree Example" at bounding box center [365, 365] width 21 height 21
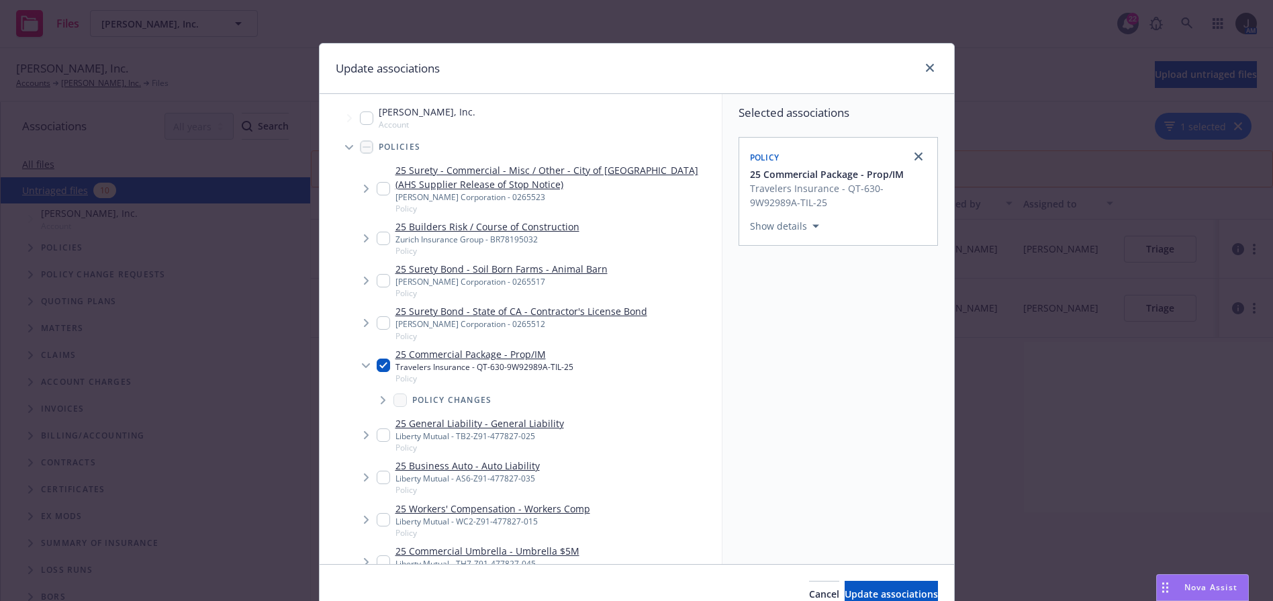
click at [373, 395] on span "Tree Example" at bounding box center [382, 399] width 21 height 21
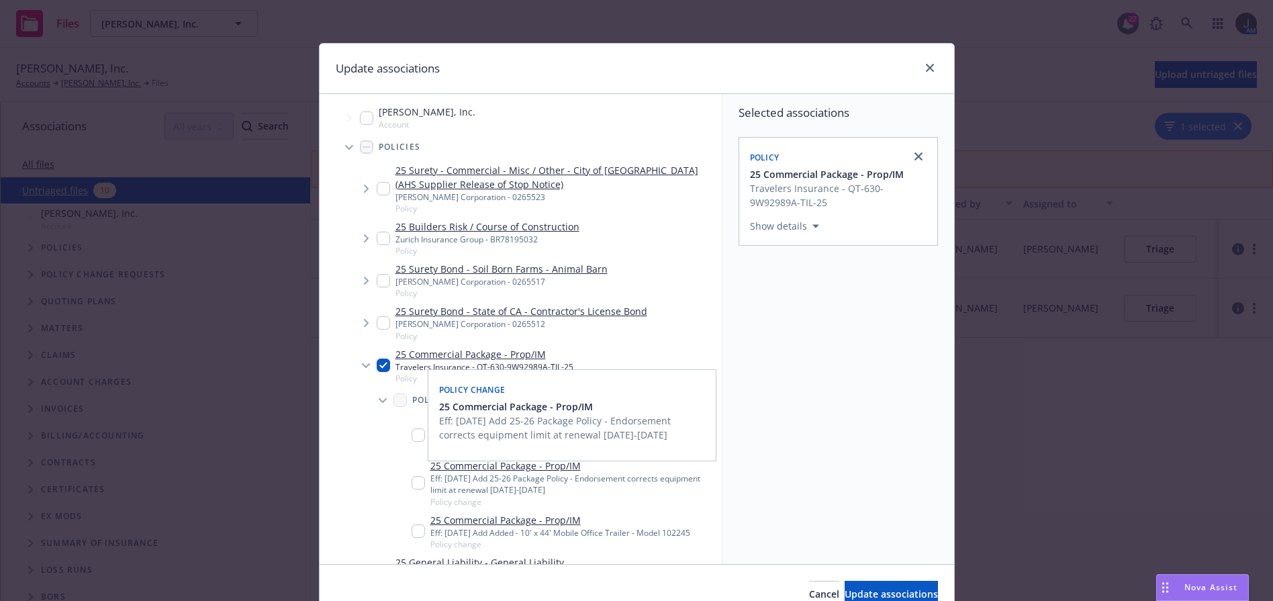
click at [413, 484] on input "Tree Example" at bounding box center [418, 482] width 13 height 13
checkbox input "true"
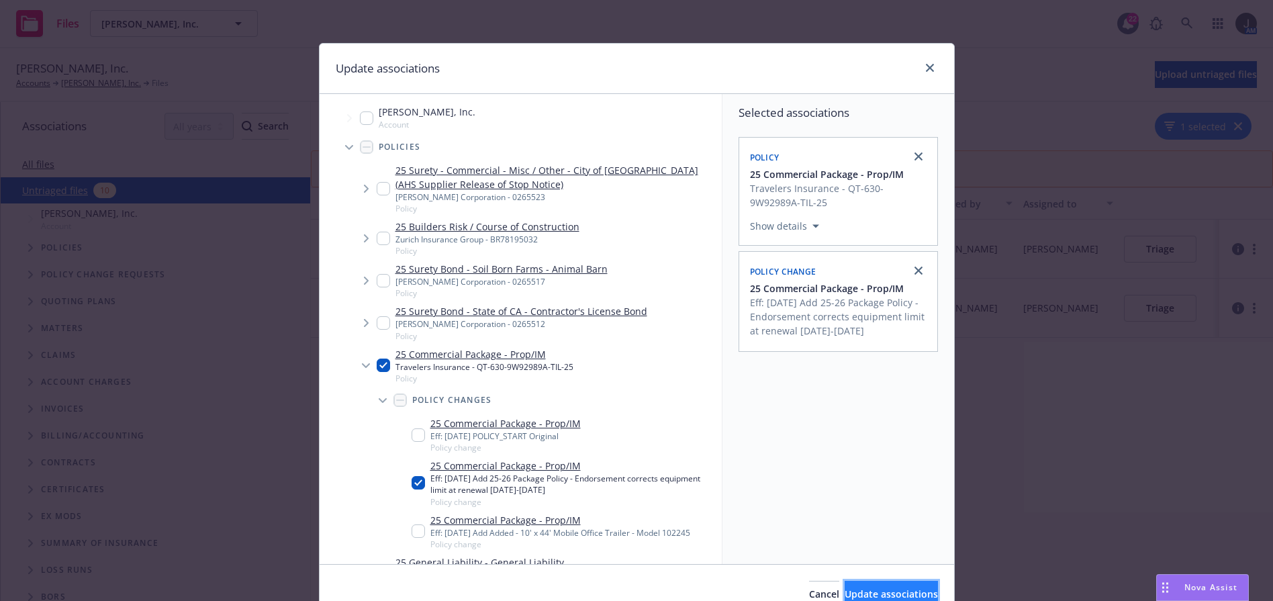
click at [847, 593] on span "Update associations" at bounding box center [891, 594] width 93 height 13
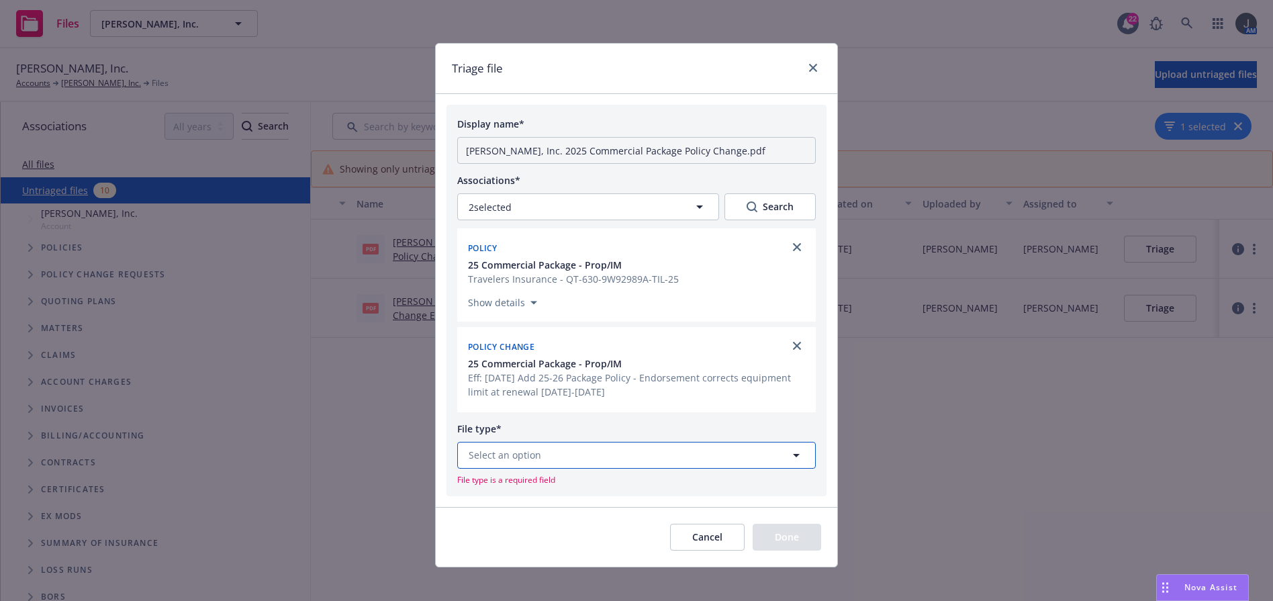
click at [564, 449] on button "Select an option" at bounding box center [636, 455] width 359 height 27
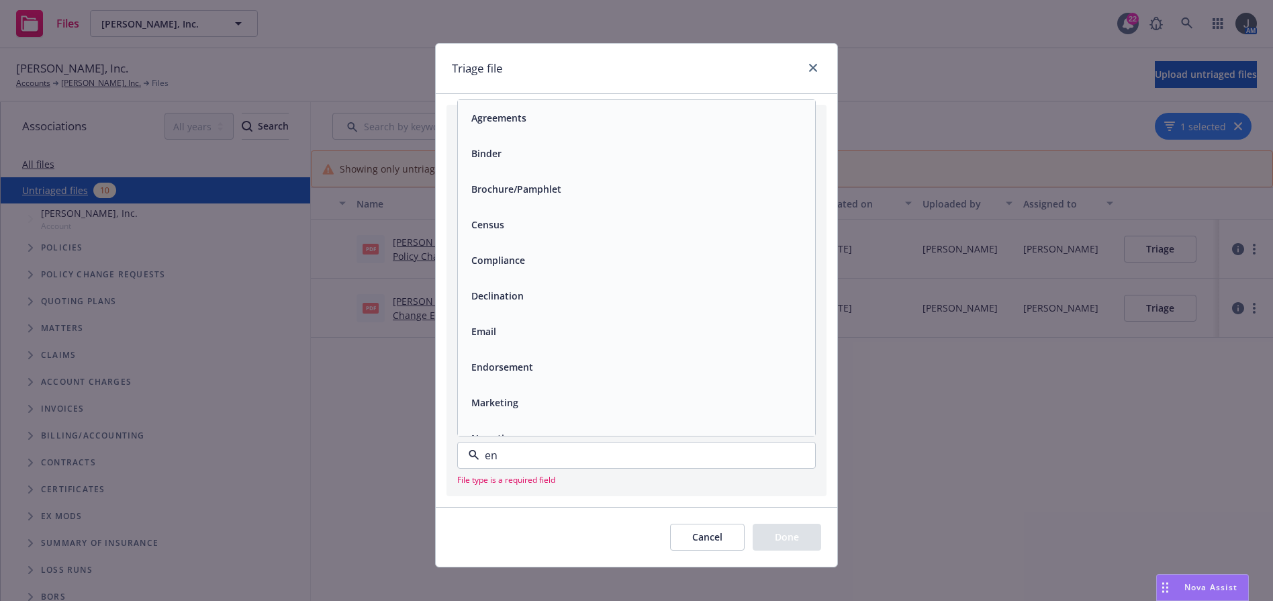
type input "end"
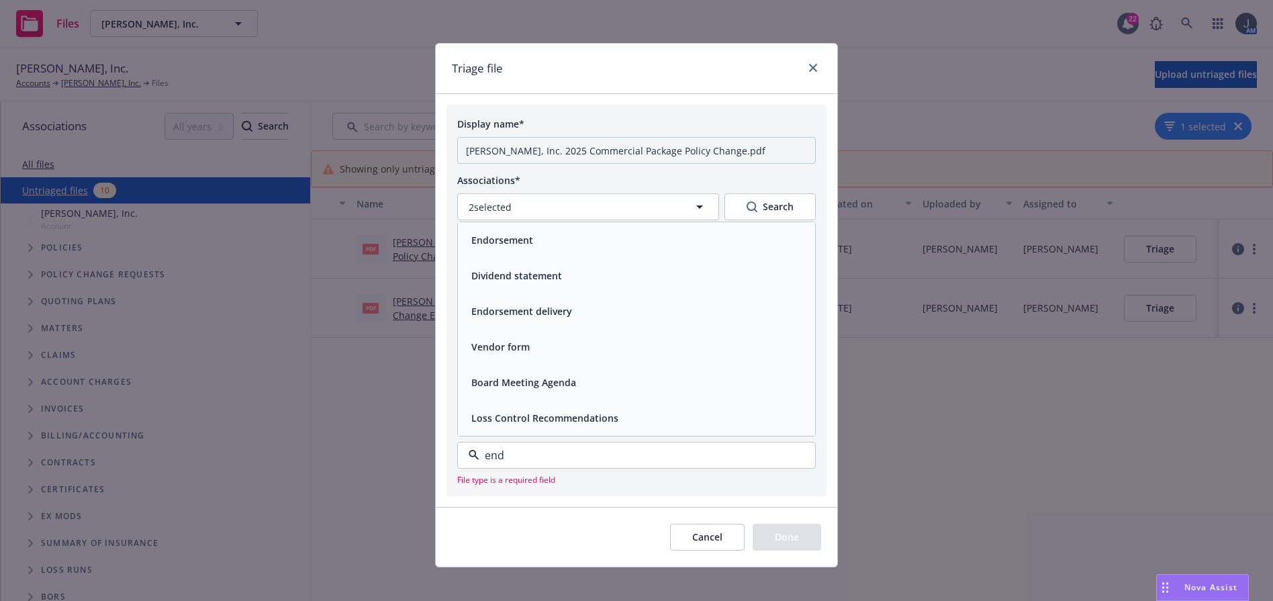
click at [506, 233] on span "Endorsement" at bounding box center [502, 240] width 62 height 14
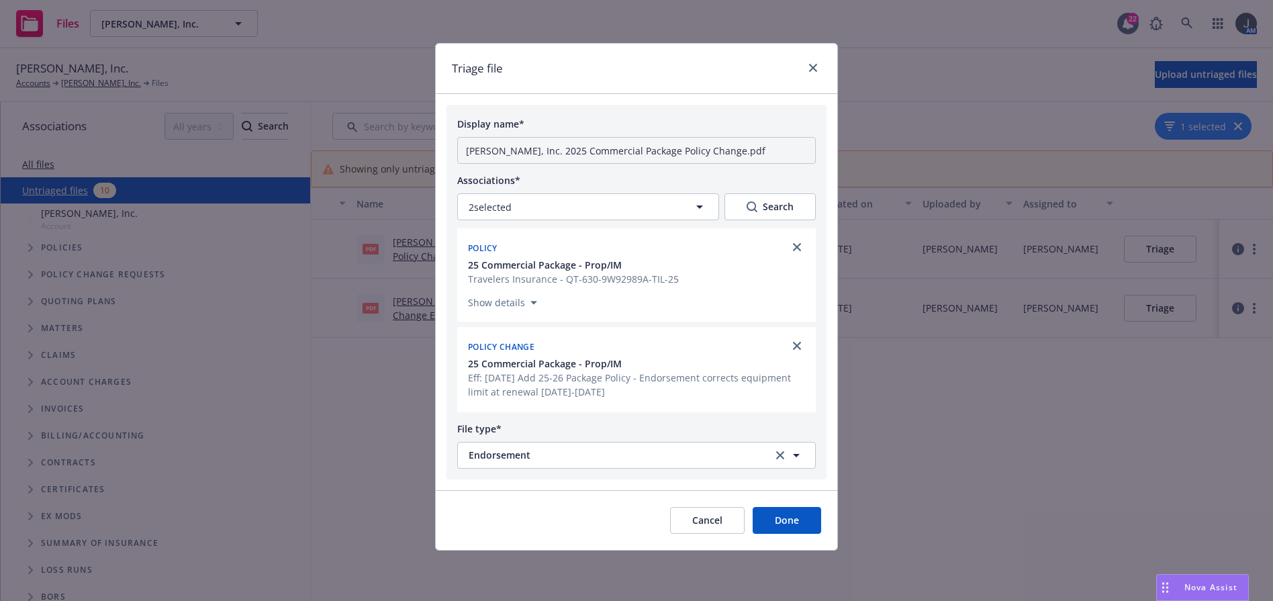
click at [792, 512] on button "Done" at bounding box center [787, 520] width 68 height 27
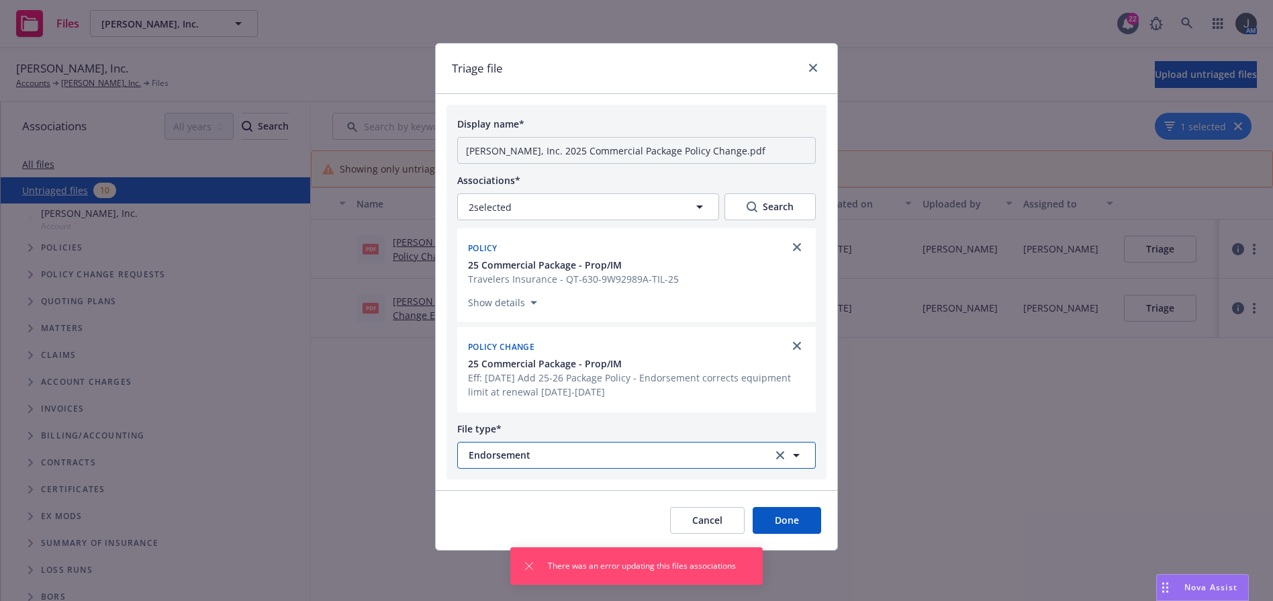
click at [557, 458] on span "Endorsement" at bounding box center [612, 455] width 287 height 14
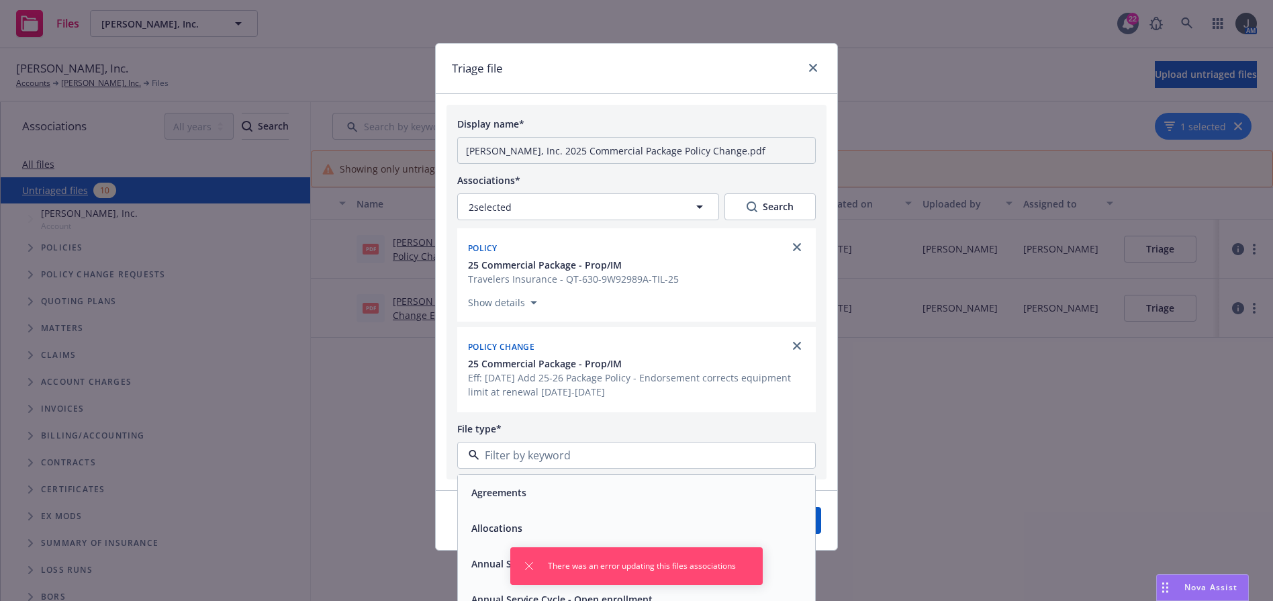
click at [590, 454] on input at bounding box center [633, 455] width 309 height 16
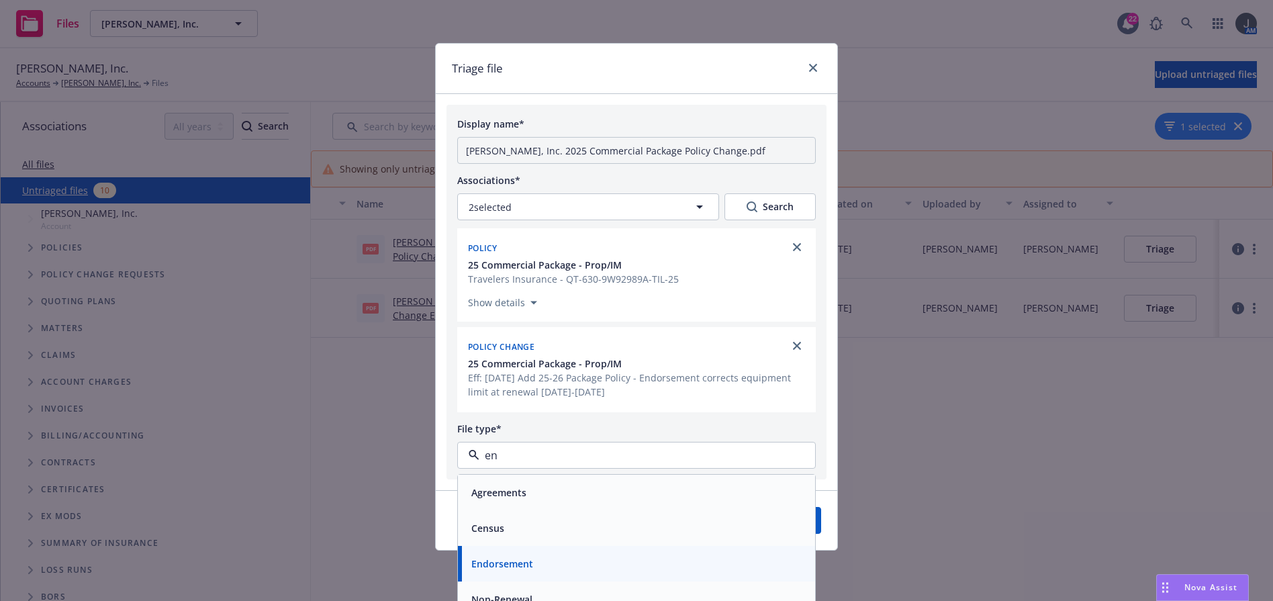
type input "end"
click at [573, 495] on div "Endorsement" at bounding box center [636, 492] width 341 height 19
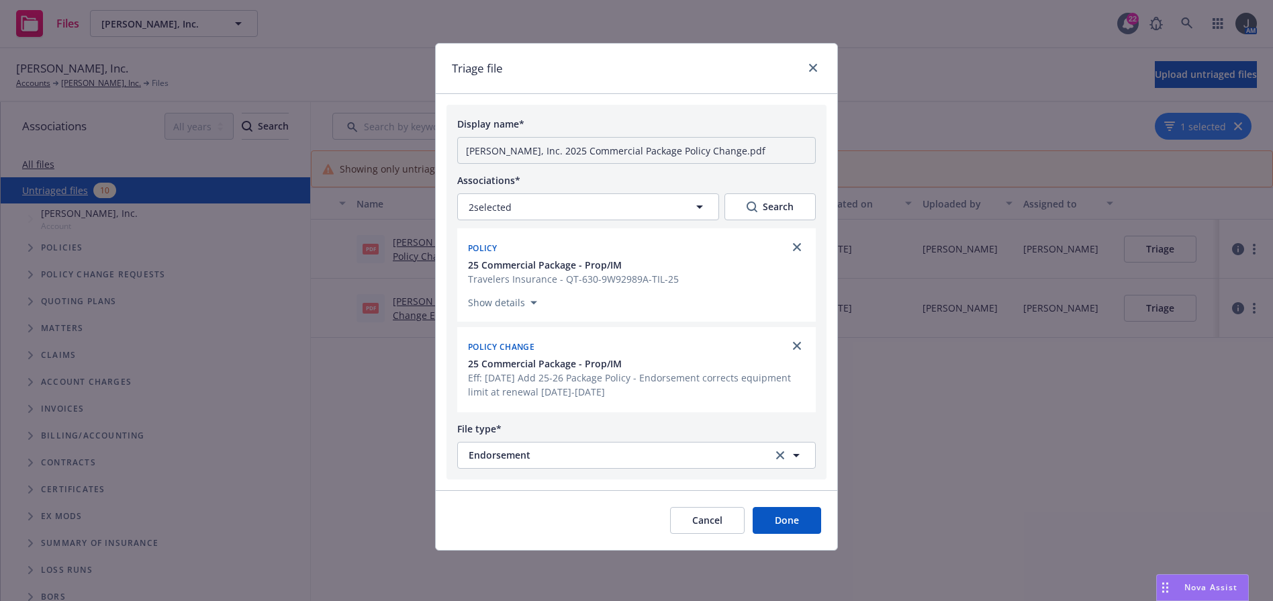
click at [782, 516] on button "Done" at bounding box center [787, 520] width 68 height 27
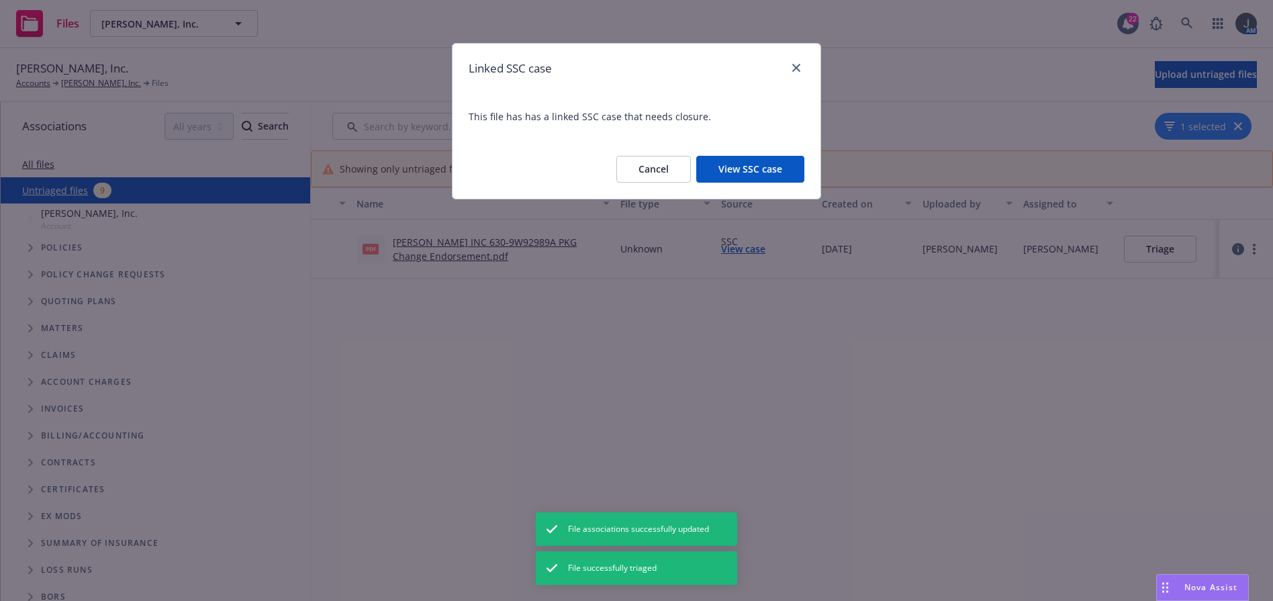
click at [760, 164] on button "View SSC case" at bounding box center [750, 169] width 108 height 27
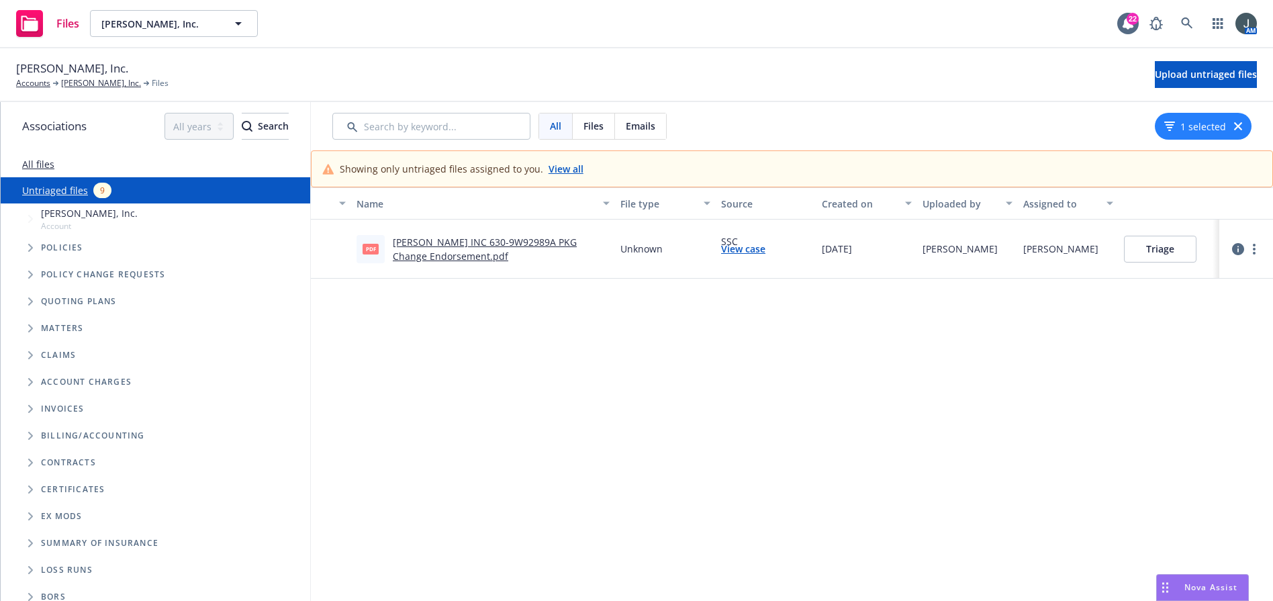
click at [520, 240] on link "D G GRANADE INC 630-9W92989A PKG Change Endorsement.pdf" at bounding box center [485, 249] width 184 height 27
click at [1144, 250] on button "Triage" at bounding box center [1160, 249] width 73 height 27
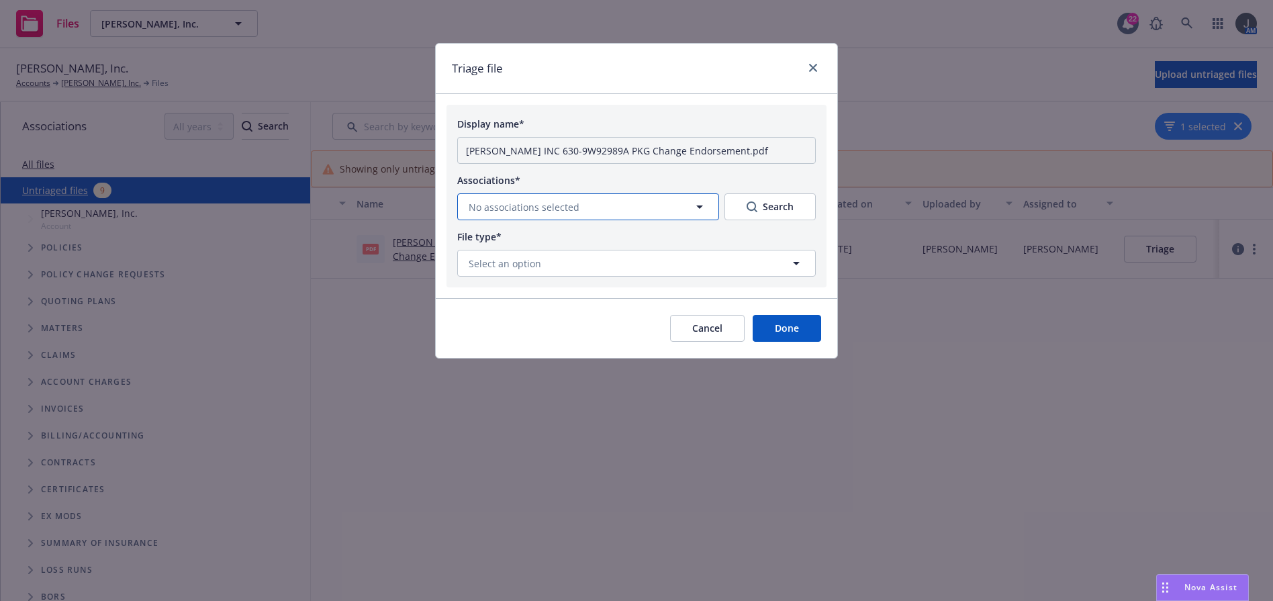
click at [573, 201] on span "No associations selected" at bounding box center [524, 207] width 111 height 14
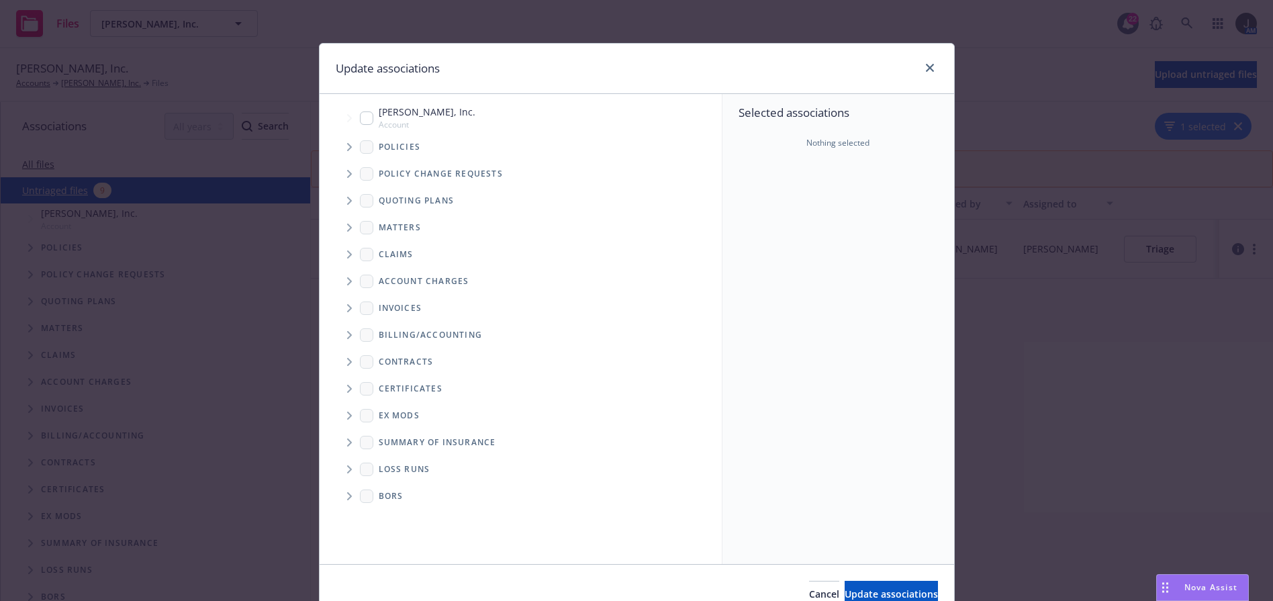
click at [338, 146] on span "Tree Example" at bounding box center [348, 146] width 21 height 21
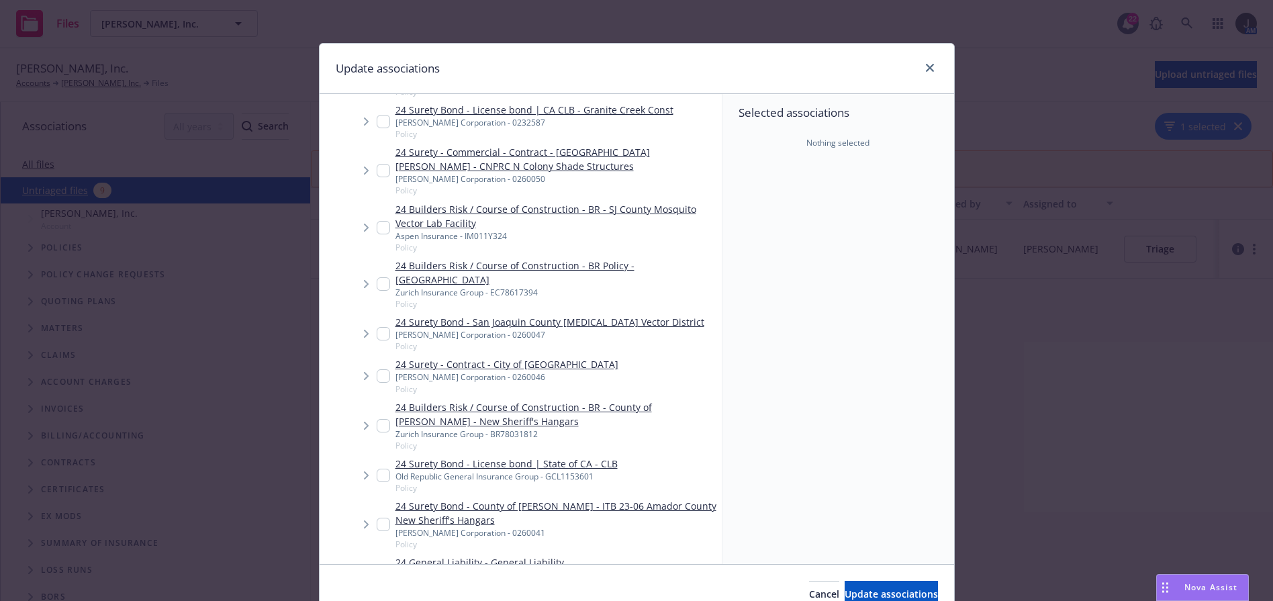
scroll to position [940, 0]
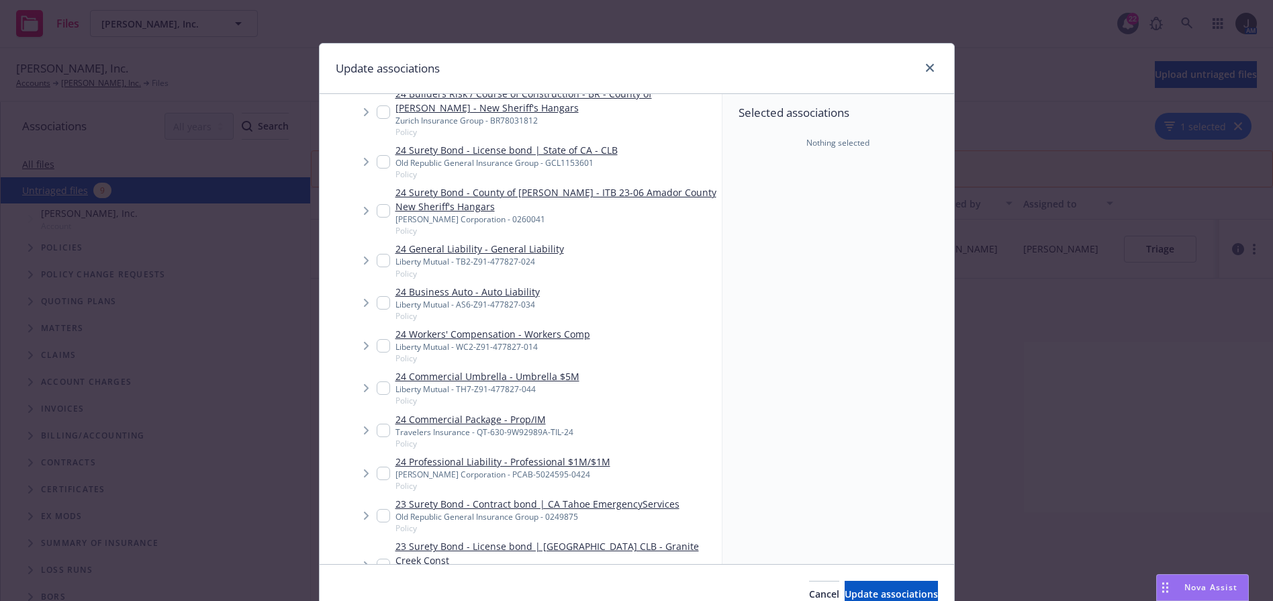
click at [377, 437] on input "Tree Example" at bounding box center [383, 430] width 13 height 13
checkbox input "true"
click at [909, 592] on span "Update associations" at bounding box center [891, 594] width 93 height 13
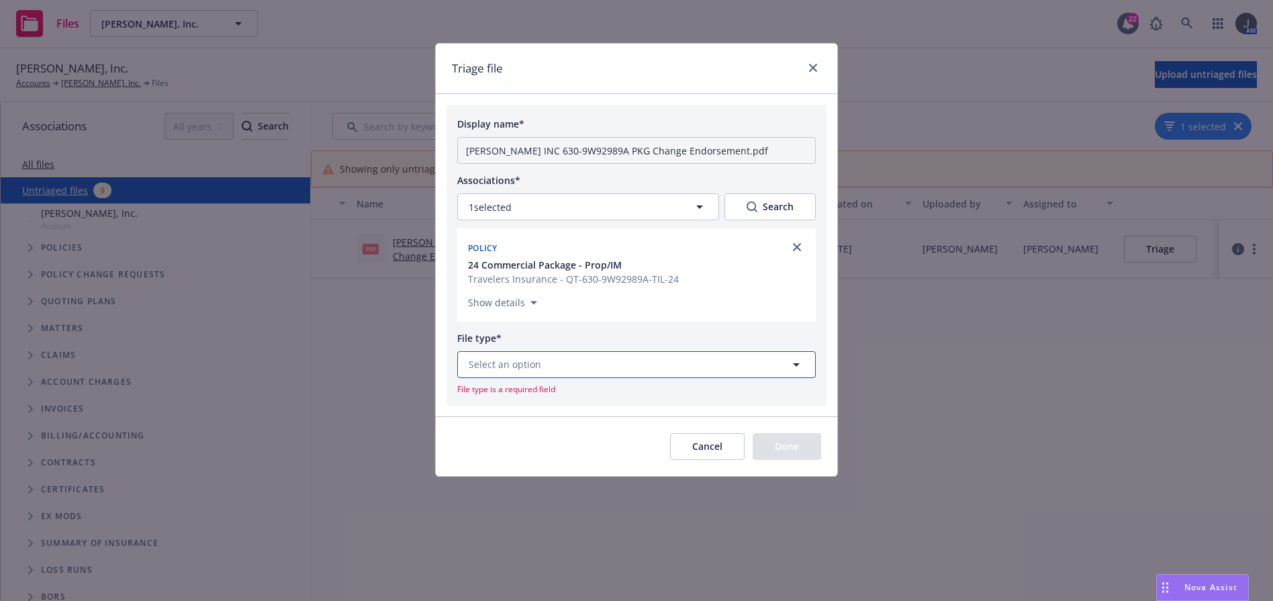
click at [506, 364] on span "Select an option" at bounding box center [505, 364] width 73 height 14
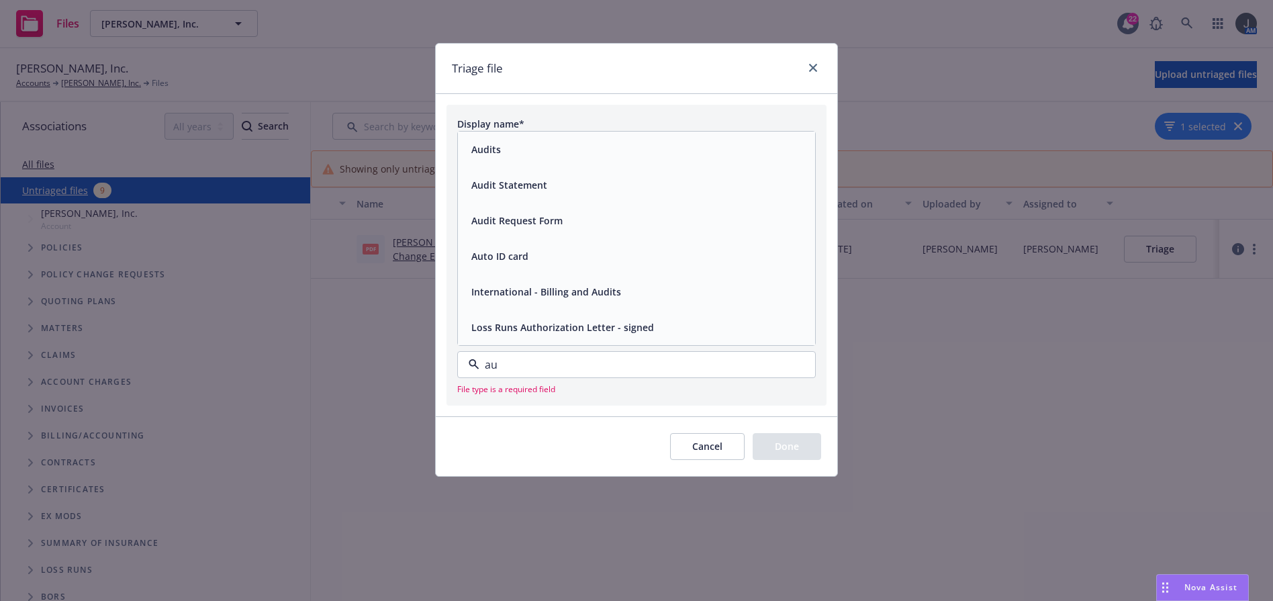
type input "aud"
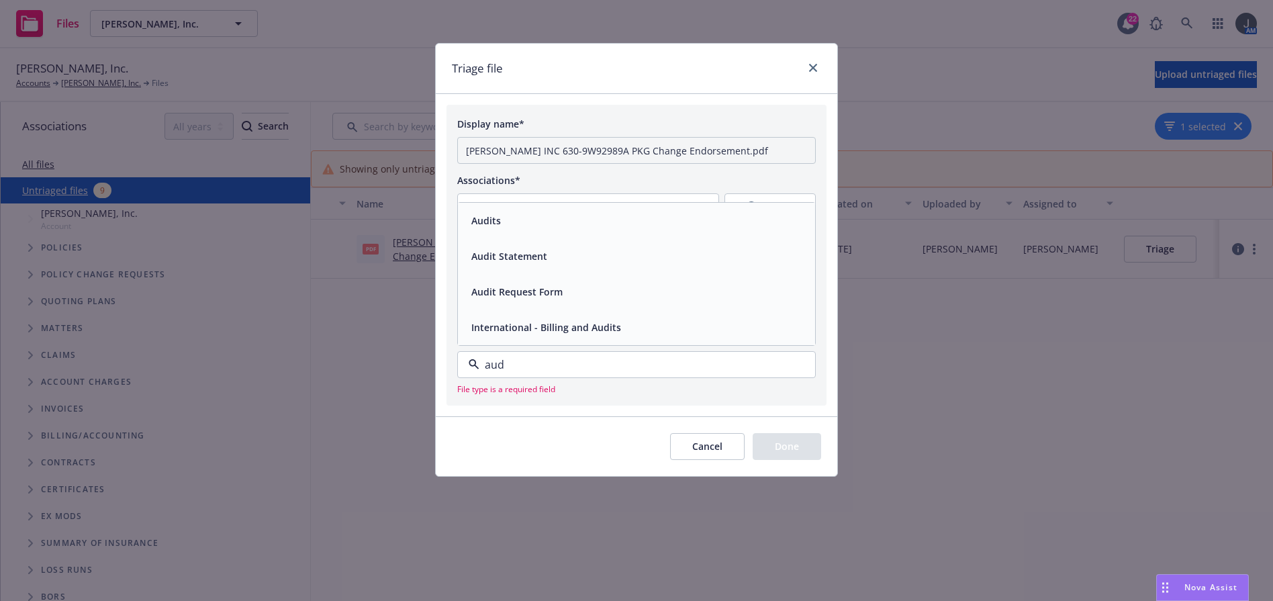
click at [500, 261] on span "Audit Statement" at bounding box center [509, 256] width 76 height 14
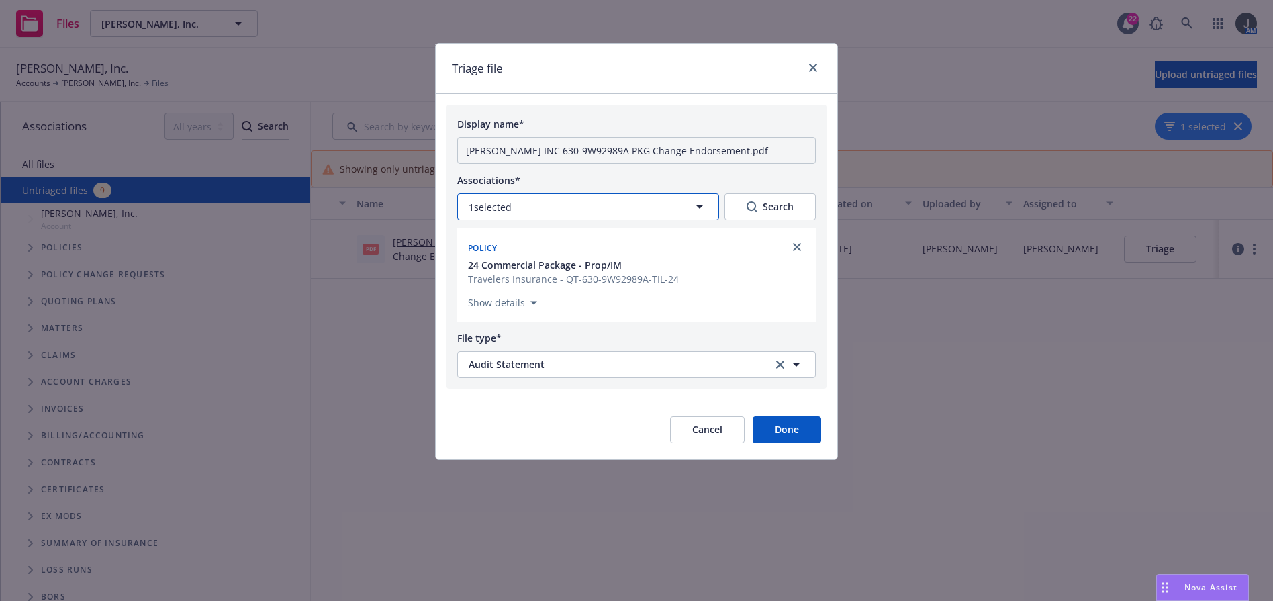
click at [695, 205] on icon "button" at bounding box center [700, 207] width 16 height 16
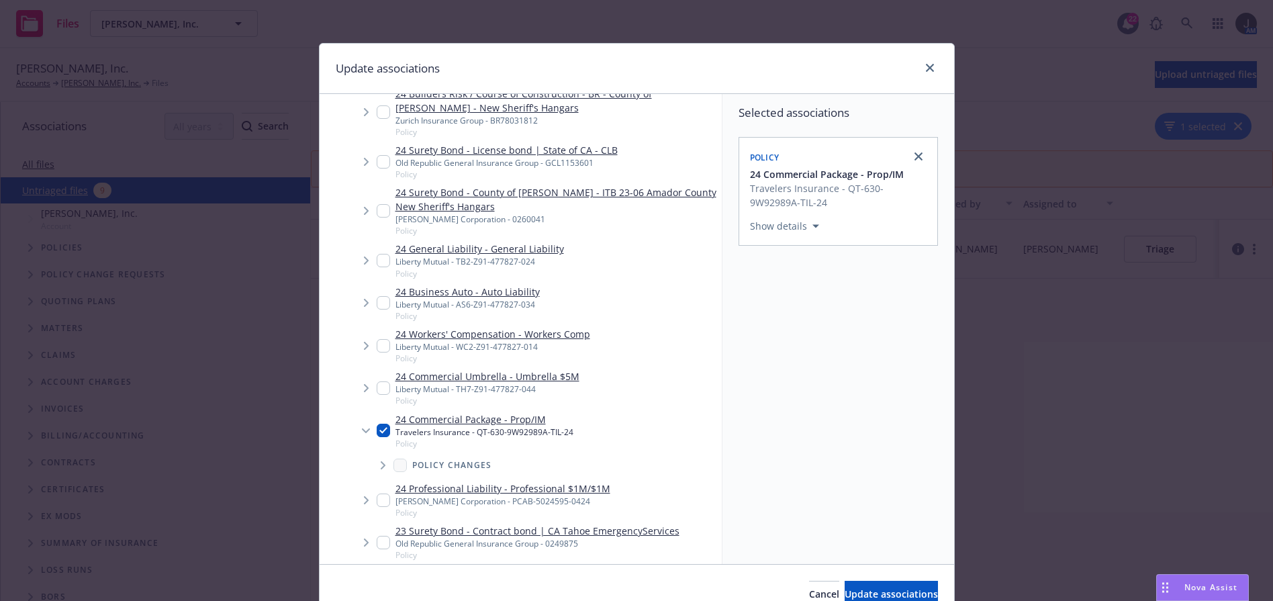
click at [381, 476] on span "Tree Example" at bounding box center [382, 465] width 21 height 21
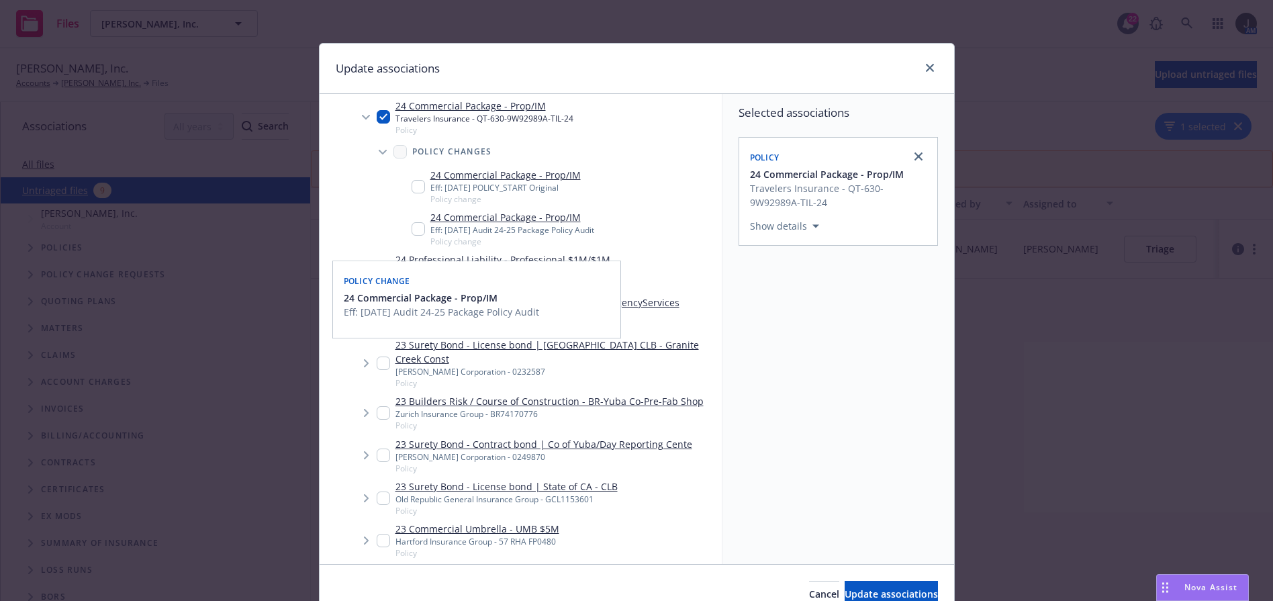
click at [412, 236] on input "Tree Example" at bounding box center [418, 228] width 13 height 13
checkbox input "true"
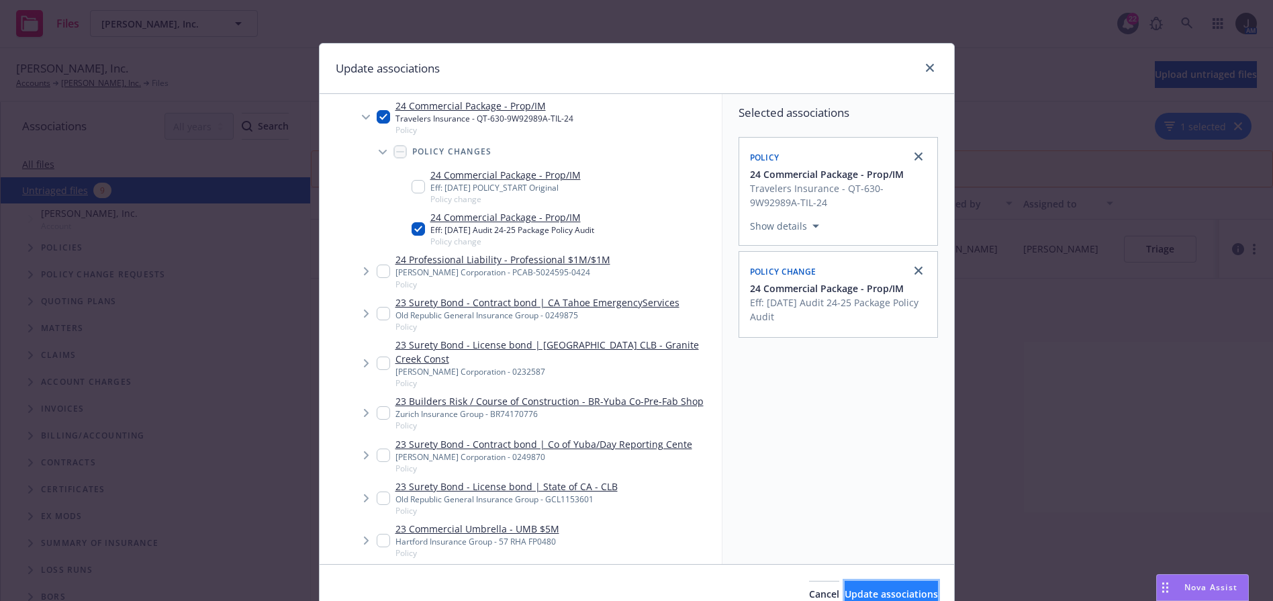
click at [864, 592] on span "Update associations" at bounding box center [891, 594] width 93 height 13
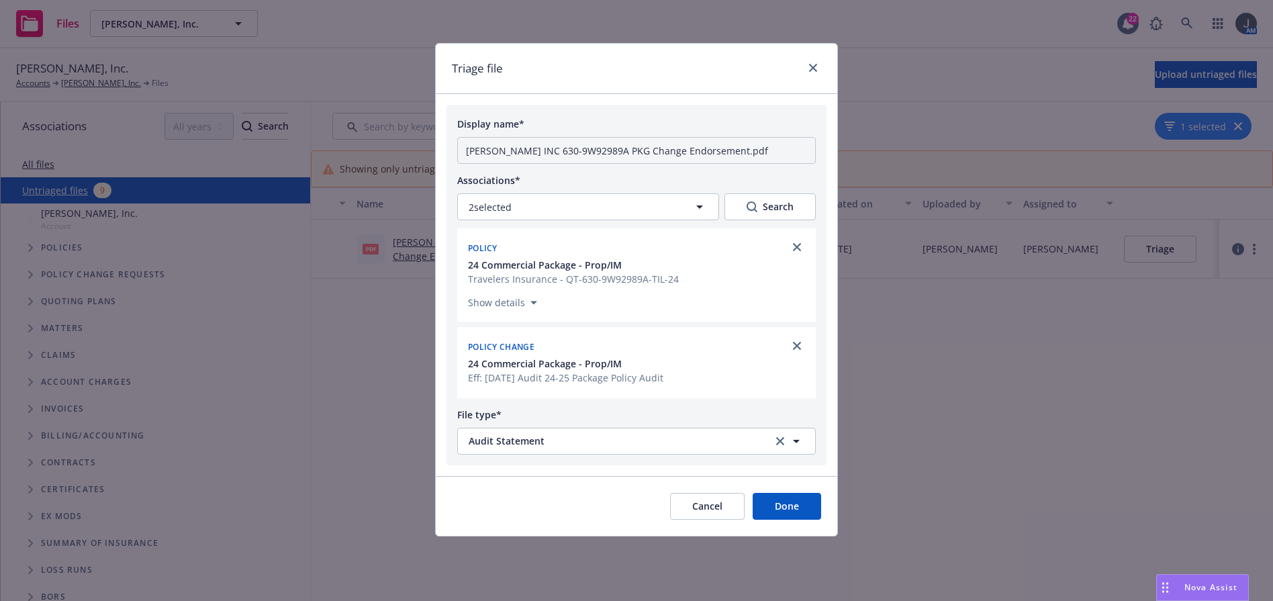
click at [784, 494] on button "Done" at bounding box center [787, 506] width 68 height 27
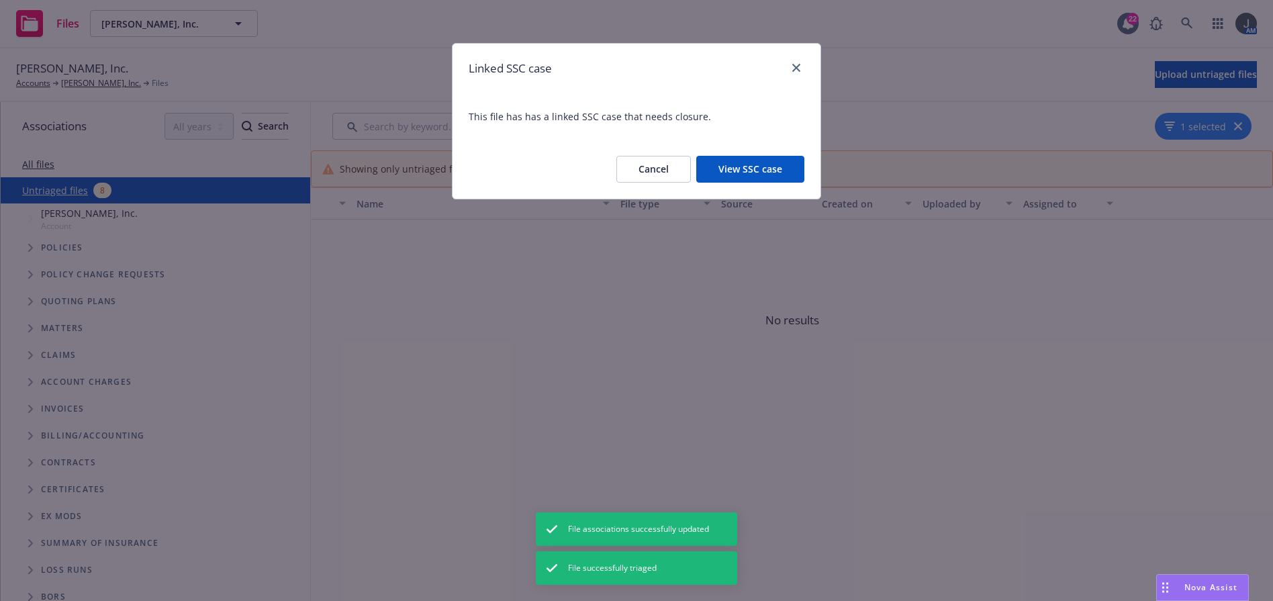
click at [725, 171] on button "View SSC case" at bounding box center [750, 169] width 108 height 27
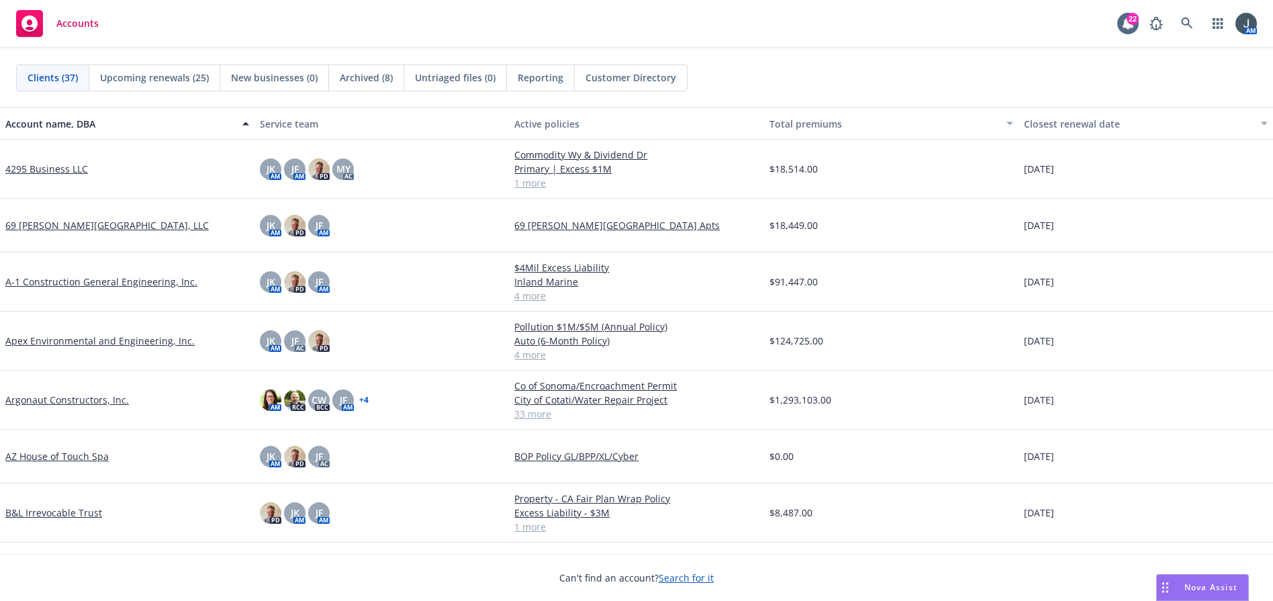
click at [366, 79] on span "Archived (8)" at bounding box center [366, 78] width 53 height 14
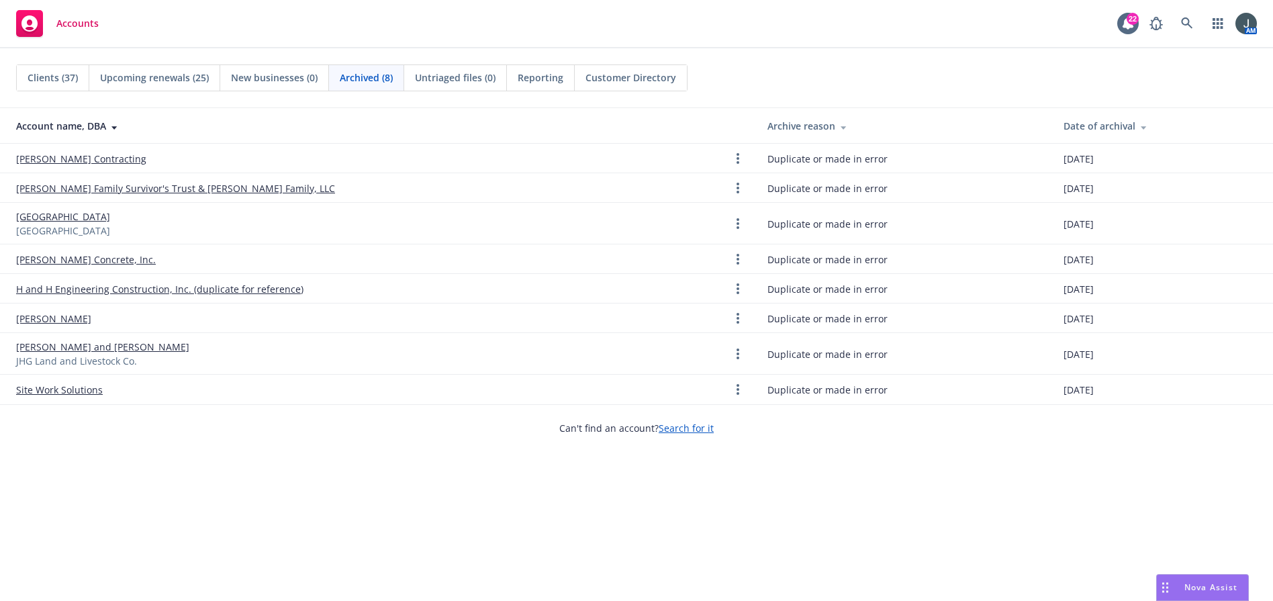
click at [542, 80] on span "Reporting" at bounding box center [541, 78] width 46 height 14
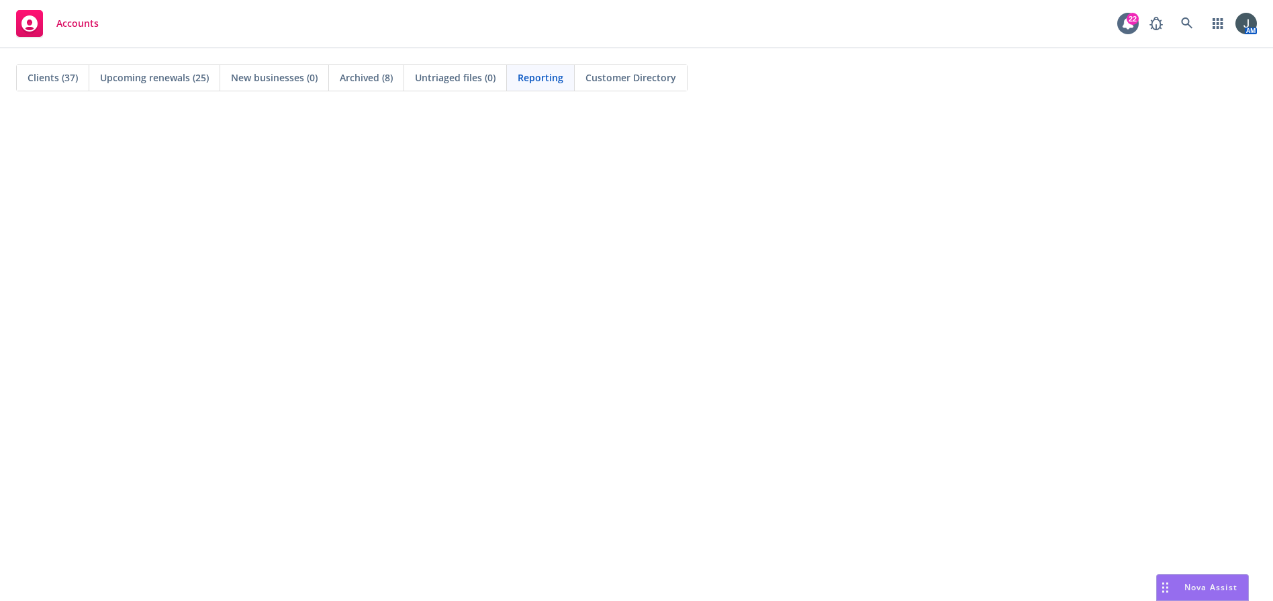
click at [157, 80] on span "Upcoming renewals (25)" at bounding box center [154, 78] width 109 height 14
